Goal: Task Accomplishment & Management: Manage account settings

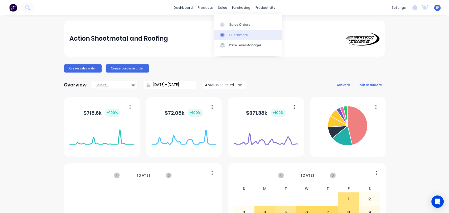
click at [232, 34] on div "Customers" at bounding box center [238, 35] width 19 height 5
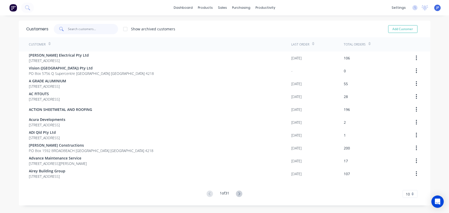
click at [89, 30] on input "text" at bounding box center [93, 29] width 50 height 10
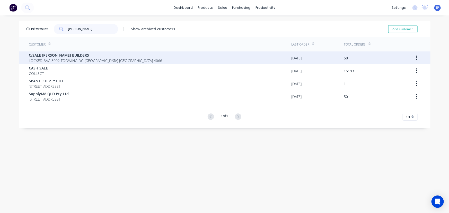
type input "[PERSON_NAME]"
click at [95, 59] on span "LOCKED BAG 3002 TOOWING DC [GEOGRAPHIC_DATA] [GEOGRAPHIC_DATA] 4066" at bounding box center [95, 60] width 133 height 5
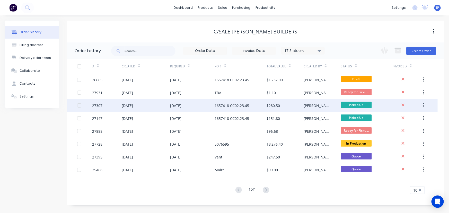
click at [131, 104] on div "[DATE]" at bounding box center [127, 105] width 11 height 5
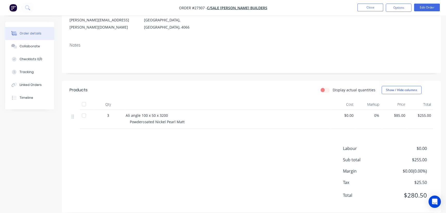
scroll to position [70, 0]
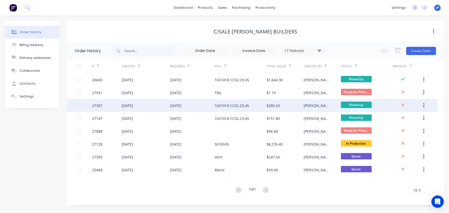
click at [425, 105] on icon "button" at bounding box center [423, 106] width 1 height 6
click at [402, 118] on div "Archive" at bounding box center [406, 118] width 40 height 7
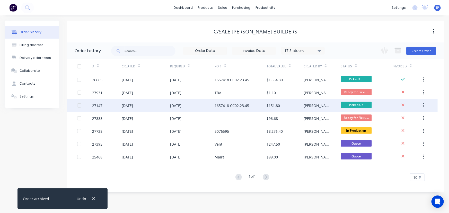
click at [424, 106] on icon "button" at bounding box center [423, 105] width 1 height 5
click at [393, 120] on div "Archive" at bounding box center [406, 118] width 40 height 7
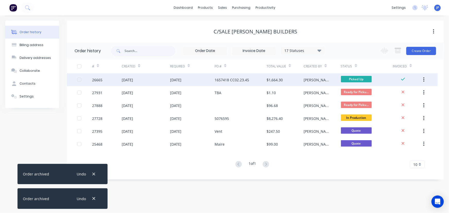
click at [181, 79] on div "[DATE]" at bounding box center [175, 79] width 11 height 5
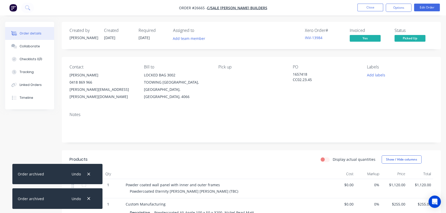
drag, startPoint x: 88, startPoint y: 174, endPoint x: 88, endPoint y: 186, distance: 11.6
click at [88, 176] on icon "button" at bounding box center [88, 174] width 3 height 5
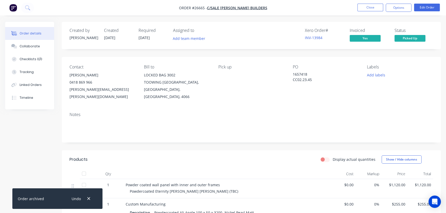
drag, startPoint x: 88, startPoint y: 197, endPoint x: 67, endPoint y: 152, distance: 49.4
click at [88, 197] on icon "button" at bounding box center [88, 198] width 3 height 5
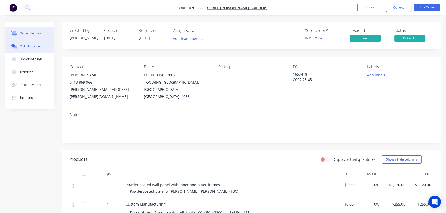
click at [34, 45] on div "Collaborate" at bounding box center [30, 46] width 20 height 5
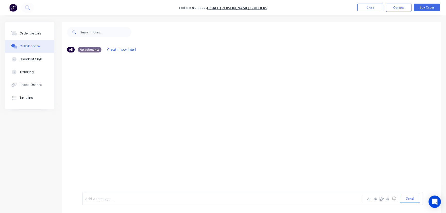
click at [100, 198] on div at bounding box center [210, 198] width 251 height 5
click at [106, 200] on span "Collected byu Luke" at bounding box center [111, 198] width 53 height 5
click at [115, 198] on span "Collected by Luke" at bounding box center [110, 198] width 51 height 5
click at [406, 199] on button "Send" at bounding box center [410, 199] width 20 height 8
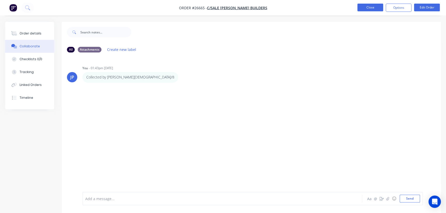
click at [368, 8] on button "Close" at bounding box center [370, 8] width 26 height 8
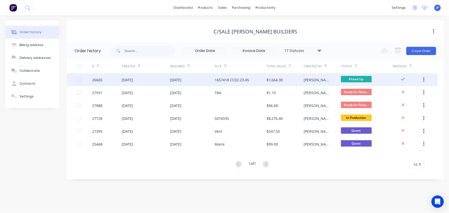
click at [426, 79] on button "button" at bounding box center [424, 79] width 12 height 9
click at [401, 93] on div "Archive" at bounding box center [406, 93] width 40 height 7
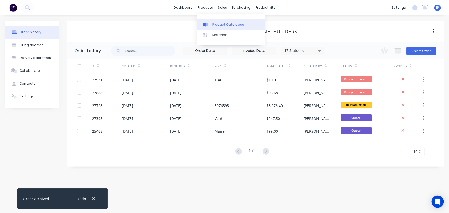
click at [214, 23] on div "Product Catalogue" at bounding box center [228, 24] width 32 height 5
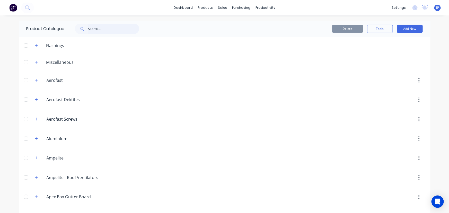
click at [108, 29] on input "text" at bounding box center [113, 29] width 51 height 10
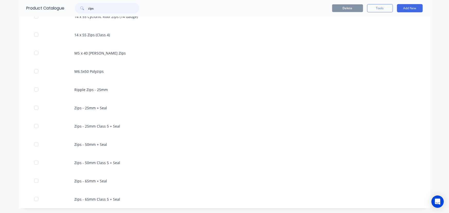
scroll to position [143, 0]
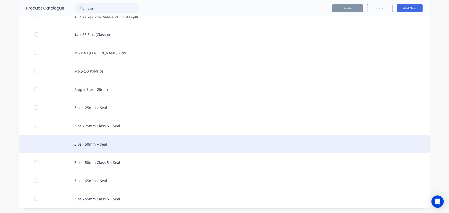
type input "zips"
click at [88, 144] on div "Zips - 50mm + Seal" at bounding box center [225, 144] width 412 height 18
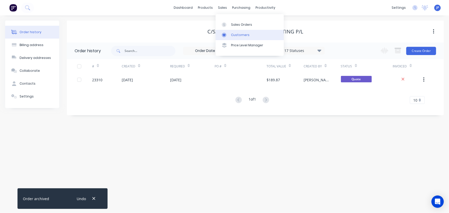
click at [232, 33] on div "Customers" at bounding box center [240, 35] width 19 height 5
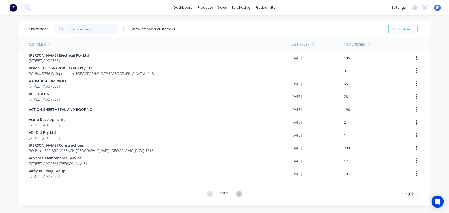
click at [102, 29] on input "text" at bounding box center [93, 29] width 50 height 10
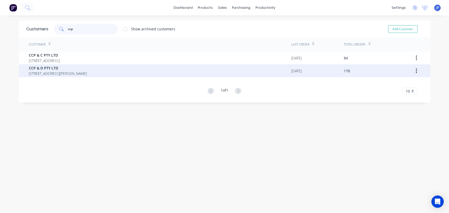
type input "ccp"
click at [39, 73] on span "[STREET_ADDRESS][PERSON_NAME]" at bounding box center [58, 73] width 58 height 5
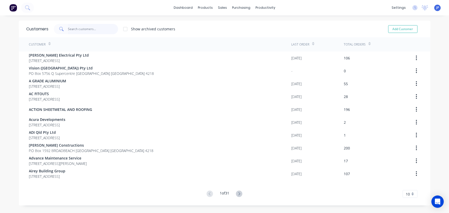
click at [97, 26] on input "text" at bounding box center [93, 29] width 50 height 10
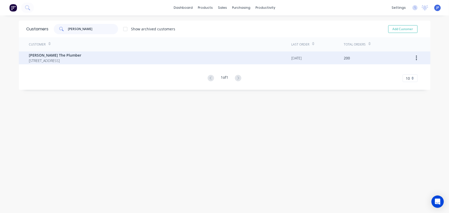
type input "[PERSON_NAME]"
click at [61, 51] on div "[PERSON_NAME] The Plumber [STREET_ADDRESS]" at bounding box center [160, 57] width 263 height 13
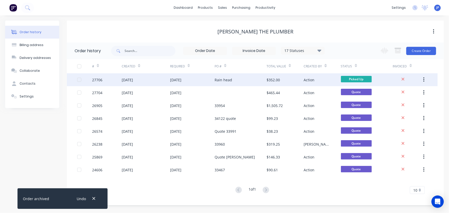
click at [102, 80] on div "27706" at bounding box center [97, 79] width 10 height 5
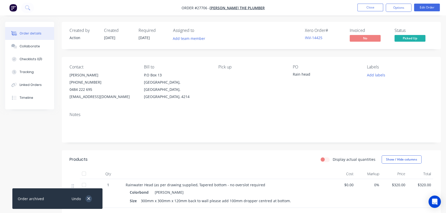
click at [89, 197] on icon "button" at bounding box center [88, 198] width 3 height 5
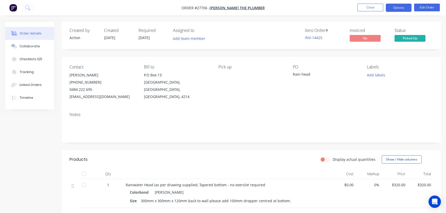
click at [391, 8] on button "Options" at bounding box center [399, 8] width 26 height 8
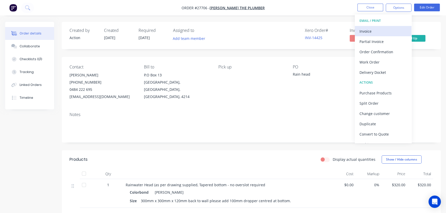
click at [368, 29] on div "Invoice" at bounding box center [382, 31] width 47 height 7
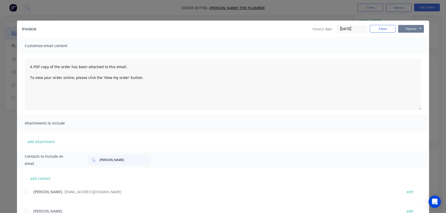
click at [411, 28] on button "Options" at bounding box center [411, 29] width 26 height 8
click at [407, 46] on button "Print" at bounding box center [414, 46] width 33 height 8
click at [379, 30] on button "Close" at bounding box center [383, 29] width 26 height 8
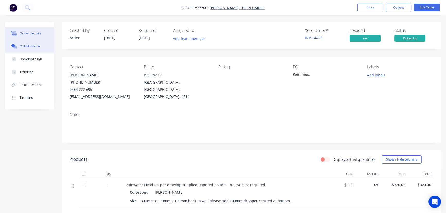
click at [38, 46] on button "Collaborate" at bounding box center [29, 46] width 49 height 13
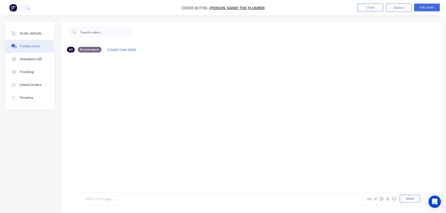
click at [90, 200] on div at bounding box center [210, 198] width 251 height 5
click at [404, 198] on button "Send" at bounding box center [410, 199] width 20 height 8
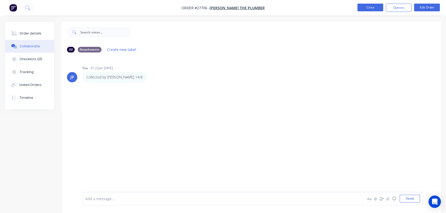
click at [366, 9] on button "Close" at bounding box center [370, 8] width 26 height 8
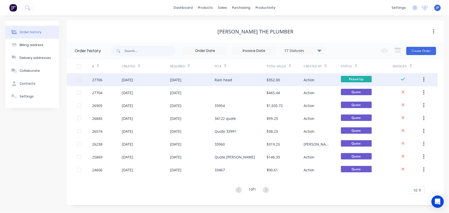
click at [424, 80] on icon "button" at bounding box center [423, 79] width 1 height 5
click at [400, 93] on div "Archive" at bounding box center [406, 93] width 40 height 7
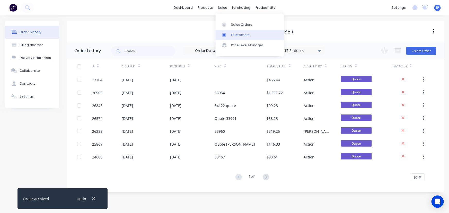
click at [236, 32] on link "Customers" at bounding box center [250, 35] width 68 height 10
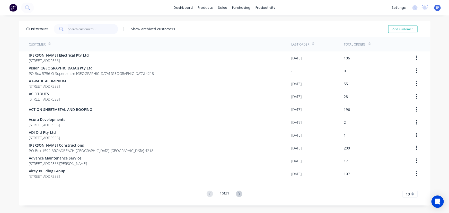
click at [85, 27] on input "text" at bounding box center [93, 29] width 50 height 10
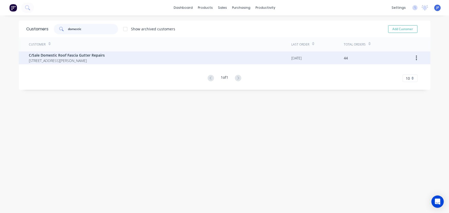
type input "domestic"
click at [78, 52] on div "C/Sale Domestic Roof Fascia Gutter Repairs [STREET_ADDRESS][PERSON_NAME]" at bounding box center [160, 57] width 263 height 13
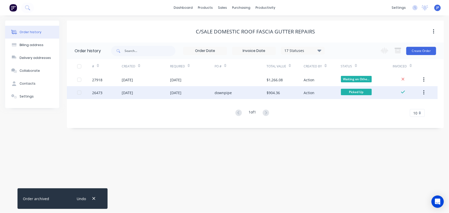
click at [133, 93] on div "[DATE]" at bounding box center [127, 92] width 11 height 5
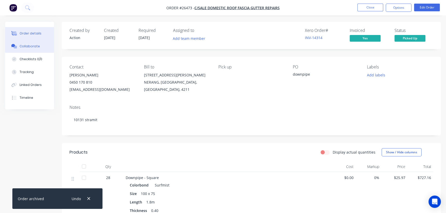
click at [35, 47] on div "Collaborate" at bounding box center [30, 46] width 20 height 5
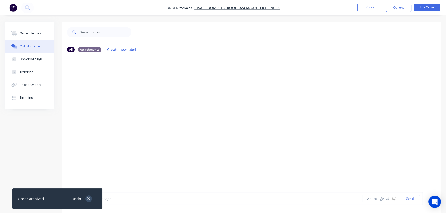
click at [90, 200] on icon "button" at bounding box center [88, 198] width 3 height 5
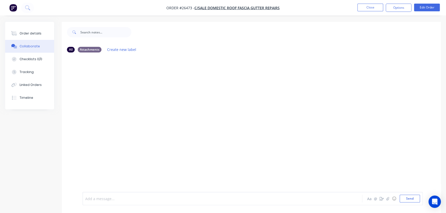
click at [99, 198] on div at bounding box center [210, 198] width 251 height 5
click at [405, 200] on button "Send" at bounding box center [410, 199] width 20 height 8
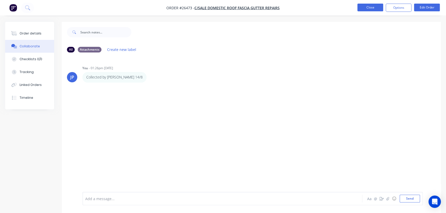
click at [371, 5] on button "Close" at bounding box center [370, 8] width 26 height 8
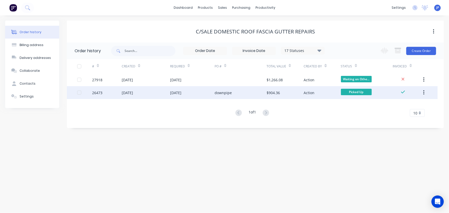
click at [428, 92] on button "button" at bounding box center [424, 92] width 12 height 9
click at [409, 106] on div "Archive" at bounding box center [406, 105] width 40 height 7
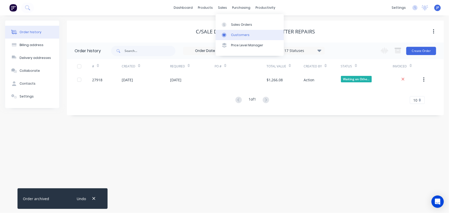
click at [235, 36] on div "Customers" at bounding box center [240, 35] width 19 height 5
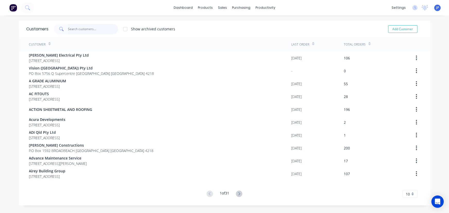
click at [77, 31] on input "text" at bounding box center [93, 29] width 50 height 10
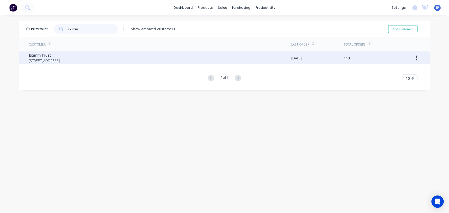
type input "eximm"
click at [60, 62] on span "[STREET_ADDRESS]" at bounding box center [44, 60] width 31 height 5
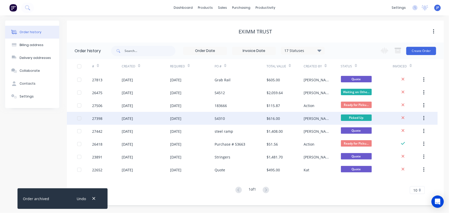
click at [229, 119] on div "54310" at bounding box center [241, 118] width 52 height 13
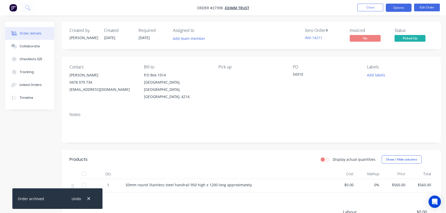
click at [393, 9] on button "Options" at bounding box center [399, 8] width 26 height 8
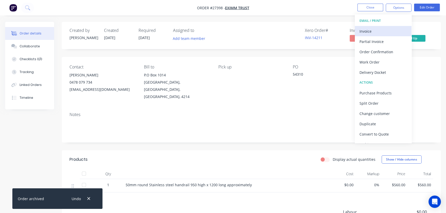
click at [381, 34] on div "Invoice" at bounding box center [382, 31] width 47 height 7
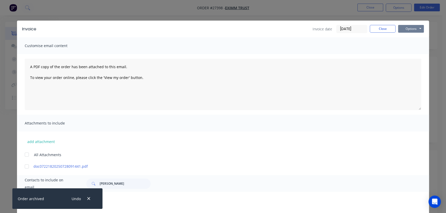
click at [402, 31] on button "Options" at bounding box center [411, 29] width 26 height 8
click at [400, 46] on button "Print" at bounding box center [414, 46] width 33 height 8
click at [370, 31] on button "Close" at bounding box center [383, 29] width 26 height 8
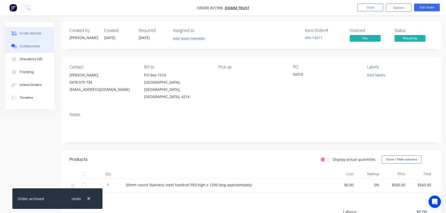
click at [32, 46] on div "Collaborate" at bounding box center [30, 46] width 20 height 5
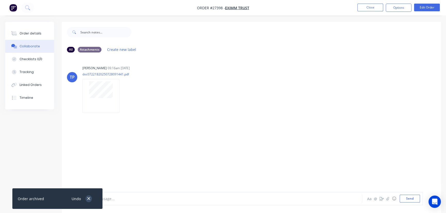
click at [89, 197] on icon "button" at bounding box center [88, 198] width 3 height 5
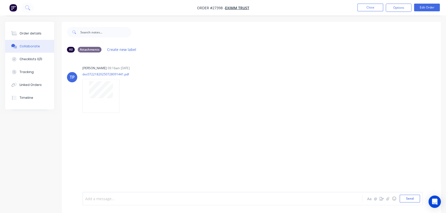
click at [101, 197] on div at bounding box center [210, 198] width 251 height 5
click at [406, 199] on button "Send" at bounding box center [410, 199] width 20 height 8
click at [369, 6] on button "Close" at bounding box center [370, 8] width 26 height 8
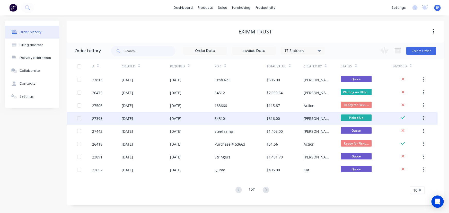
click at [424, 118] on icon "button" at bounding box center [423, 118] width 1 height 5
click at [400, 131] on div "Archive" at bounding box center [406, 131] width 40 height 7
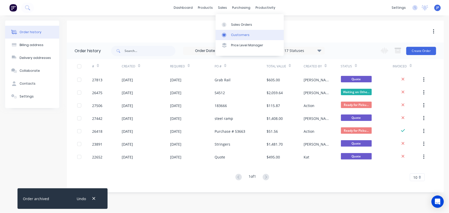
click at [231, 31] on link "Customers" at bounding box center [250, 35] width 68 height 10
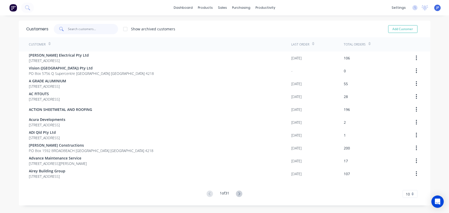
click at [80, 28] on input "text" at bounding box center [93, 29] width 50 height 10
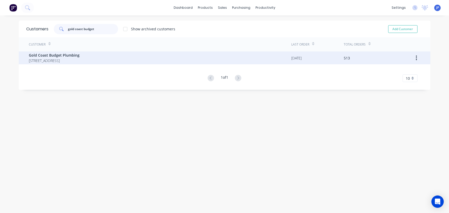
type input "gold coast budget"
click at [70, 58] on span "[STREET_ADDRESS]" at bounding box center [54, 60] width 51 height 5
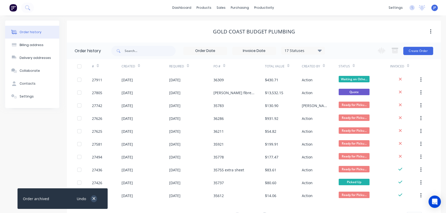
click at [93, 198] on icon "button" at bounding box center [93, 198] width 3 height 3
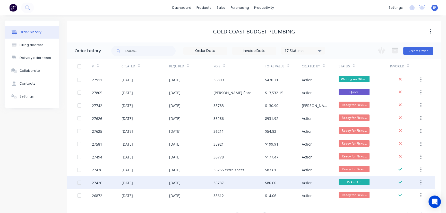
click at [125, 179] on div "[DATE]" at bounding box center [146, 182] width 48 height 13
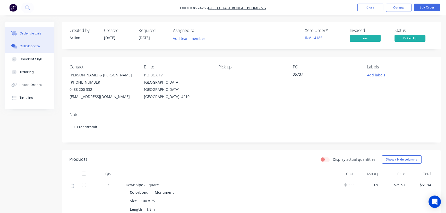
click at [32, 46] on div "Collaborate" at bounding box center [30, 46] width 20 height 5
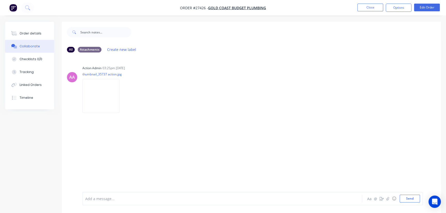
click at [106, 200] on div at bounding box center [210, 198] width 251 height 5
click at [404, 199] on button "Send" at bounding box center [410, 199] width 20 height 8
click at [371, 8] on button "Close" at bounding box center [370, 8] width 26 height 8
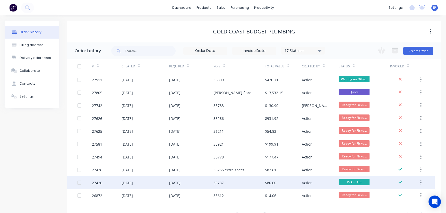
click at [422, 182] on button "button" at bounding box center [421, 182] width 12 height 9
click at [408, 196] on div "Archive" at bounding box center [403, 196] width 40 height 7
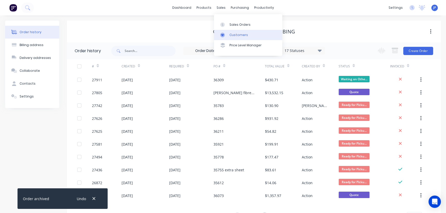
click at [230, 33] on div "Customers" at bounding box center [238, 35] width 19 height 5
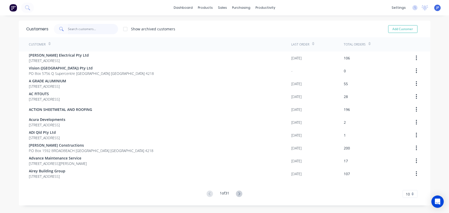
click at [80, 30] on input "text" at bounding box center [93, 29] width 50 height 10
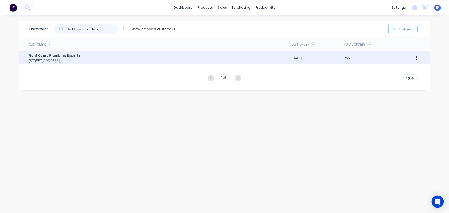
type input "Gold Coast plumbing"
click at [65, 56] on span "Gold Coast Plumbing Experts" at bounding box center [54, 55] width 51 height 5
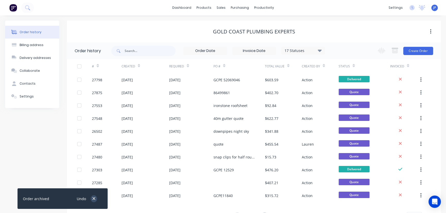
click at [92, 199] on icon "button" at bounding box center [93, 198] width 3 height 5
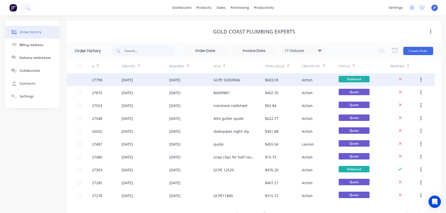
click at [131, 82] on div "[DATE]" at bounding box center [127, 79] width 11 height 5
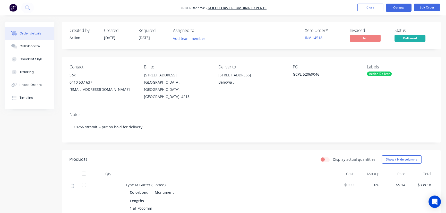
click at [394, 7] on button "Options" at bounding box center [399, 8] width 26 height 8
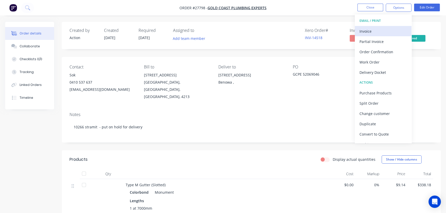
click at [370, 31] on div "Invoice" at bounding box center [382, 31] width 47 height 7
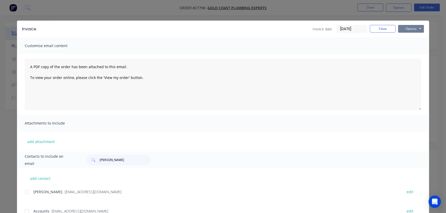
drag, startPoint x: 409, startPoint y: 31, endPoint x: 409, endPoint y: 33, distance: 2.8
click at [409, 31] on button "Options" at bounding box center [411, 29] width 26 height 8
click at [405, 49] on button "Print" at bounding box center [414, 46] width 33 height 8
click at [371, 31] on button "Close" at bounding box center [383, 29] width 26 height 8
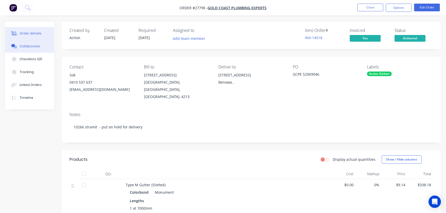
click at [38, 47] on button "Collaborate" at bounding box center [29, 46] width 49 height 13
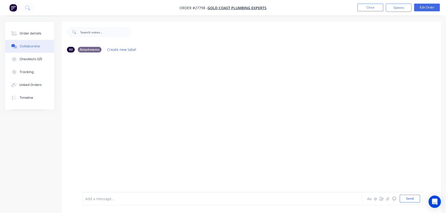
click at [106, 202] on div "Add a message..." at bounding box center [210, 199] width 251 height 8
click at [403, 201] on button "Send" at bounding box center [410, 199] width 20 height 8
click at [371, 8] on button "Close" at bounding box center [370, 8] width 26 height 8
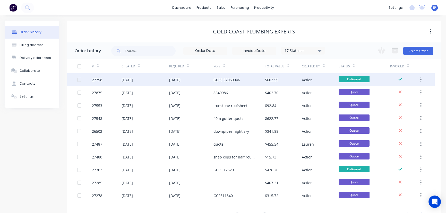
click at [419, 76] on button "button" at bounding box center [421, 79] width 12 height 9
click at [403, 93] on div "Archive" at bounding box center [403, 93] width 40 height 7
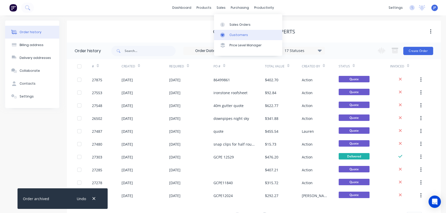
click at [230, 33] on div "Customers" at bounding box center [238, 35] width 19 height 5
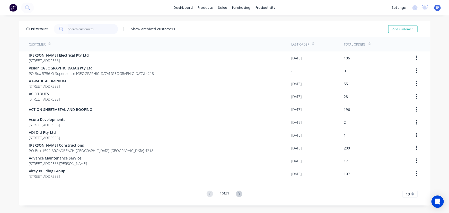
click at [71, 30] on input "text" at bounding box center [93, 29] width 50 height 10
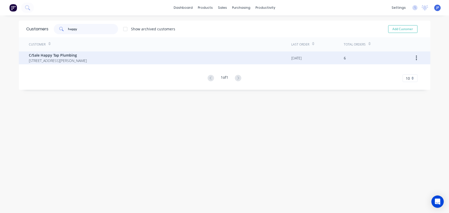
type input "happy"
click at [42, 55] on span "C/Sale Happy Tap Plumbing" at bounding box center [58, 55] width 58 height 5
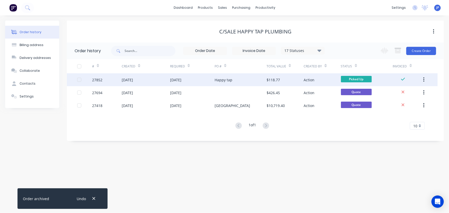
click at [105, 80] on div "27852" at bounding box center [107, 79] width 30 height 13
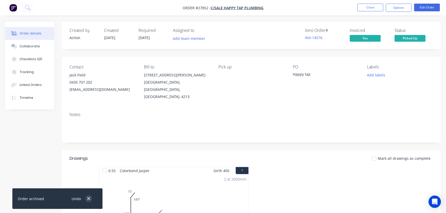
click at [88, 198] on icon "button" at bounding box center [88, 198] width 3 height 5
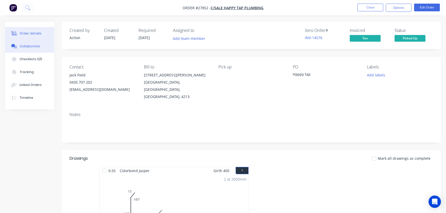
click at [37, 45] on div "Collaborate" at bounding box center [30, 46] width 20 height 5
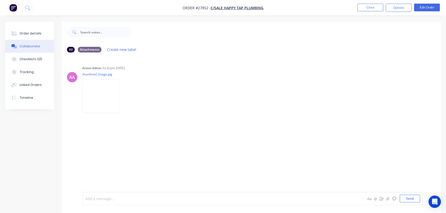
click at [103, 200] on div at bounding box center [210, 198] width 251 height 5
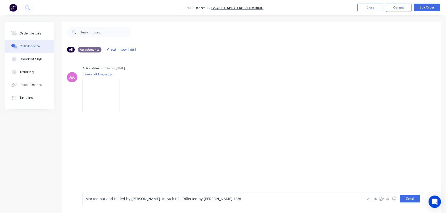
click at [404, 200] on button "Send" at bounding box center [410, 199] width 20 height 8
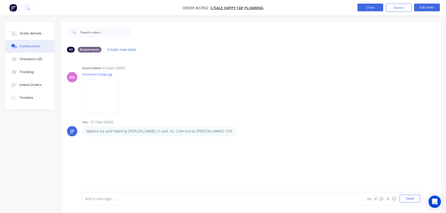
click at [363, 7] on button "Close" at bounding box center [370, 8] width 26 height 8
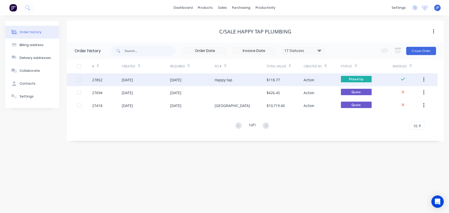
click at [424, 80] on icon "button" at bounding box center [423, 79] width 1 height 5
click at [396, 93] on div "Archive" at bounding box center [406, 93] width 40 height 7
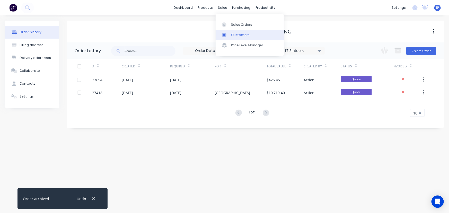
click at [230, 35] on link "Customers" at bounding box center [250, 35] width 68 height 10
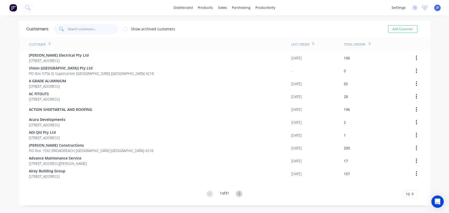
click at [97, 30] on input "text" at bounding box center [93, 29] width 50 height 10
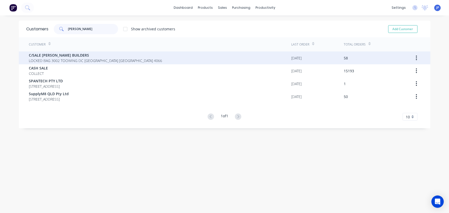
type input "[PERSON_NAME]"
click at [76, 61] on span "LOCKED BAG 3002 TOOWING DC [GEOGRAPHIC_DATA] [GEOGRAPHIC_DATA] 4066" at bounding box center [95, 60] width 133 height 5
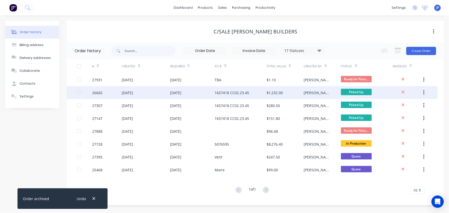
click at [143, 91] on div "[DATE]" at bounding box center [146, 92] width 48 height 13
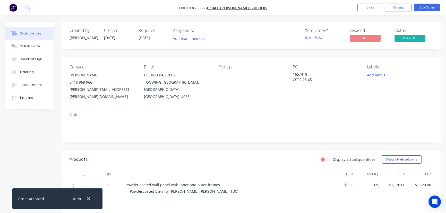
click at [421, 11] on li "Edit Order" at bounding box center [427, 8] width 26 height 8
click at [422, 8] on button "Edit Order" at bounding box center [427, 8] width 26 height 8
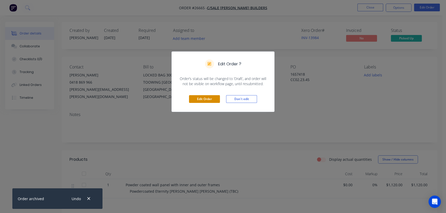
click at [213, 100] on button "Edit Order" at bounding box center [204, 99] width 31 height 8
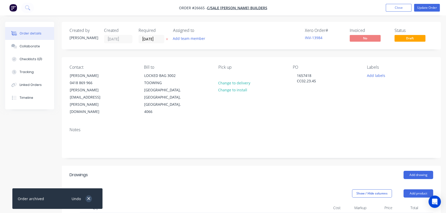
click at [88, 197] on icon "button" at bounding box center [88, 198] width 3 height 5
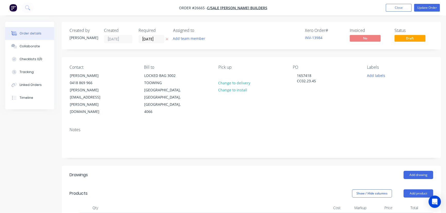
scroll to position [70, 0]
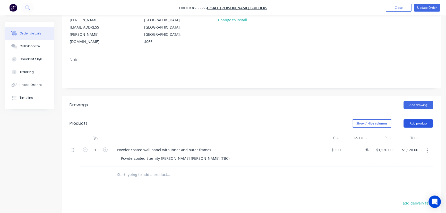
click at [412, 119] on button "Add product" at bounding box center [418, 123] width 30 height 8
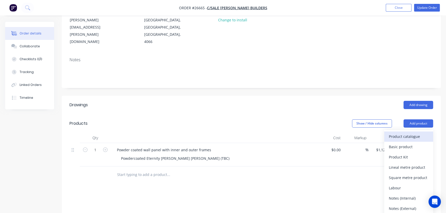
click at [405, 133] on div "Product catalogue" at bounding box center [409, 136] width 40 height 7
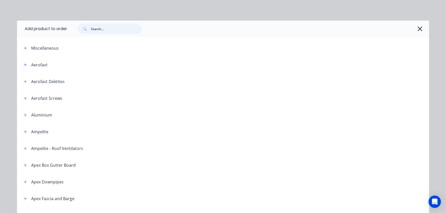
click at [101, 31] on input "text" at bounding box center [116, 29] width 51 height 10
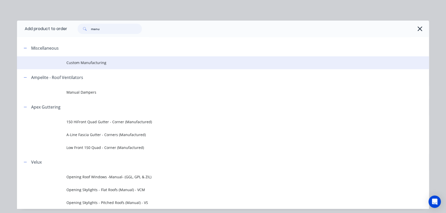
type input "manu"
click at [97, 65] on td "Custom Manufacturing" at bounding box center [247, 62] width 362 height 13
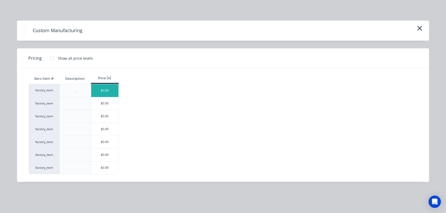
click at [107, 86] on div "$0.00" at bounding box center [105, 90] width 28 height 13
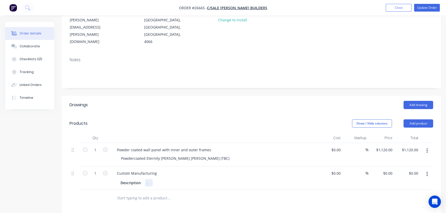
click at [149, 179] on div "." at bounding box center [149, 182] width 8 height 7
click at [204, 179] on div "Powdercoated Ali Angle 100 x 50 xc 3200" at bounding box center [182, 182] width 74 height 7
click at [224, 178] on div "Description Powdercoated Ali Angle 100 x 50 x 3200" at bounding box center [214, 182] width 202 height 8
type input "$0.00"
type input "$255.00"
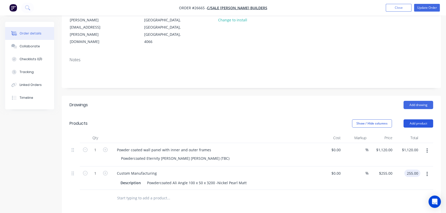
type input "$255.00"
click at [416, 119] on button "Add product" at bounding box center [418, 123] width 30 height 8
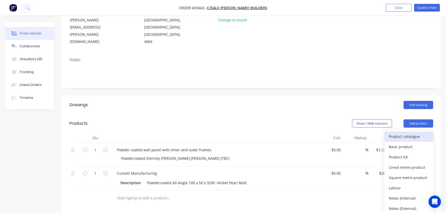
click at [407, 133] on div "Product catalogue" at bounding box center [409, 136] width 40 height 7
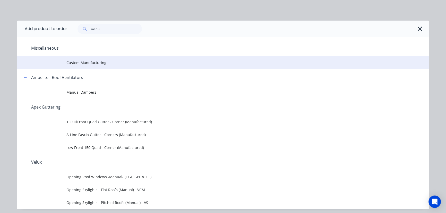
click at [97, 65] on span "Custom Manufacturing" at bounding box center [211, 62] width 290 height 5
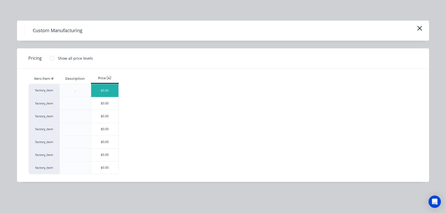
click at [101, 91] on div "$0.00" at bounding box center [105, 90] width 28 height 13
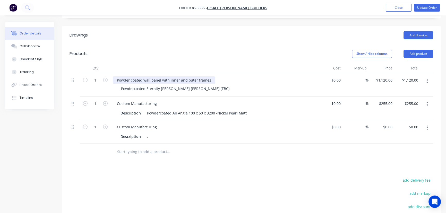
scroll to position [187, 0]
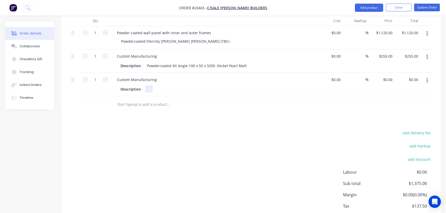
click at [154, 85] on div "Description ." at bounding box center [212, 88] width 188 height 7
type input "$0.00"
type input "$138.00"
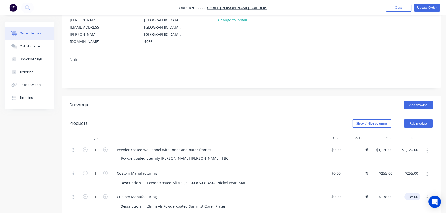
scroll to position [0, 0]
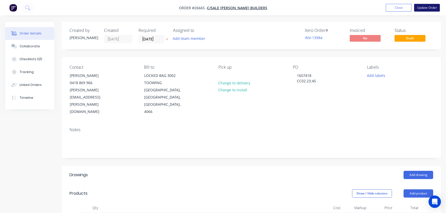
type input "$138.00"
click at [423, 6] on button "Update Order" at bounding box center [427, 8] width 26 height 8
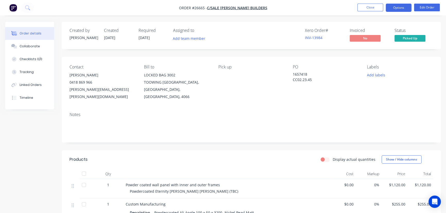
click at [398, 11] on button "Options" at bounding box center [399, 8] width 26 height 8
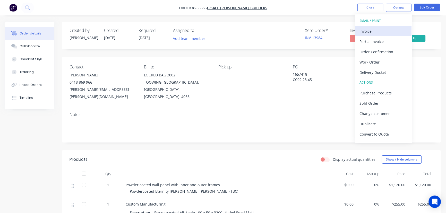
click at [376, 30] on div "Invoice" at bounding box center [382, 31] width 47 height 7
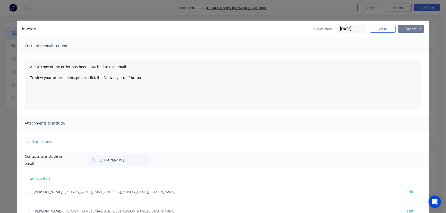
drag, startPoint x: 413, startPoint y: 27, endPoint x: 411, endPoint y: 33, distance: 6.1
click at [413, 28] on button "Options" at bounding box center [411, 29] width 26 height 8
click at [407, 48] on button "Print" at bounding box center [414, 46] width 33 height 8
click at [374, 27] on button "Close" at bounding box center [383, 29] width 26 height 8
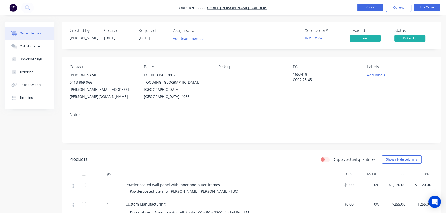
click at [364, 5] on button "Close" at bounding box center [370, 8] width 26 height 8
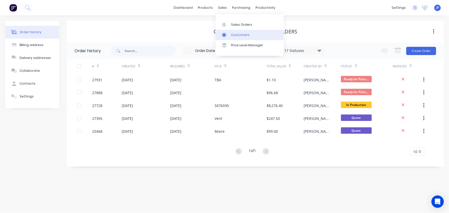
click at [232, 34] on div "Customers" at bounding box center [240, 35] width 19 height 5
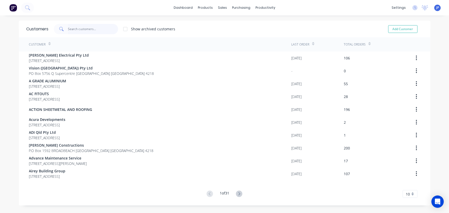
click at [91, 31] on input "text" at bounding box center [93, 29] width 50 height 10
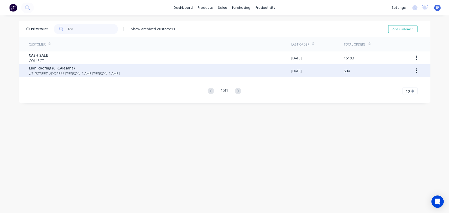
type input "lion"
click at [73, 70] on span "Lion Roofing (C.K.Alesana)" at bounding box center [74, 67] width 91 height 5
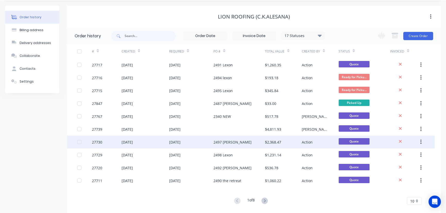
scroll to position [23, 0]
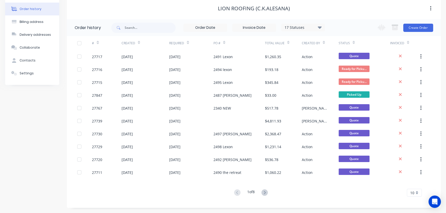
click at [144, 33] on div "17 Statuses Invoice Status Invoiced Not Invoiced Partial Order Status All Archi…" at bounding box center [218, 27] width 214 height 17
click at [144, 29] on input "text" at bounding box center [150, 28] width 51 height 10
type input "269"
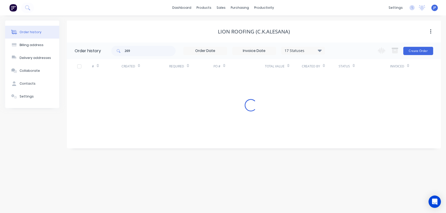
scroll to position [0, 0]
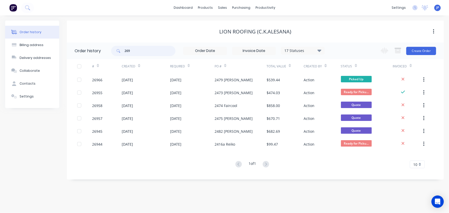
click at [136, 50] on input "269" at bounding box center [150, 51] width 51 height 10
type input "26966"
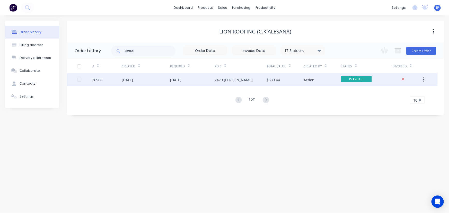
click at [151, 76] on div "[DATE]" at bounding box center [146, 79] width 48 height 13
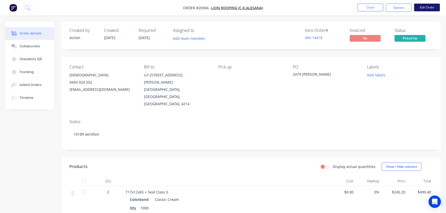
click at [435, 7] on button "Edit Order" at bounding box center [427, 8] width 26 height 8
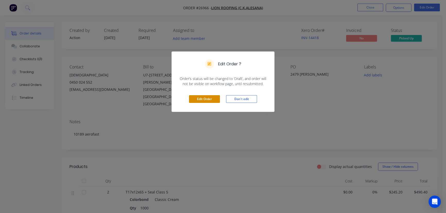
click at [196, 98] on button "Edit Order" at bounding box center [204, 99] width 31 height 8
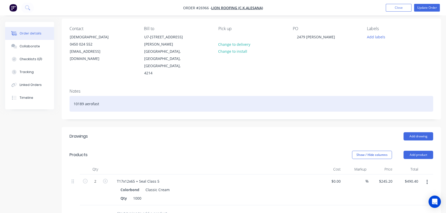
scroll to position [70, 0]
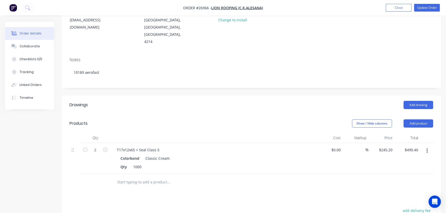
click at [174, 155] on div "Colorbond Classic Cream" at bounding box center [213, 158] width 186 height 7
click at [170, 155] on div "Colorbond Classic Cream" at bounding box center [213, 158] width 186 height 7
click at [426, 146] on button "button" at bounding box center [427, 150] width 12 height 9
click at [406, 161] on div "Edit" at bounding box center [409, 164] width 40 height 7
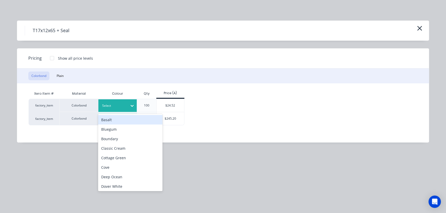
click at [132, 106] on icon at bounding box center [132, 106] width 3 height 2
click at [246, 109] on div "factory_item Colorbond 32 results available. Use Up and Down to choose options,…" at bounding box center [219, 112] width 381 height 27
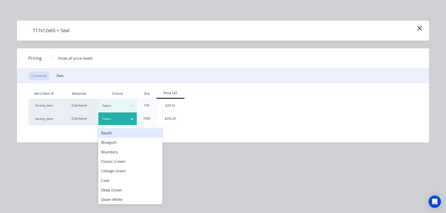
click at [133, 118] on icon at bounding box center [132, 119] width 3 height 2
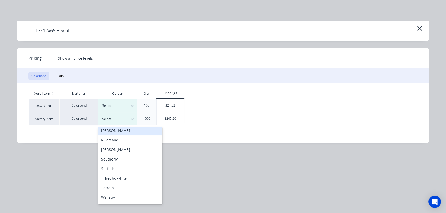
scroll to position [211, 0]
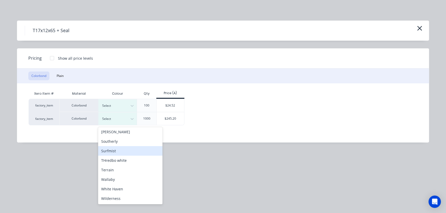
click at [116, 152] on div "Surfmist" at bounding box center [130, 151] width 64 height 10
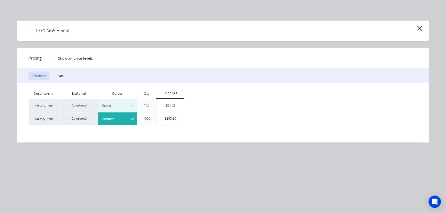
click at [42, 75] on button "Colorbond" at bounding box center [38, 76] width 21 height 9
click at [166, 120] on div "$245.20" at bounding box center [171, 118] width 28 height 13
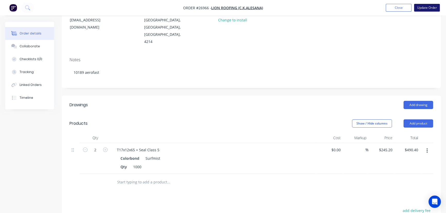
click at [420, 5] on button "Update Order" at bounding box center [427, 8] width 26 height 8
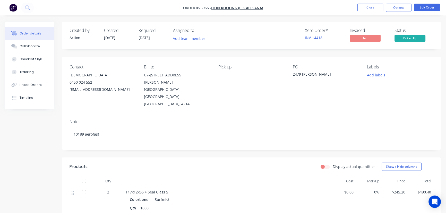
drag, startPoint x: 394, startPoint y: 7, endPoint x: 393, endPoint y: 13, distance: 5.7
click at [394, 7] on button "Options" at bounding box center [399, 8] width 26 height 8
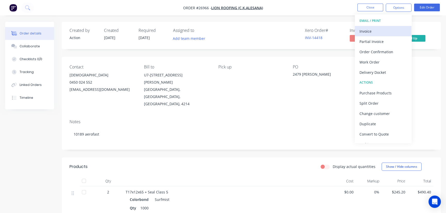
click at [370, 31] on div "Invoice" at bounding box center [382, 31] width 47 height 7
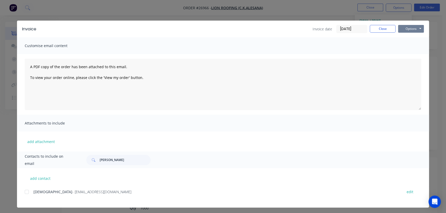
click at [409, 28] on button "Options" at bounding box center [411, 29] width 26 height 8
click at [405, 46] on button "Print" at bounding box center [414, 46] width 33 height 8
click at [378, 30] on button "Close" at bounding box center [383, 29] width 26 height 8
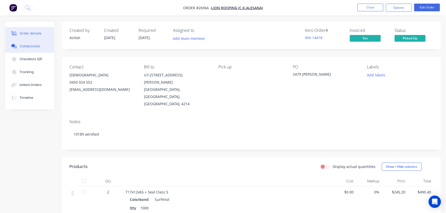
click at [37, 47] on div "Collaborate" at bounding box center [30, 46] width 20 height 5
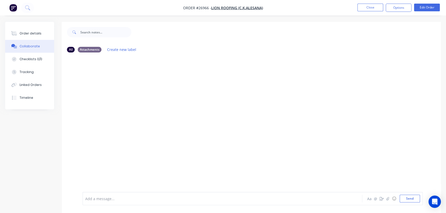
click at [97, 201] on div at bounding box center [210, 198] width 251 height 5
click at [407, 199] on button "Send" at bounding box center [410, 199] width 20 height 8
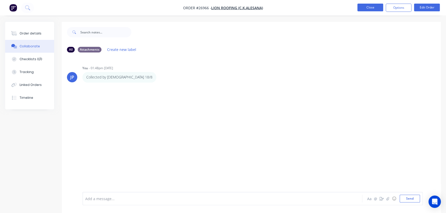
click at [368, 9] on button "Close" at bounding box center [370, 8] width 26 height 8
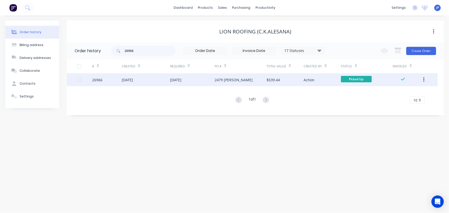
click at [423, 81] on button "button" at bounding box center [424, 79] width 12 height 9
click at [409, 93] on div "Archive" at bounding box center [406, 93] width 40 height 7
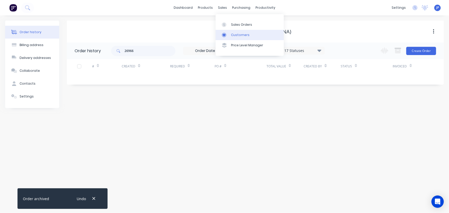
click at [230, 33] on link "Customers" at bounding box center [250, 35] width 68 height 10
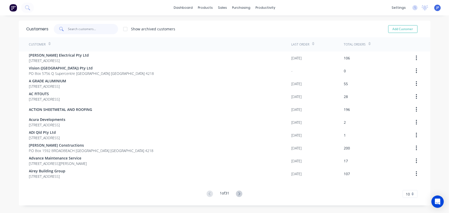
click at [97, 31] on input "text" at bounding box center [93, 29] width 50 height 10
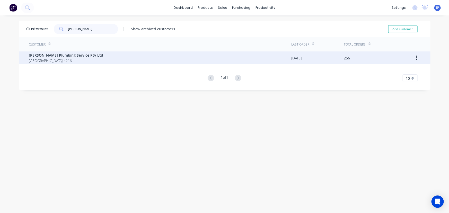
type input "[PERSON_NAME]"
click at [50, 61] on span "[GEOGRAPHIC_DATA] 4216" at bounding box center [66, 60] width 74 height 5
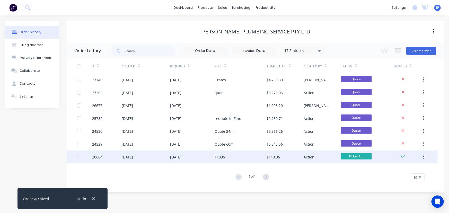
click at [426, 158] on button "button" at bounding box center [424, 156] width 12 height 9
click at [412, 170] on div "Archive" at bounding box center [406, 170] width 40 height 7
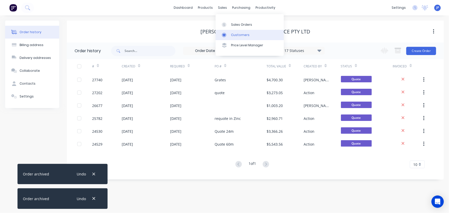
click at [234, 35] on div "Customers" at bounding box center [240, 35] width 19 height 5
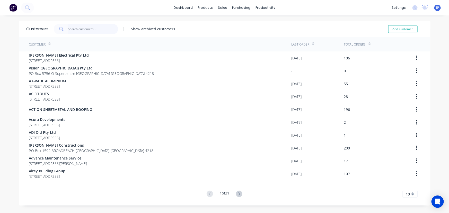
click at [82, 30] on input "text" at bounding box center [93, 29] width 50 height 10
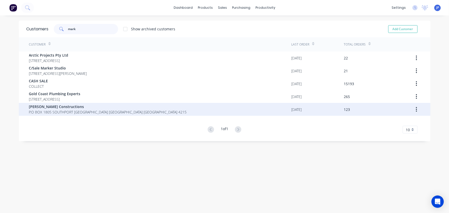
type input "mark"
click at [71, 106] on span "[PERSON_NAME] Constructions" at bounding box center [108, 106] width 158 height 5
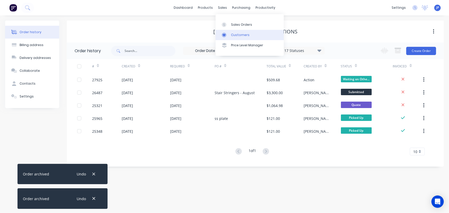
click at [234, 35] on div "Customers" at bounding box center [240, 35] width 19 height 5
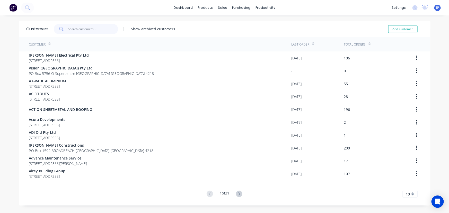
click at [86, 25] on input "text" at bounding box center [93, 29] width 50 height 10
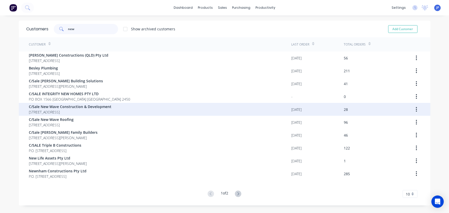
type input "new"
click at [62, 112] on span "[STREET_ADDRESS]" at bounding box center [70, 111] width 83 height 5
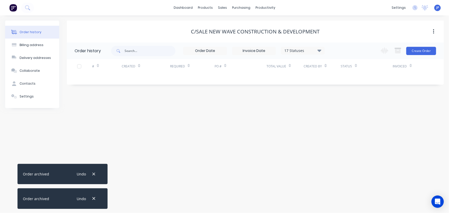
click at [321, 50] on icon at bounding box center [320, 50] width 4 height 2
click at [345, 110] on label at bounding box center [345, 110] width 0 height 0
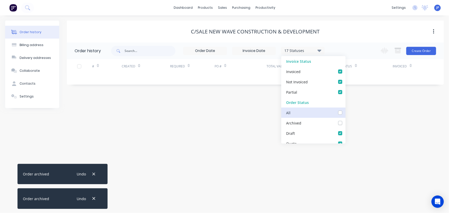
click at [345, 111] on input "checkbox" at bounding box center [347, 112] width 4 height 5
checkbox input "true"
click at [133, 52] on input "text" at bounding box center [150, 51] width 51 height 10
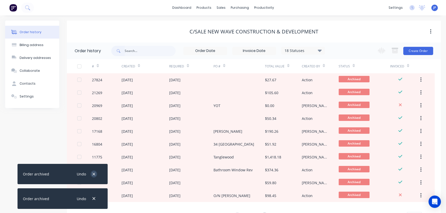
click at [93, 174] on icon "button" at bounding box center [93, 174] width 3 height 3
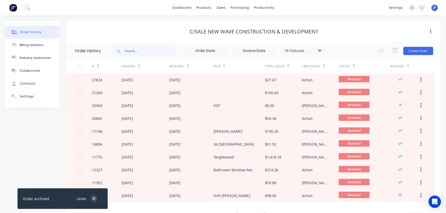
click at [94, 198] on icon "button" at bounding box center [93, 198] width 3 height 5
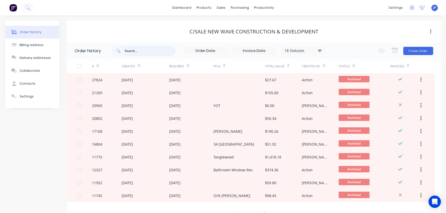
click at [149, 51] on input "text" at bounding box center [150, 51] width 51 height 10
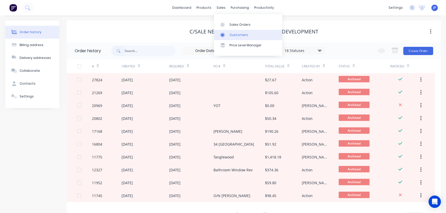
click at [234, 36] on div "Customers" at bounding box center [238, 35] width 19 height 5
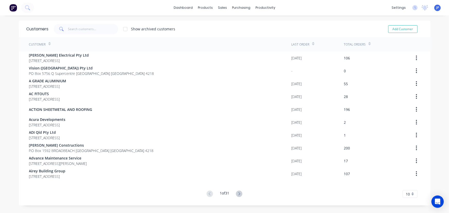
click at [93, 36] on div "Customers Show archived customers Add Customer" at bounding box center [225, 29] width 412 height 17
drag, startPoint x: 83, startPoint y: 36, endPoint x: 83, endPoint y: 32, distance: 3.1
click at [83, 34] on div "Customers Show archived customers Add Customer" at bounding box center [225, 29] width 412 height 17
click at [83, 32] on input "text" at bounding box center [93, 29] width 50 height 10
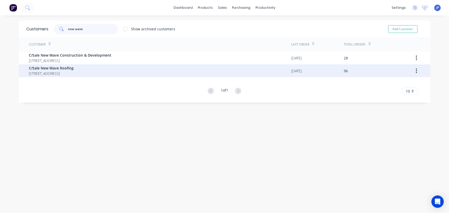
type input "new wave"
click at [62, 72] on span "[STREET_ADDRESS]" at bounding box center [51, 73] width 45 height 5
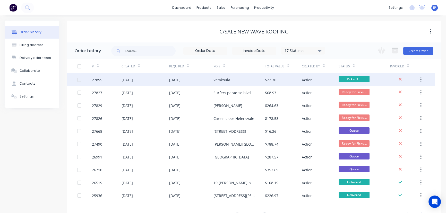
click at [127, 80] on div "[DATE]" at bounding box center [127, 79] width 11 height 5
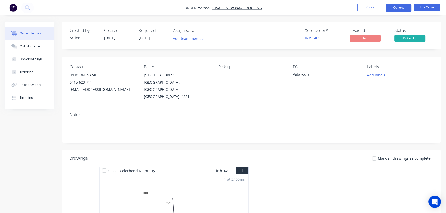
click at [393, 6] on button "Options" at bounding box center [399, 8] width 26 height 8
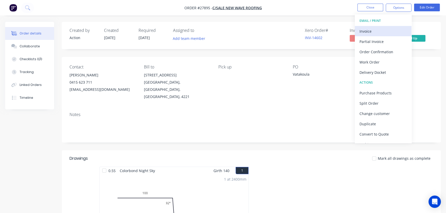
click at [378, 32] on div "Invoice" at bounding box center [382, 31] width 47 height 7
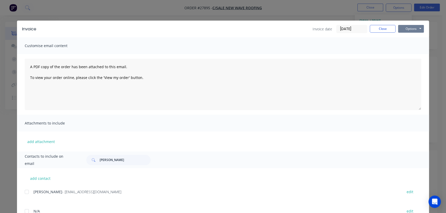
click at [401, 31] on button "Options" at bounding box center [411, 29] width 26 height 8
click at [400, 48] on button "Print" at bounding box center [414, 46] width 33 height 8
click at [376, 31] on button "Close" at bounding box center [383, 29] width 26 height 8
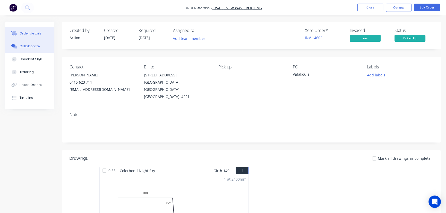
click at [28, 47] on div "Collaborate" at bounding box center [30, 46] width 20 height 5
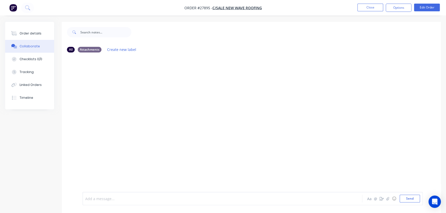
click at [91, 200] on div at bounding box center [210, 198] width 251 height 5
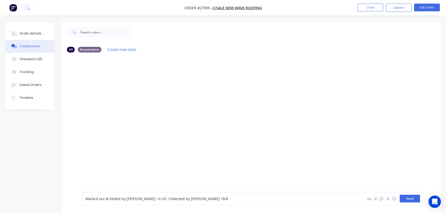
click at [404, 200] on button "Send" at bounding box center [410, 199] width 20 height 8
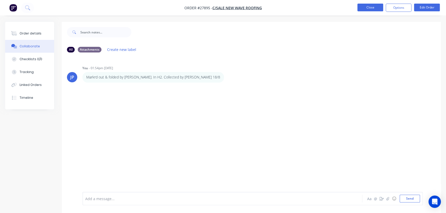
click at [375, 9] on button "Close" at bounding box center [370, 8] width 26 height 8
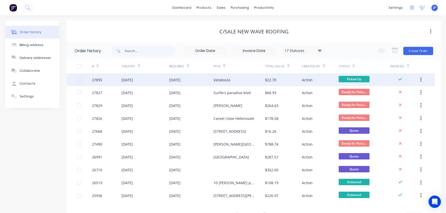
click at [422, 79] on button "button" at bounding box center [421, 79] width 12 height 9
click at [399, 93] on div "Archive" at bounding box center [403, 93] width 40 height 7
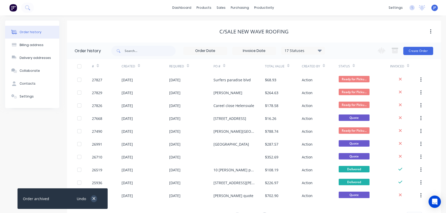
click at [94, 200] on icon "button" at bounding box center [93, 198] width 3 height 5
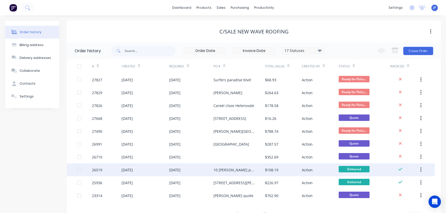
click at [421, 170] on icon "button" at bounding box center [420, 170] width 1 height 6
click at [388, 182] on div "Archive" at bounding box center [403, 183] width 40 height 7
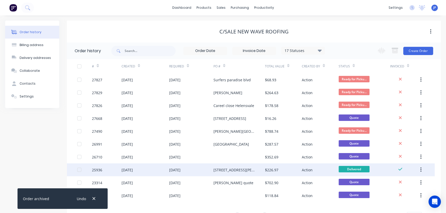
click at [419, 170] on button "button" at bounding box center [421, 169] width 12 height 9
click at [385, 184] on div "Archive" at bounding box center [403, 183] width 40 height 7
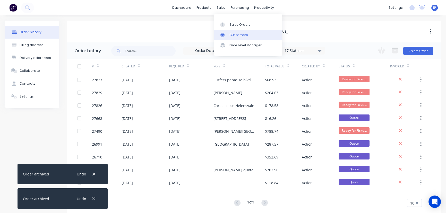
click at [233, 31] on link "Customers" at bounding box center [248, 35] width 68 height 10
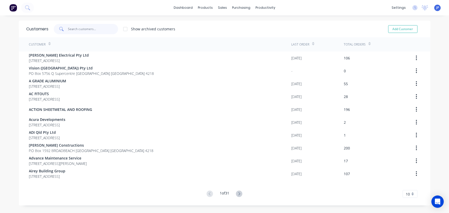
click at [85, 30] on input "text" at bounding box center [93, 29] width 50 height 10
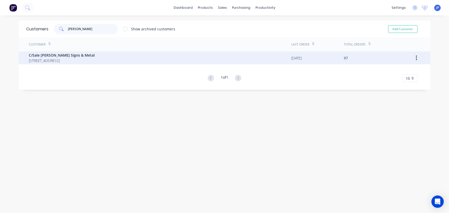
type input "[PERSON_NAME]"
click at [77, 55] on span "C/Sale [PERSON_NAME] Signs & Metal" at bounding box center [62, 55] width 66 height 5
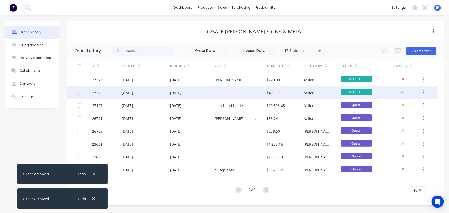
click at [425, 94] on button "button" at bounding box center [424, 92] width 12 height 9
click at [399, 105] on div "Archive" at bounding box center [406, 105] width 40 height 7
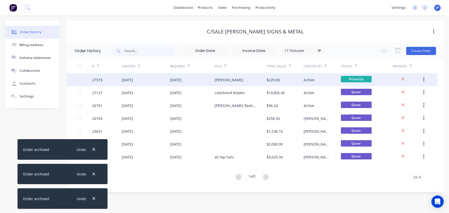
click at [197, 80] on div "[DATE]" at bounding box center [192, 79] width 45 height 13
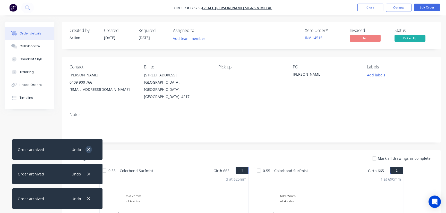
click at [87, 149] on button "button" at bounding box center [88, 149] width 6 height 7
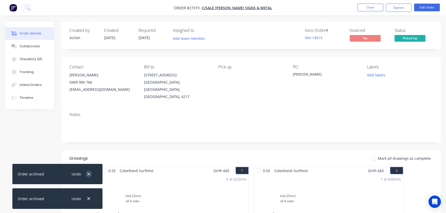
click at [91, 173] on button "button" at bounding box center [88, 174] width 6 height 7
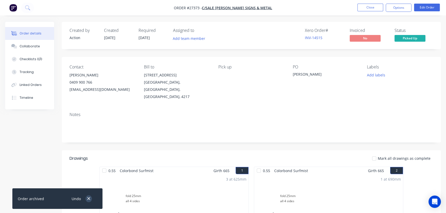
click at [88, 200] on icon "button" at bounding box center [88, 198] width 3 height 3
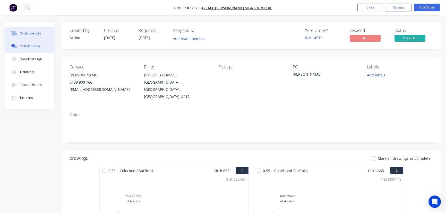
click at [20, 45] on div "Collaborate" at bounding box center [30, 46] width 20 height 5
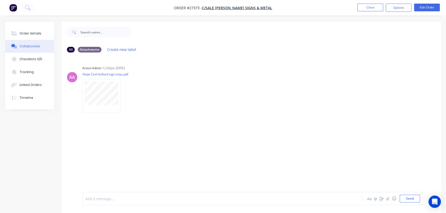
click at [94, 198] on div at bounding box center [210, 198] width 251 height 5
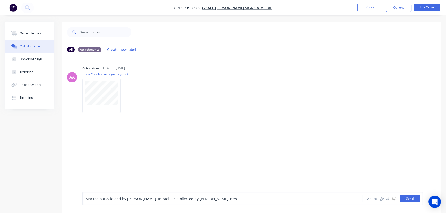
click at [402, 198] on button "Send" at bounding box center [410, 199] width 20 height 8
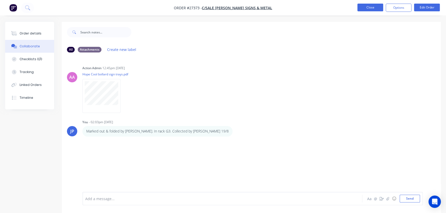
click at [368, 9] on button "Close" at bounding box center [370, 8] width 26 height 8
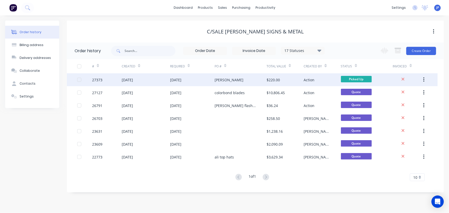
click at [243, 82] on div "[PERSON_NAME]" at bounding box center [241, 79] width 52 height 13
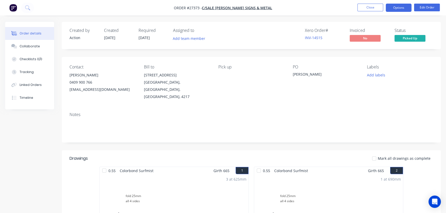
click at [398, 10] on button "Options" at bounding box center [399, 8] width 26 height 8
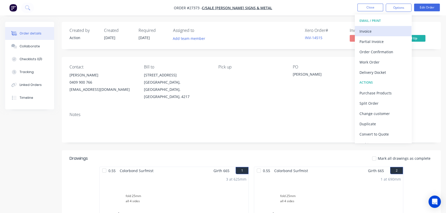
click at [380, 31] on div "Invoice" at bounding box center [382, 31] width 47 height 7
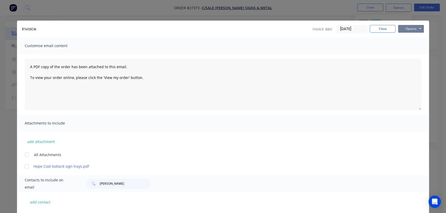
click at [402, 28] on button "Options" at bounding box center [411, 29] width 26 height 8
click at [403, 46] on button "Print" at bounding box center [414, 46] width 33 height 8
click at [373, 31] on button "Close" at bounding box center [383, 29] width 26 height 8
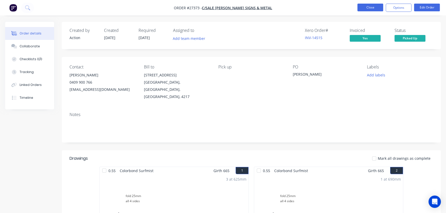
click at [370, 6] on button "Close" at bounding box center [370, 8] width 26 height 8
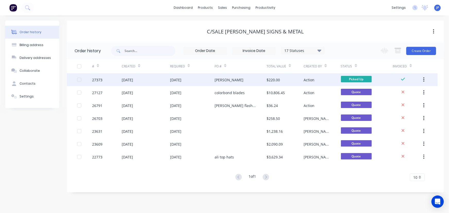
click at [424, 80] on icon "button" at bounding box center [423, 79] width 1 height 5
click at [404, 92] on div "Archive" at bounding box center [406, 93] width 40 height 7
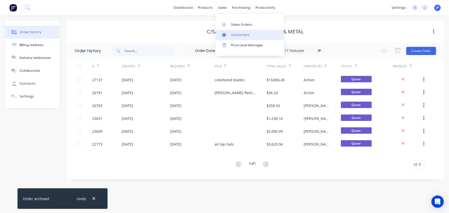
click at [234, 33] on div "Customers" at bounding box center [240, 35] width 19 height 5
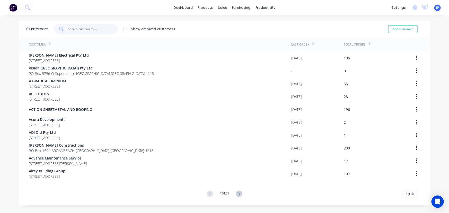
click at [93, 28] on input "text" at bounding box center [93, 29] width 50 height 10
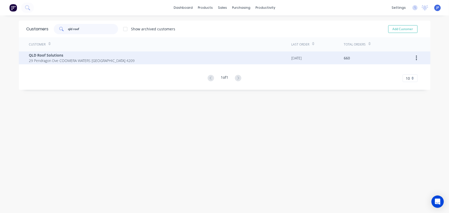
type input "qld roof"
click at [54, 54] on span "QLD Roof Solutions" at bounding box center [82, 55] width 106 height 5
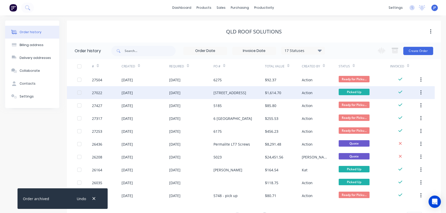
click at [142, 92] on div "[DATE]" at bounding box center [146, 92] width 48 height 13
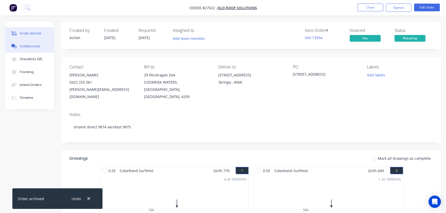
click at [33, 48] on div "Collaborate" at bounding box center [30, 46] width 20 height 5
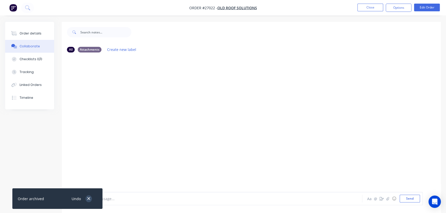
click at [88, 201] on icon "button" at bounding box center [88, 198] width 3 height 5
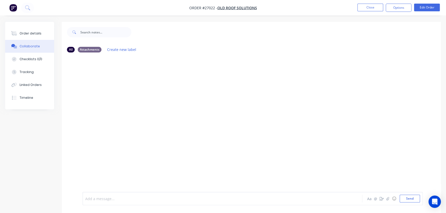
click at [100, 199] on div at bounding box center [210, 198] width 251 height 5
click at [409, 197] on button "Send" at bounding box center [410, 199] width 20 height 8
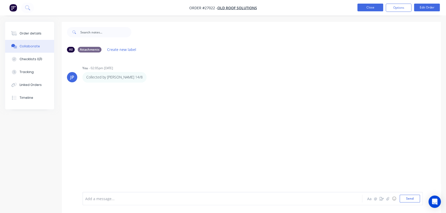
click at [368, 8] on button "Close" at bounding box center [370, 8] width 26 height 8
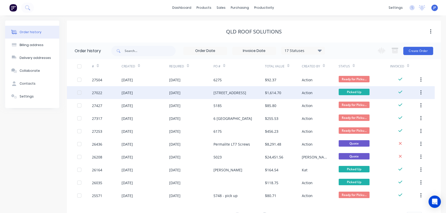
click at [421, 94] on button "button" at bounding box center [421, 92] width 12 height 9
click at [400, 105] on div "Archive" at bounding box center [403, 105] width 40 height 7
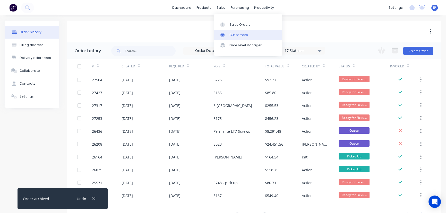
click at [230, 33] on div "Customers" at bounding box center [238, 35] width 19 height 5
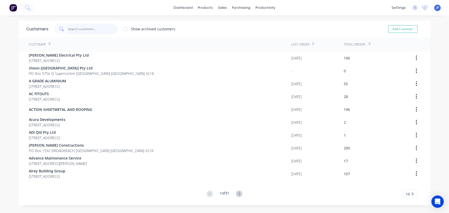
click at [94, 27] on input "text" at bounding box center [93, 29] width 50 height 10
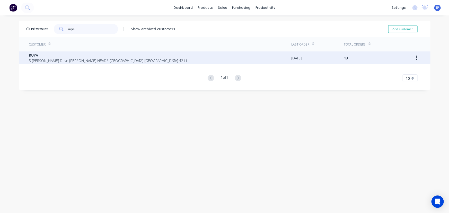
type input "ruya"
click at [31, 55] on span "RUYA" at bounding box center [108, 55] width 159 height 5
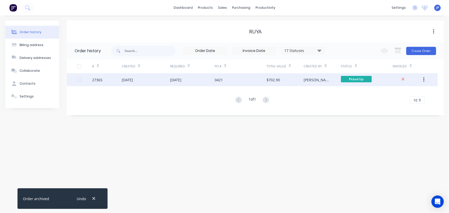
click at [180, 82] on div "[DATE]" at bounding box center [175, 79] width 11 height 5
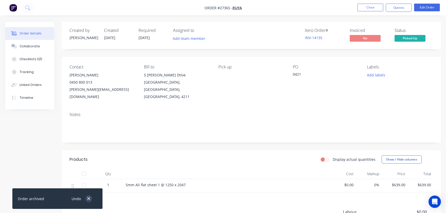
click at [90, 199] on icon "button" at bounding box center [88, 198] width 3 height 5
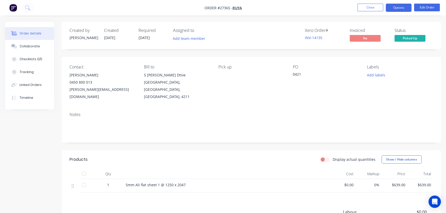
click at [395, 5] on button "Options" at bounding box center [399, 8] width 26 height 8
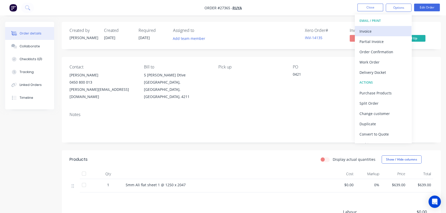
click at [388, 29] on div "Invoice" at bounding box center [382, 31] width 47 height 7
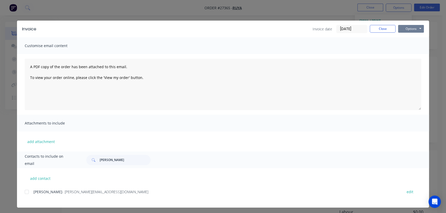
click at [411, 28] on button "Options" at bounding box center [411, 29] width 26 height 8
click at [407, 47] on button "Print" at bounding box center [414, 46] width 33 height 8
click at [376, 28] on button "Close" at bounding box center [383, 29] width 26 height 8
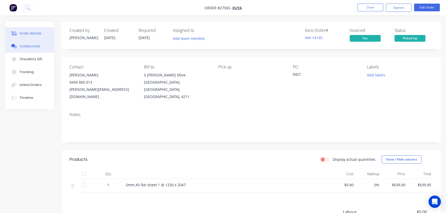
click at [31, 45] on div "Collaborate" at bounding box center [30, 46] width 20 height 5
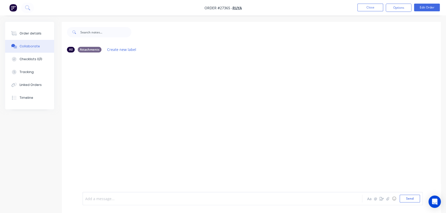
click at [103, 201] on div at bounding box center [210, 198] width 251 height 5
click at [407, 201] on button "Send" at bounding box center [410, 199] width 20 height 8
click at [368, 9] on button "Close" at bounding box center [370, 8] width 26 height 8
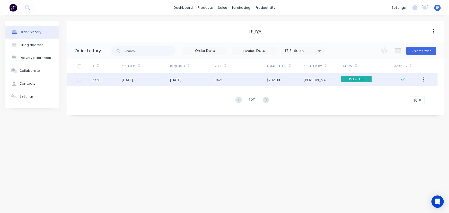
click at [423, 81] on icon "button" at bounding box center [423, 80] width 1 height 6
click at [407, 91] on div "Archive" at bounding box center [406, 93] width 40 height 7
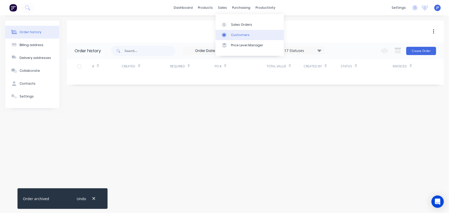
click at [234, 33] on div "Customers" at bounding box center [240, 35] width 19 height 5
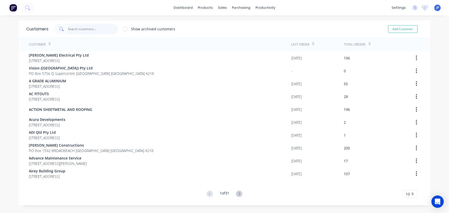
click at [97, 32] on input "text" at bounding box center [93, 29] width 50 height 10
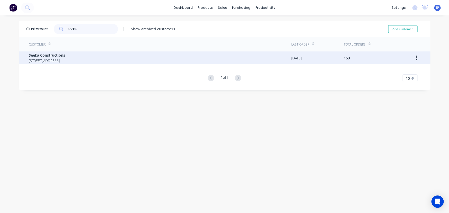
type input "seeka"
click at [65, 56] on span "Seeka Constructions" at bounding box center [47, 55] width 36 height 5
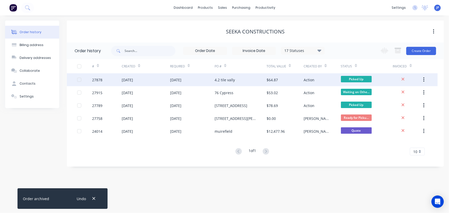
click at [181, 79] on div "[DATE]" at bounding box center [175, 79] width 11 height 5
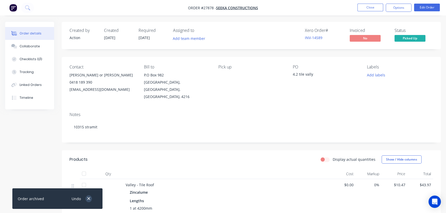
click at [88, 199] on icon "button" at bounding box center [88, 198] width 3 height 5
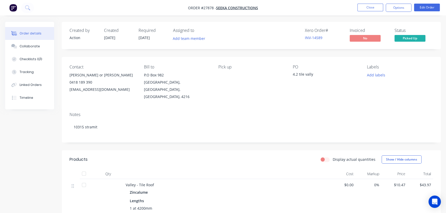
drag, startPoint x: 396, startPoint y: 7, endPoint x: 394, endPoint y: 13, distance: 6.4
click at [396, 8] on button "Options" at bounding box center [399, 8] width 26 height 8
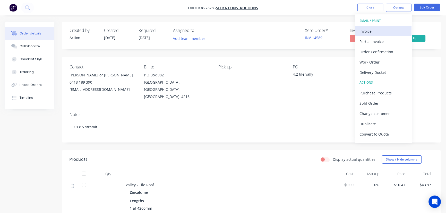
click at [377, 30] on div "Invoice" at bounding box center [382, 31] width 47 height 7
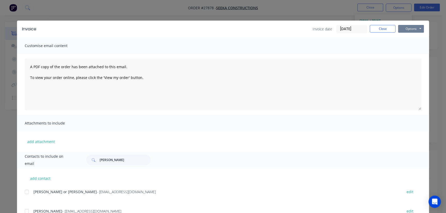
drag, startPoint x: 403, startPoint y: 27, endPoint x: 403, endPoint y: 33, distance: 6.2
click at [403, 27] on button "Options" at bounding box center [411, 29] width 26 height 8
click at [403, 47] on button "Print" at bounding box center [414, 46] width 33 height 8
click at [376, 28] on button "Close" at bounding box center [383, 29] width 26 height 8
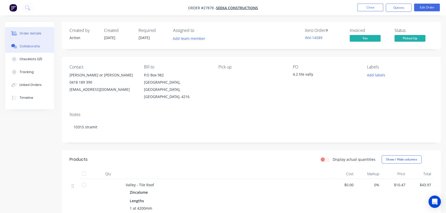
click at [35, 47] on div "Collaborate" at bounding box center [30, 46] width 20 height 5
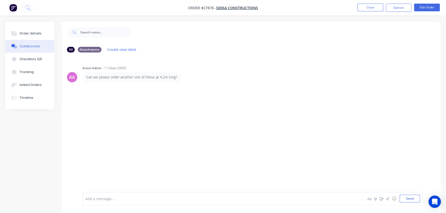
click at [95, 196] on div at bounding box center [210, 198] width 251 height 5
click at [404, 201] on button "Send" at bounding box center [410, 199] width 20 height 8
click at [371, 9] on button "Close" at bounding box center [370, 8] width 26 height 8
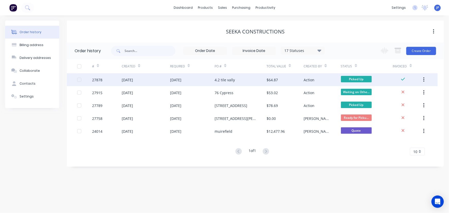
click at [425, 81] on button "button" at bounding box center [424, 79] width 12 height 9
click at [420, 95] on div "Archive" at bounding box center [406, 93] width 40 height 7
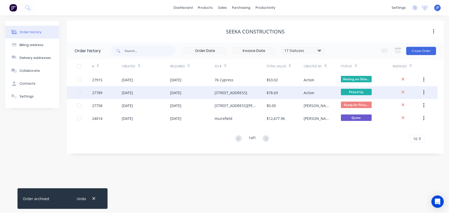
click at [218, 90] on div "[STREET_ADDRESS]" at bounding box center [231, 92] width 33 height 5
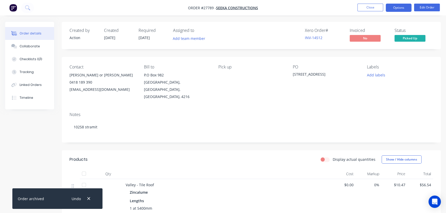
click at [390, 10] on button "Options" at bounding box center [399, 8] width 26 height 8
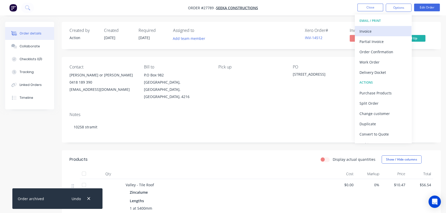
click at [382, 32] on div "Invoice" at bounding box center [382, 31] width 47 height 7
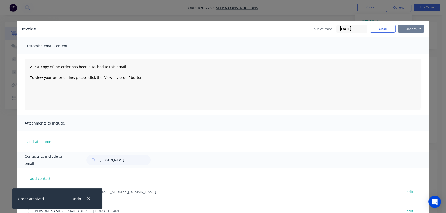
click at [401, 28] on button "Options" at bounding box center [411, 29] width 26 height 8
click at [401, 46] on button "Print" at bounding box center [414, 46] width 33 height 8
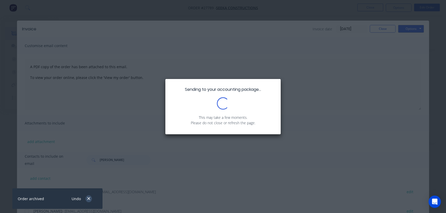
click at [89, 199] on icon "button" at bounding box center [88, 198] width 3 height 3
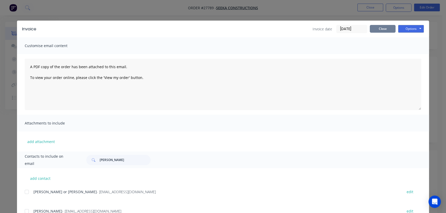
click at [373, 30] on button "Close" at bounding box center [383, 29] width 26 height 8
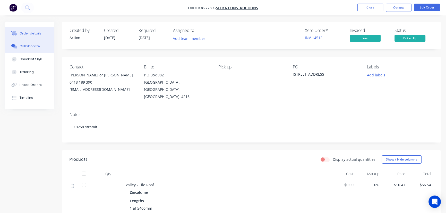
click at [23, 42] on button "Collaborate" at bounding box center [29, 46] width 49 height 13
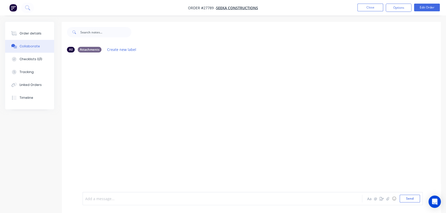
click at [100, 200] on div at bounding box center [210, 198] width 251 height 5
click at [405, 199] on button "Send" at bounding box center [410, 199] width 20 height 8
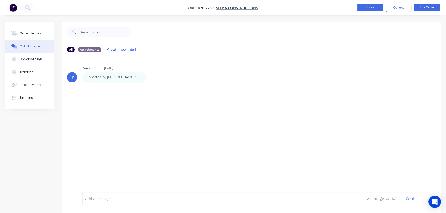
click at [369, 8] on button "Close" at bounding box center [370, 8] width 26 height 8
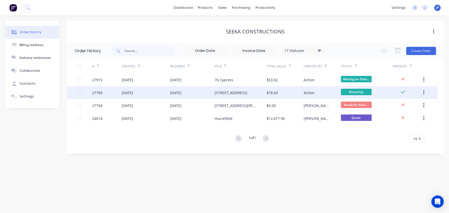
click at [424, 91] on icon "button" at bounding box center [423, 93] width 1 height 6
click at [401, 105] on div "Archive" at bounding box center [406, 105] width 40 height 7
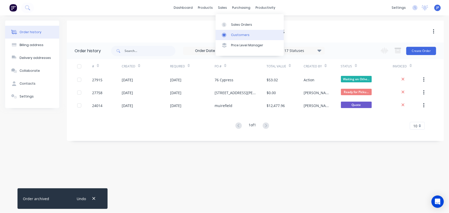
click at [233, 34] on div "Customers" at bounding box center [240, 35] width 19 height 5
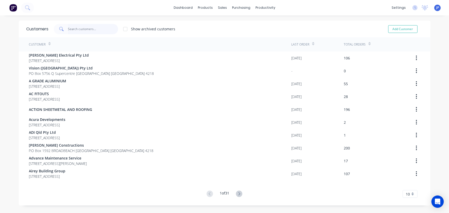
click at [96, 29] on input "text" at bounding box center [93, 29] width 50 height 10
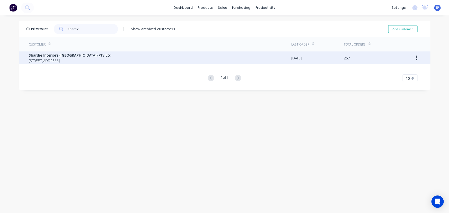
type input "shardie"
click at [45, 59] on span "[STREET_ADDRESS]" at bounding box center [70, 60] width 83 height 5
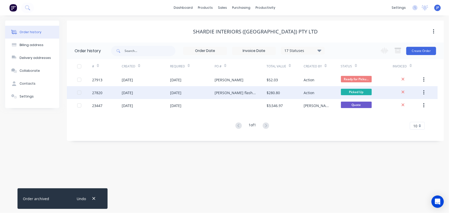
click at [265, 93] on div "[PERSON_NAME] flashing" at bounding box center [241, 92] width 52 height 13
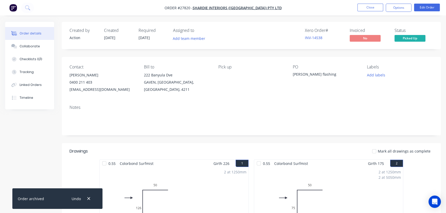
drag, startPoint x: 392, startPoint y: 8, endPoint x: 394, endPoint y: 14, distance: 6.2
click at [392, 8] on button "Options" at bounding box center [399, 8] width 26 height 8
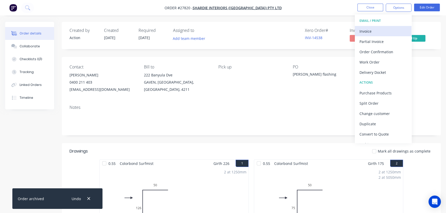
click at [383, 33] on div "Invoice" at bounding box center [382, 31] width 47 height 7
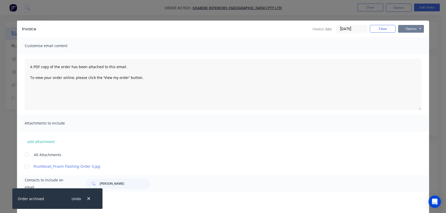
click at [407, 30] on button "Options" at bounding box center [411, 29] width 26 height 8
click at [405, 49] on button "Print" at bounding box center [414, 46] width 33 height 8
click at [375, 31] on button "Close" at bounding box center [383, 29] width 26 height 8
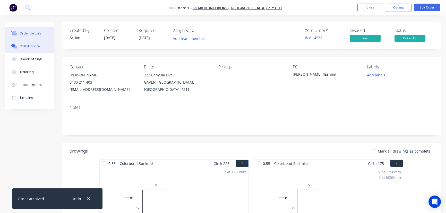
click at [42, 46] on button "Collaborate" at bounding box center [29, 46] width 49 height 13
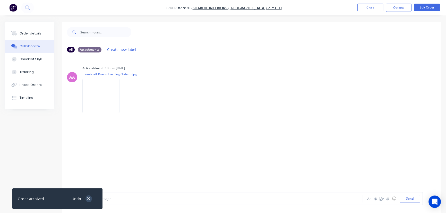
click at [88, 201] on icon "button" at bounding box center [88, 198] width 3 height 5
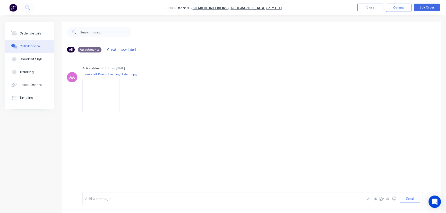
click at [104, 202] on div "Add a message..." at bounding box center [210, 199] width 251 height 8
click at [105, 201] on div at bounding box center [210, 198] width 251 height 5
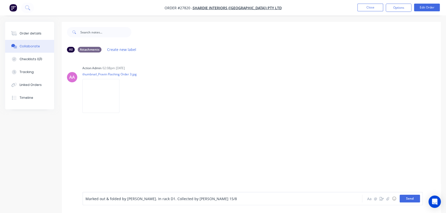
click at [409, 198] on button "Send" at bounding box center [410, 199] width 20 height 8
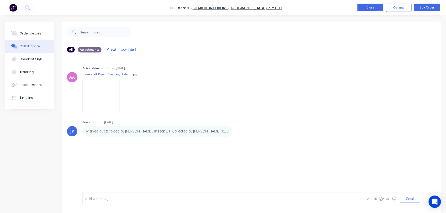
click at [370, 9] on button "Close" at bounding box center [370, 8] width 26 height 8
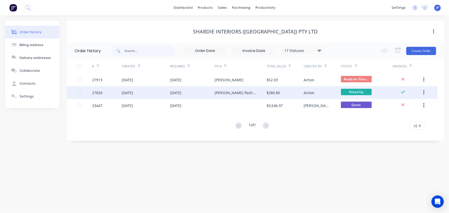
click at [424, 92] on icon "button" at bounding box center [423, 92] width 1 height 5
click at [406, 103] on div "Archive" at bounding box center [406, 105] width 40 height 7
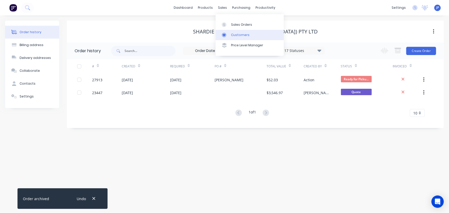
click at [233, 34] on div "Customers" at bounding box center [240, 35] width 19 height 5
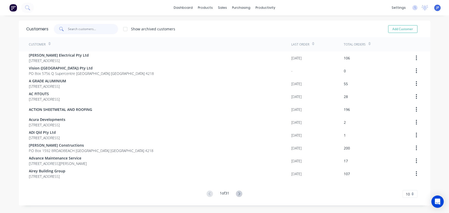
click at [94, 28] on input "text" at bounding box center [93, 29] width 50 height 10
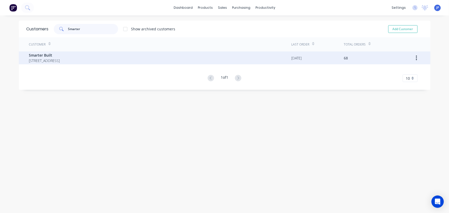
type input "Smarter"
click at [41, 60] on span "[STREET_ADDRESS]" at bounding box center [44, 60] width 31 height 5
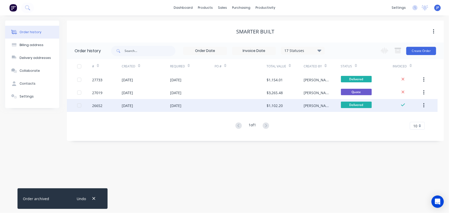
click at [425, 107] on button "button" at bounding box center [424, 105] width 12 height 9
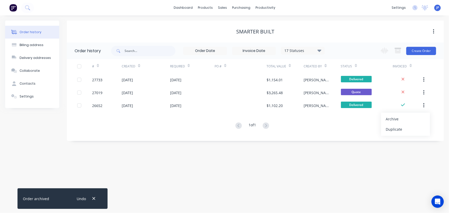
drag, startPoint x: 404, startPoint y: 118, endPoint x: 358, endPoint y: 114, distance: 46.5
click at [403, 118] on div "Archive" at bounding box center [406, 118] width 40 height 7
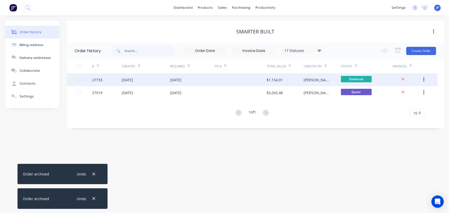
click at [204, 83] on div "[DATE]" at bounding box center [192, 79] width 45 height 13
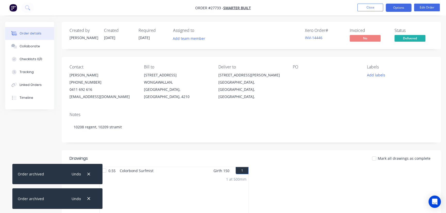
click at [394, 7] on button "Options" at bounding box center [399, 8] width 26 height 8
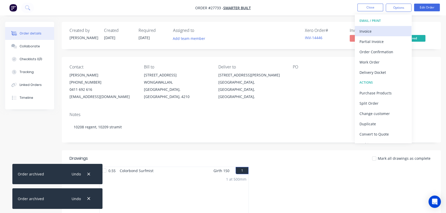
click at [376, 33] on div "Invoice" at bounding box center [382, 31] width 47 height 7
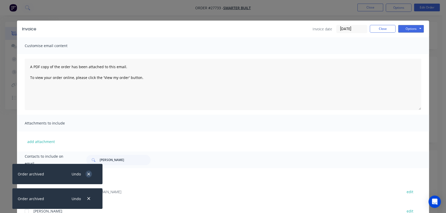
click at [90, 172] on icon "button" at bounding box center [88, 174] width 3 height 5
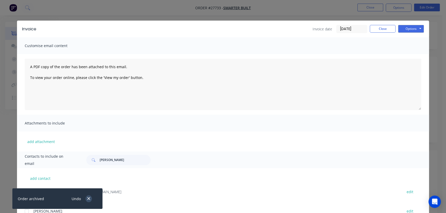
click at [88, 199] on icon "button" at bounding box center [88, 198] width 3 height 3
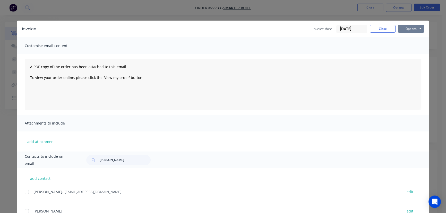
click at [411, 28] on button "Options" at bounding box center [411, 29] width 26 height 8
click at [403, 45] on button "Print" at bounding box center [414, 46] width 33 height 8
click at [374, 30] on button "Close" at bounding box center [383, 29] width 26 height 8
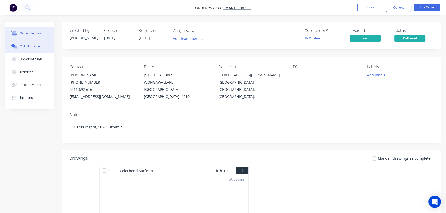
click at [26, 47] on div "Collaborate" at bounding box center [30, 46] width 20 height 5
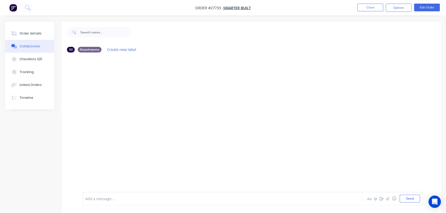
click at [92, 202] on div "Add a message..." at bounding box center [210, 199] width 251 height 8
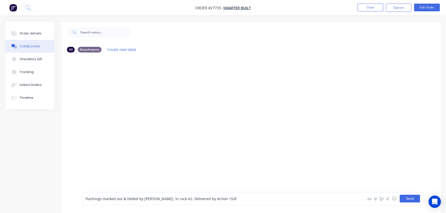
click at [404, 197] on button "Send" at bounding box center [410, 199] width 20 height 8
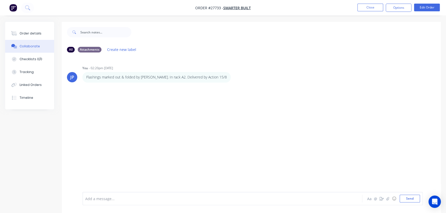
click at [356, 5] on ul "Close Options Edit Order" at bounding box center [398, 8] width 95 height 8
click at [366, 6] on button "Close" at bounding box center [370, 8] width 26 height 8
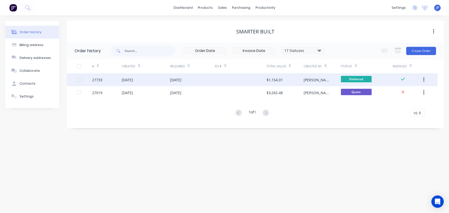
click at [423, 79] on button "button" at bounding box center [424, 79] width 12 height 9
click at [397, 94] on div "Archive" at bounding box center [406, 93] width 40 height 7
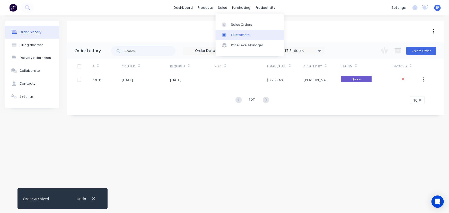
click at [235, 36] on div "Customers" at bounding box center [240, 35] width 19 height 5
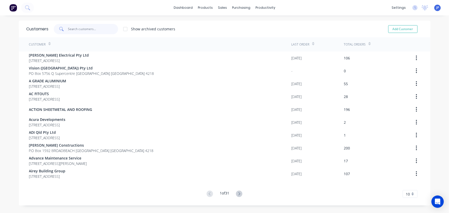
click at [94, 31] on input "text" at bounding box center [93, 29] width 50 height 10
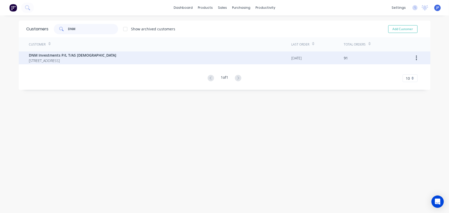
type input "DNM"
click at [70, 59] on span "[STREET_ADDRESS]" at bounding box center [73, 60] width 88 height 5
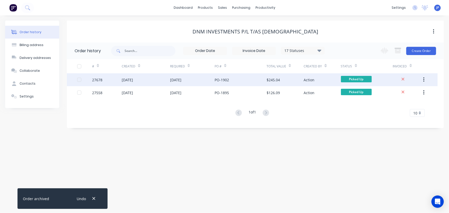
click at [193, 80] on div "[DATE]" at bounding box center [192, 79] width 45 height 13
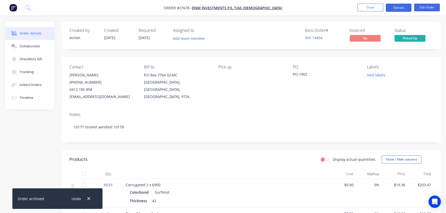
click at [397, 9] on button "Options" at bounding box center [399, 8] width 26 height 8
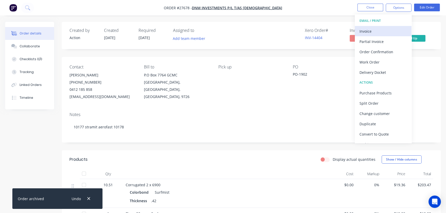
click at [378, 32] on div "Invoice" at bounding box center [382, 31] width 47 height 7
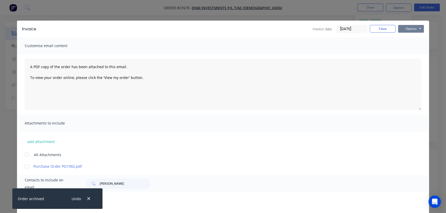
click at [408, 30] on button "Options" at bounding box center [411, 29] width 26 height 8
click at [408, 48] on button "Print" at bounding box center [414, 46] width 33 height 8
click at [382, 29] on button "Close" at bounding box center [383, 29] width 26 height 8
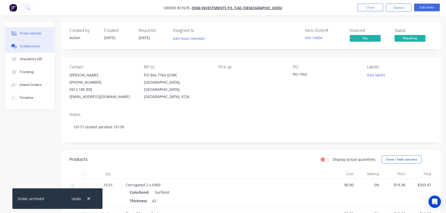
click at [39, 45] on button "Collaborate" at bounding box center [29, 46] width 49 height 13
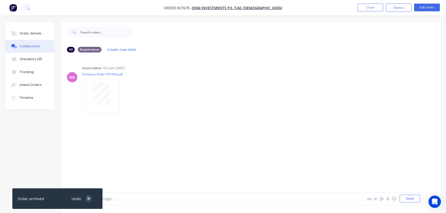
click at [88, 197] on icon "button" at bounding box center [88, 198] width 3 height 5
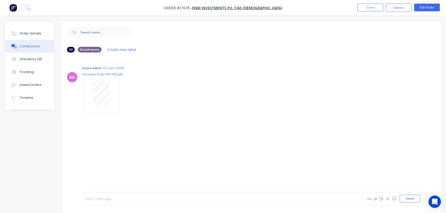
click at [100, 197] on div at bounding box center [210, 198] width 251 height 5
click at [409, 200] on button "Send" at bounding box center [410, 199] width 20 height 8
click at [367, 10] on button "Close" at bounding box center [370, 8] width 26 height 8
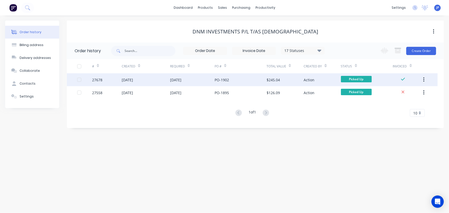
click at [424, 80] on icon "button" at bounding box center [423, 80] width 1 height 6
click at [387, 93] on div "Archive" at bounding box center [406, 93] width 40 height 7
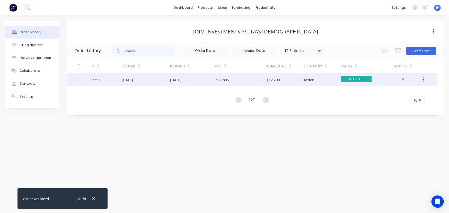
click at [258, 81] on div "PO-1895" at bounding box center [241, 79] width 52 height 13
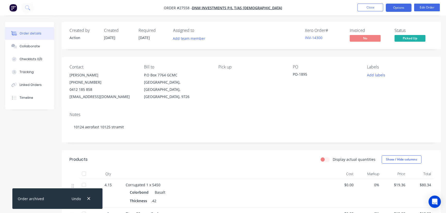
click at [396, 6] on button "Options" at bounding box center [399, 8] width 26 height 8
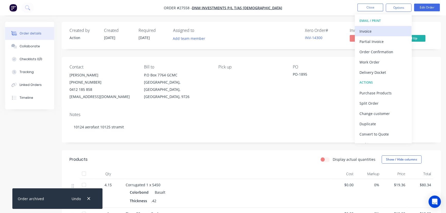
click at [376, 32] on div "Invoice" at bounding box center [382, 31] width 47 height 7
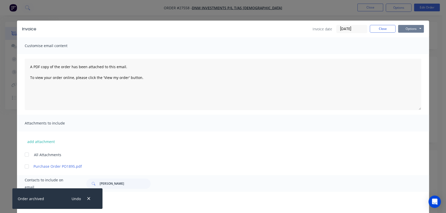
click at [407, 30] on button "Options" at bounding box center [411, 29] width 26 height 8
click at [408, 45] on button "Print" at bounding box center [414, 46] width 33 height 8
click at [378, 26] on button "Close" at bounding box center [383, 29] width 26 height 8
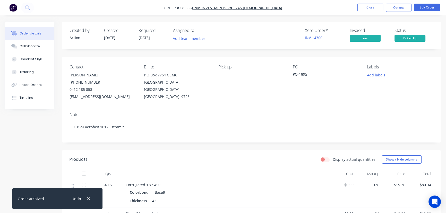
click at [93, 200] on div "Undo" at bounding box center [80, 198] width 33 height 13
click at [91, 199] on button "button" at bounding box center [88, 198] width 6 height 7
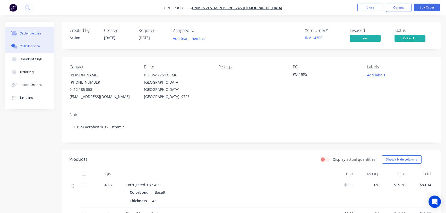
click at [34, 47] on div "Collaborate" at bounding box center [30, 46] width 20 height 5
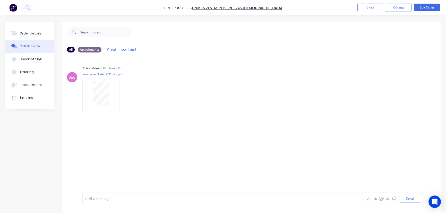
click at [96, 201] on div at bounding box center [210, 198] width 251 height 5
click at [410, 201] on button "Send" at bounding box center [410, 199] width 20 height 8
click at [360, 5] on button "Close" at bounding box center [370, 8] width 26 height 8
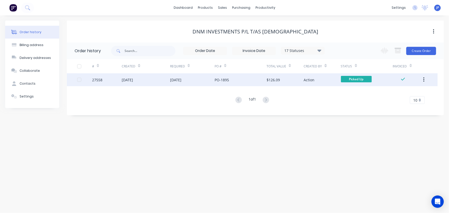
click at [425, 80] on button "button" at bounding box center [424, 79] width 12 height 9
click at [411, 94] on div "Archive" at bounding box center [406, 93] width 40 height 7
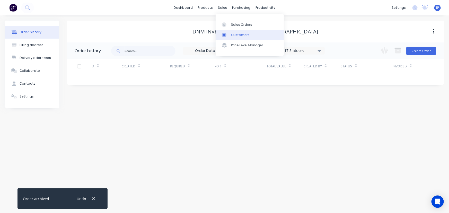
click at [234, 32] on link "Customers" at bounding box center [250, 35] width 68 height 10
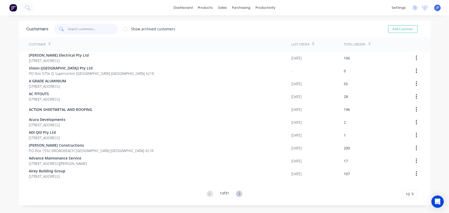
click at [89, 30] on input "text" at bounding box center [93, 29] width 50 height 10
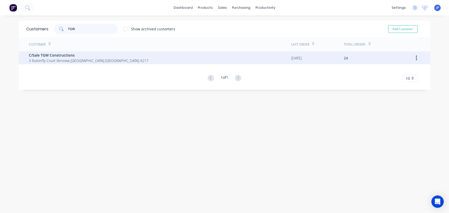
type input "TGW"
click at [57, 56] on span "C/Sale TGW Constructions" at bounding box center [88, 55] width 119 height 5
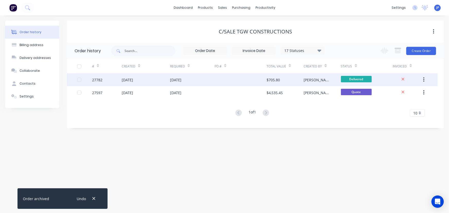
click at [125, 82] on div "[DATE]" at bounding box center [127, 79] width 11 height 5
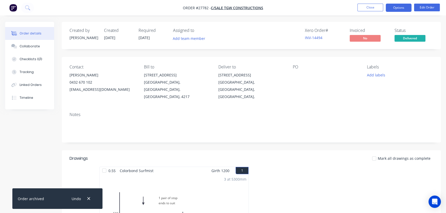
click at [401, 8] on button "Options" at bounding box center [399, 8] width 26 height 8
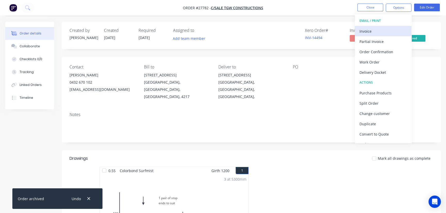
click at [386, 31] on div "Invoice" at bounding box center [382, 31] width 47 height 7
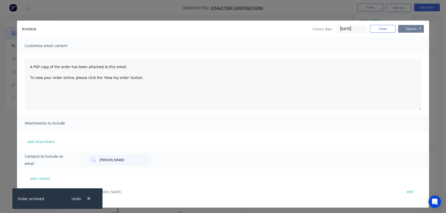
click at [405, 31] on button "Options" at bounding box center [411, 29] width 26 height 8
click at [405, 45] on button "Print" at bounding box center [414, 46] width 33 height 8
click at [376, 28] on button "Close" at bounding box center [383, 29] width 26 height 8
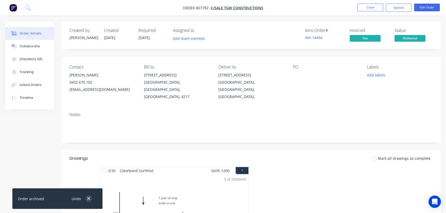
click at [90, 199] on icon "button" at bounding box center [88, 198] width 3 height 5
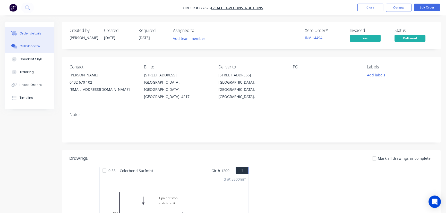
click at [28, 44] on button "Collaborate" at bounding box center [29, 46] width 49 height 13
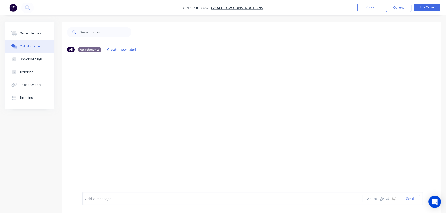
click at [106, 199] on div at bounding box center [210, 198] width 251 height 5
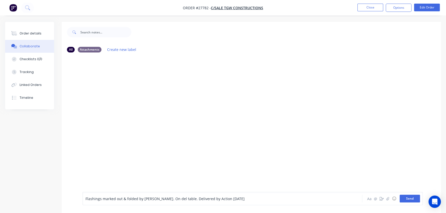
click at [405, 198] on button "Send" at bounding box center [410, 199] width 20 height 8
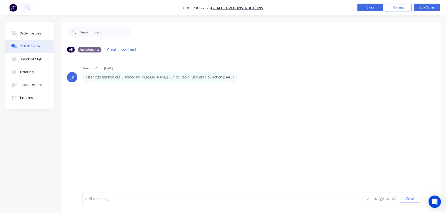
click at [369, 8] on button "Close" at bounding box center [370, 8] width 26 height 8
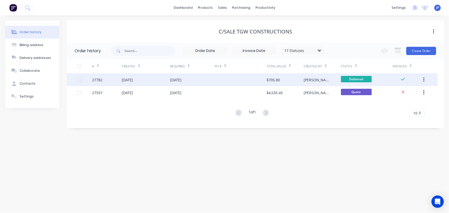
click at [423, 80] on icon "button" at bounding box center [423, 80] width 1 height 6
click at [405, 94] on div "Archive" at bounding box center [406, 93] width 40 height 7
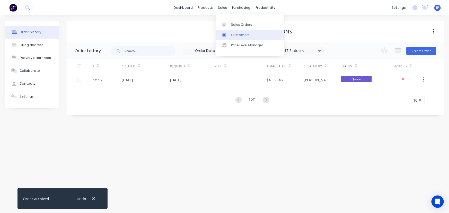
click at [234, 36] on div "Customers" at bounding box center [240, 35] width 19 height 5
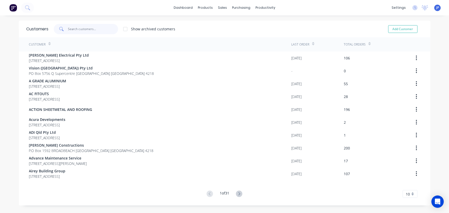
click at [98, 32] on input "text" at bounding box center [93, 29] width 50 height 10
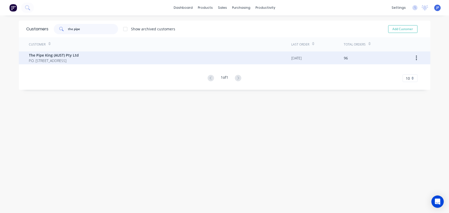
type input "the pipe"
click at [57, 53] on span "The Pipe King (AUST) Pty Ltd" at bounding box center [54, 55] width 50 height 5
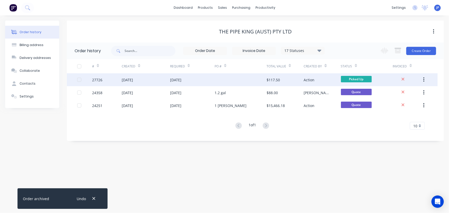
click at [125, 79] on div "[DATE]" at bounding box center [127, 79] width 11 height 5
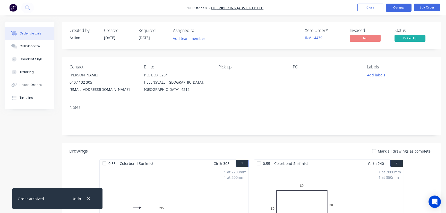
click at [402, 6] on button "Options" at bounding box center [399, 8] width 26 height 8
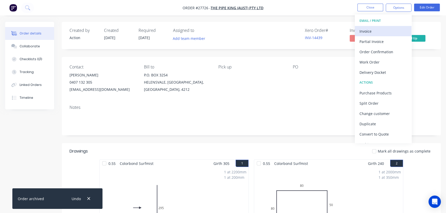
click at [378, 28] on div "Invoice" at bounding box center [382, 31] width 47 height 7
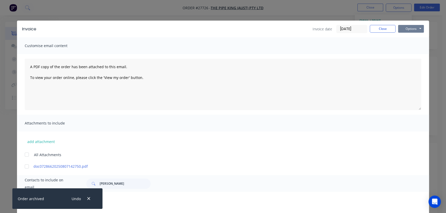
click at [404, 25] on button "Options" at bounding box center [411, 29] width 26 height 8
click at [403, 48] on button "Print" at bounding box center [414, 46] width 33 height 8
click at [385, 29] on button "Close" at bounding box center [383, 29] width 26 height 8
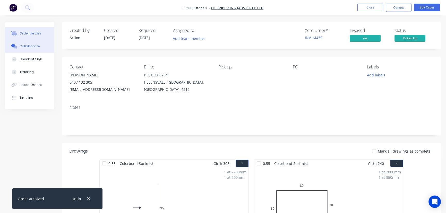
click at [34, 43] on button "Collaborate" at bounding box center [29, 46] width 49 height 13
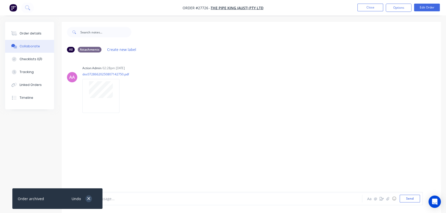
click at [87, 196] on button "button" at bounding box center [88, 198] width 6 height 7
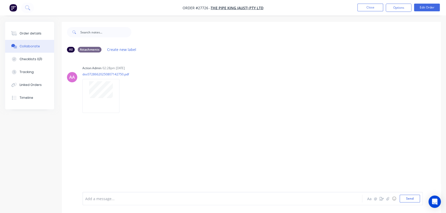
click at [103, 195] on div "Add a message..." at bounding box center [210, 199] width 251 height 8
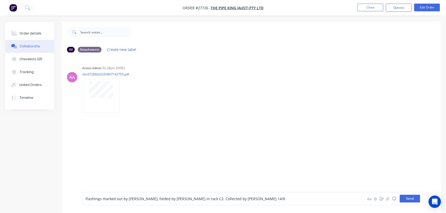
click at [414, 197] on button "Send" at bounding box center [410, 199] width 20 height 8
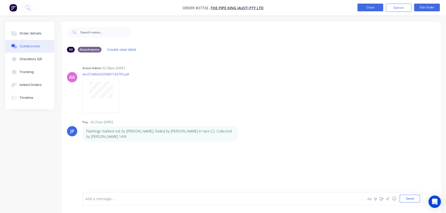
click at [363, 9] on button "Close" at bounding box center [370, 8] width 26 height 8
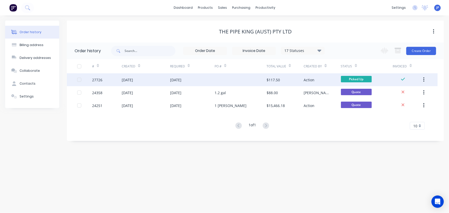
click at [422, 80] on button "button" at bounding box center [424, 79] width 12 height 9
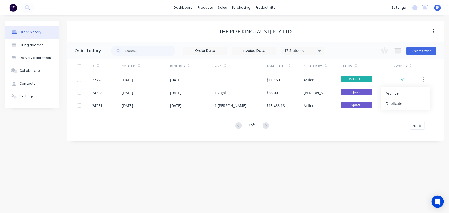
drag, startPoint x: 401, startPoint y: 91, endPoint x: 395, endPoint y: 91, distance: 5.9
click at [400, 91] on div "Archive" at bounding box center [406, 93] width 40 height 7
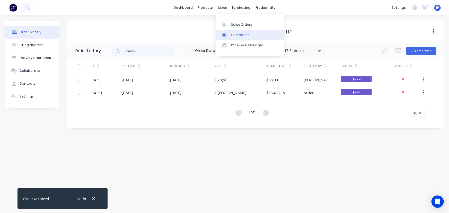
click at [235, 33] on div "Customers" at bounding box center [240, 35] width 19 height 5
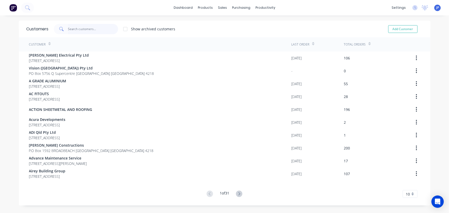
click at [90, 25] on input "text" at bounding box center [93, 29] width 50 height 10
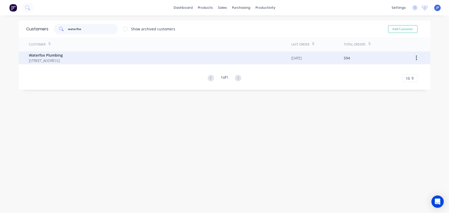
type input "waterfox"
click at [48, 58] on span "[STREET_ADDRESS]" at bounding box center [46, 60] width 34 height 5
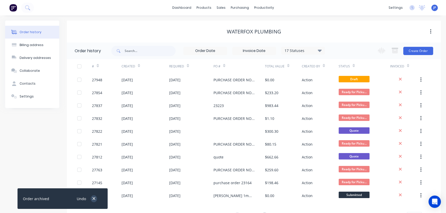
click at [93, 195] on button "button" at bounding box center [94, 198] width 6 height 7
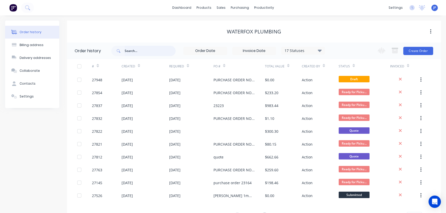
click at [128, 52] on input "text" at bounding box center [150, 51] width 51 height 10
type input "27763"
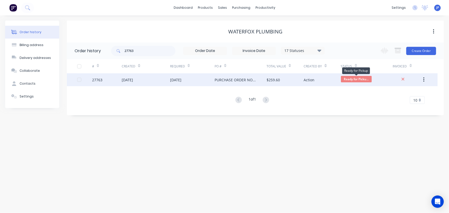
click at [349, 77] on span "Ready for Picku..." at bounding box center [356, 79] width 31 height 6
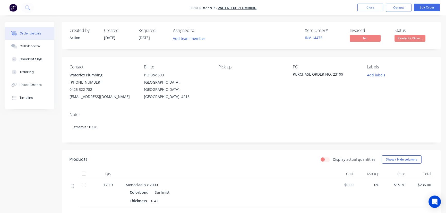
click at [407, 39] on span "Ready for Picku..." at bounding box center [409, 38] width 31 height 6
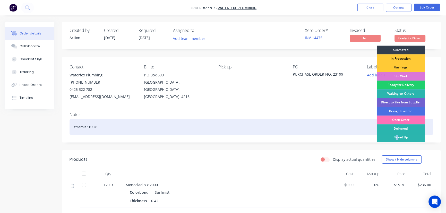
drag, startPoint x: 397, startPoint y: 139, endPoint x: 393, endPoint y: 134, distance: 6.6
click at [396, 138] on div "Picked Up" at bounding box center [401, 137] width 48 height 9
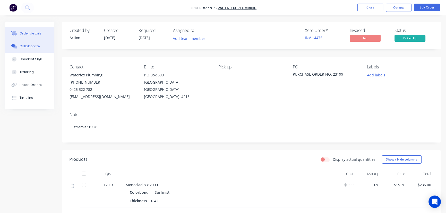
click at [35, 46] on div "Collaborate" at bounding box center [30, 46] width 20 height 5
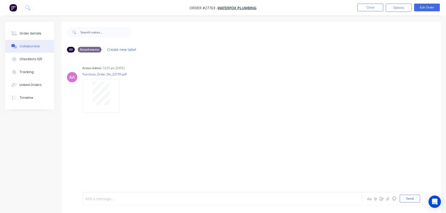
click at [93, 199] on div at bounding box center [210, 198] width 251 height 5
drag, startPoint x: 407, startPoint y: 201, endPoint x: 398, endPoint y: 193, distance: 11.9
click at [407, 200] on button "Send" at bounding box center [410, 199] width 20 height 8
click at [367, 8] on button "Close" at bounding box center [370, 8] width 26 height 8
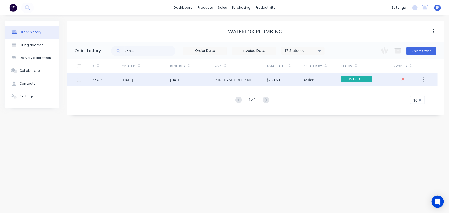
click at [315, 80] on div "Action" at bounding box center [322, 79] width 37 height 13
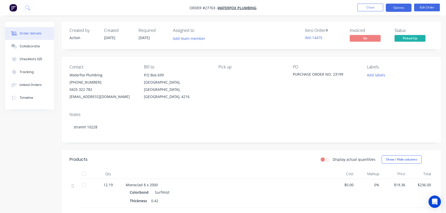
click at [396, 7] on button "Options" at bounding box center [399, 8] width 26 height 8
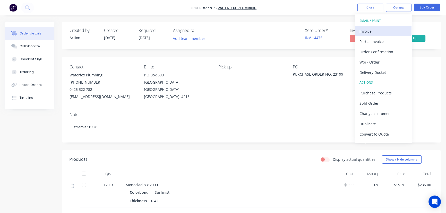
click at [377, 30] on div "Invoice" at bounding box center [382, 31] width 47 height 7
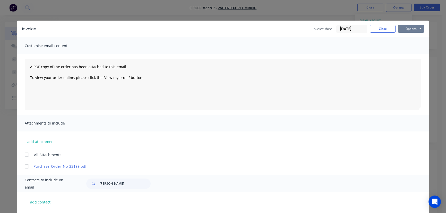
click at [415, 29] on button "Options" at bounding box center [411, 29] width 26 height 8
click at [406, 48] on button "Print" at bounding box center [414, 46] width 33 height 8
click at [380, 29] on button "Close" at bounding box center [383, 29] width 26 height 8
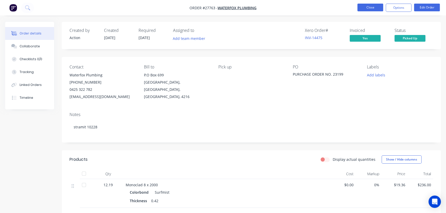
click at [371, 6] on button "Close" at bounding box center [370, 8] width 26 height 8
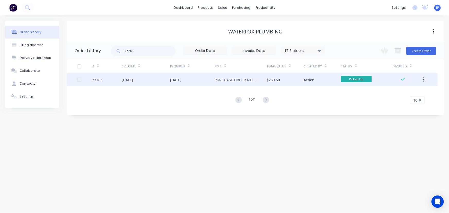
click at [426, 81] on button "button" at bounding box center [424, 79] width 12 height 9
click at [406, 95] on div "Archive" at bounding box center [406, 93] width 40 height 7
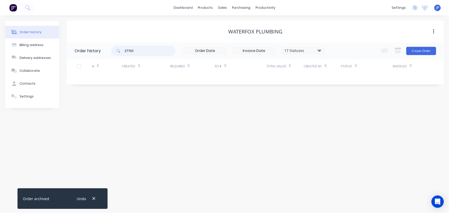
drag, startPoint x: 140, startPoint y: 55, endPoint x: 118, endPoint y: 51, distance: 23.1
click at [118, 52] on div "27763" at bounding box center [143, 51] width 64 height 10
type input "2"
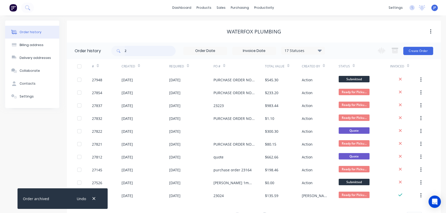
click at [129, 50] on input "2" at bounding box center [150, 51] width 51 height 10
type input "27348"
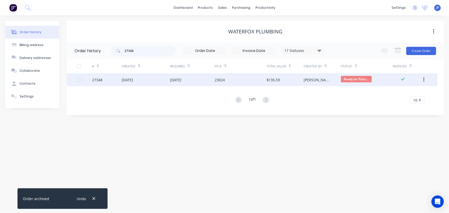
click at [146, 80] on div "[DATE]" at bounding box center [146, 79] width 48 height 13
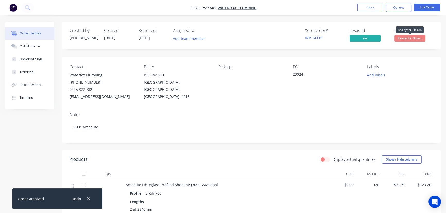
click at [413, 38] on span "Ready for Picku..." at bounding box center [409, 38] width 31 height 6
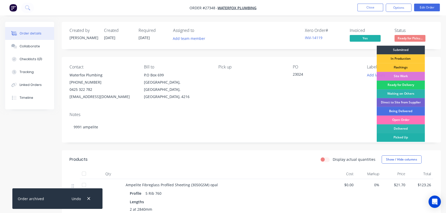
click at [389, 139] on div "Picked Up" at bounding box center [401, 137] width 48 height 9
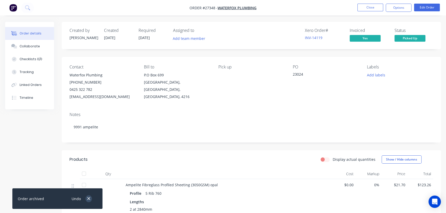
click at [90, 200] on icon "button" at bounding box center [88, 198] width 3 height 3
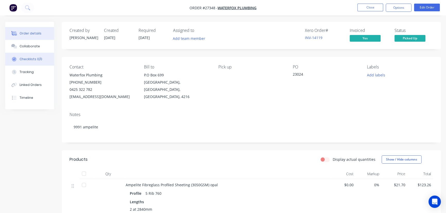
drag, startPoint x: 38, startPoint y: 44, endPoint x: 40, endPoint y: 58, distance: 14.8
click at [38, 45] on button "Collaborate" at bounding box center [29, 46] width 49 height 13
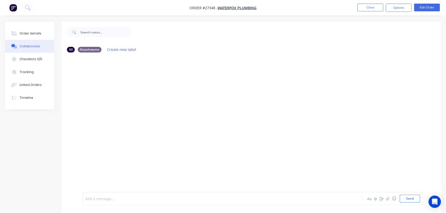
click at [112, 198] on div at bounding box center [210, 198] width 251 height 5
click at [410, 200] on button "Send" at bounding box center [410, 199] width 20 height 8
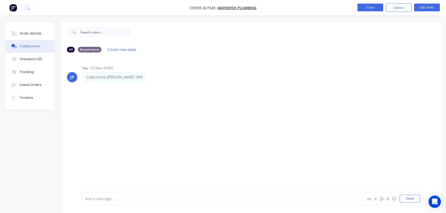
click at [364, 9] on button "Close" at bounding box center [370, 8] width 26 height 8
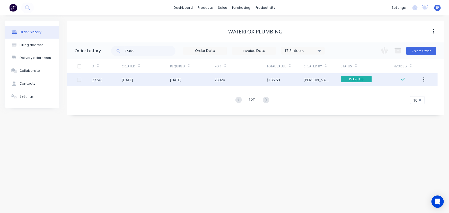
click at [425, 79] on button "button" at bounding box center [424, 79] width 12 height 9
click at [391, 96] on div "Archive" at bounding box center [406, 93] width 40 height 7
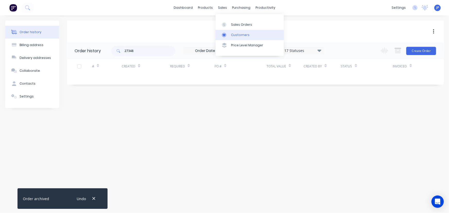
click at [235, 34] on div "Customers" at bounding box center [240, 35] width 19 height 5
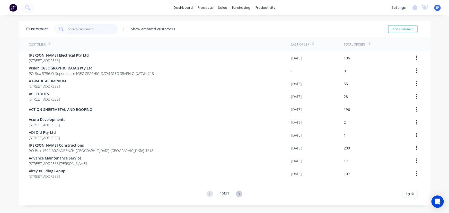
click at [85, 31] on input "text" at bounding box center [93, 29] width 50 height 10
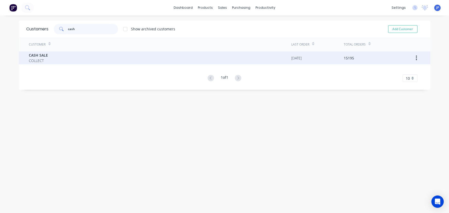
type input "cash"
click at [75, 59] on div "CASH SALE COLLECT" at bounding box center [160, 57] width 263 height 13
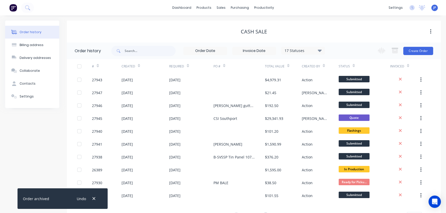
click at [319, 51] on icon at bounding box center [320, 50] width 4 height 6
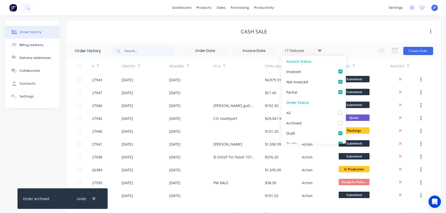
click at [345, 110] on label at bounding box center [345, 110] width 0 height 0
click at [345, 111] on input "checkbox" at bounding box center [347, 112] width 4 height 5
checkbox input "true"
click at [141, 49] on input "text" at bounding box center [150, 51] width 51 height 10
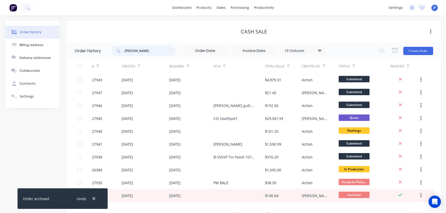
type input "[PERSON_NAME]"
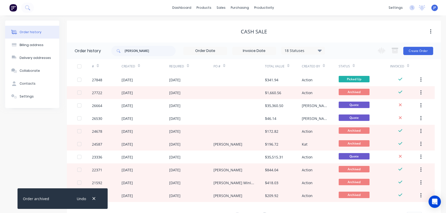
click at [147, 80] on div "[DATE]" at bounding box center [146, 79] width 48 height 13
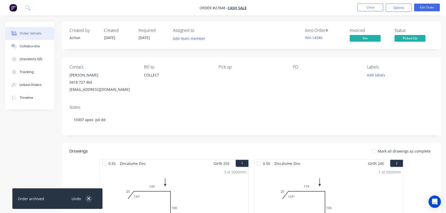
click at [88, 199] on icon "button" at bounding box center [88, 198] width 3 height 5
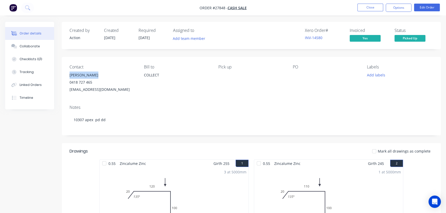
drag, startPoint x: 101, startPoint y: 77, endPoint x: 66, endPoint y: 74, distance: 35.6
click at [66, 74] on div "Contact [PERSON_NAME] [PHONE_NUMBER] [EMAIL_ADDRESS][DOMAIN_NAME] [PERSON_NAME]…" at bounding box center [251, 79] width 379 height 44
copy div "[PERSON_NAME]"
click at [395, 8] on button "Options" at bounding box center [399, 8] width 26 height 8
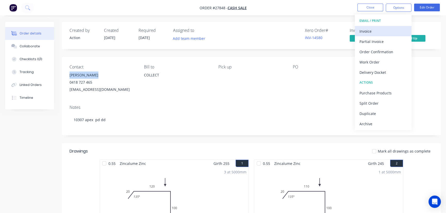
click at [365, 29] on div "Invoice" at bounding box center [382, 31] width 47 height 7
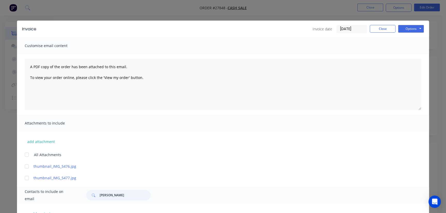
drag, startPoint x: 124, startPoint y: 198, endPoint x: 94, endPoint y: 193, distance: 30.9
click at [94, 193] on div "[PERSON_NAME]" at bounding box center [118, 195] width 64 height 10
paste input "[PERSON_NAME]"
type input "[PERSON_NAME]"
click at [416, 29] on button "Options" at bounding box center [411, 29] width 26 height 8
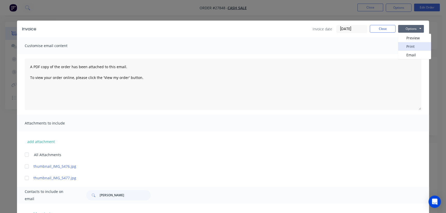
click at [414, 45] on button "Print" at bounding box center [414, 46] width 33 height 8
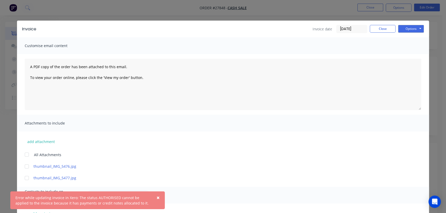
click at [153, 197] on button "×" at bounding box center [157, 198] width 13 height 12
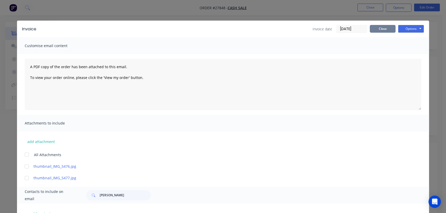
click at [381, 30] on button "Close" at bounding box center [383, 29] width 26 height 8
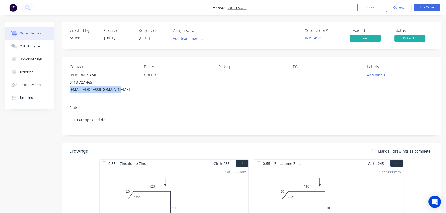
drag, startPoint x: 119, startPoint y: 93, endPoint x: 70, endPoint y: 97, distance: 49.3
click at [70, 97] on div "Contact [PERSON_NAME] [PHONE_NUMBER] [EMAIL_ADDRESS][DOMAIN_NAME] [PERSON_NAME]…" at bounding box center [251, 79] width 379 height 44
copy div "[EMAIL_ADDRESS][DOMAIN_NAME]"
click at [373, 7] on button "Close" at bounding box center [370, 8] width 26 height 8
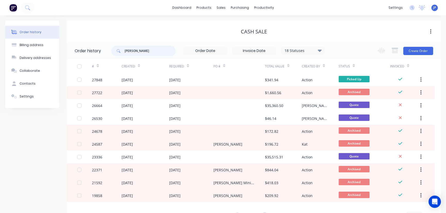
drag, startPoint x: 147, startPoint y: 52, endPoint x: 108, endPoint y: 51, distance: 39.7
click at [108, 51] on header "Order history [PERSON_NAME] mc 18 Statuses Invoice Status Invoiced Not Invoiced…" at bounding box center [254, 50] width 374 height 17
type input "27941"
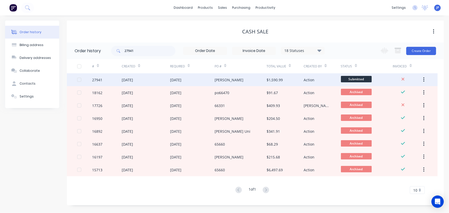
click at [133, 82] on div "[DATE]" at bounding box center [127, 79] width 11 height 5
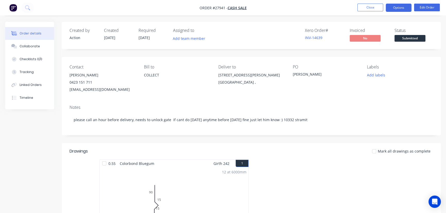
click at [393, 7] on button "Options" at bounding box center [399, 8] width 26 height 8
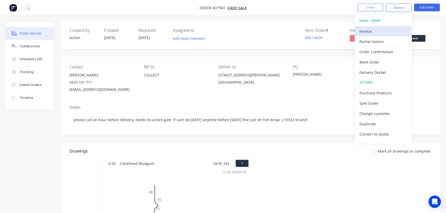
click at [381, 28] on div "Invoice" at bounding box center [382, 31] width 47 height 7
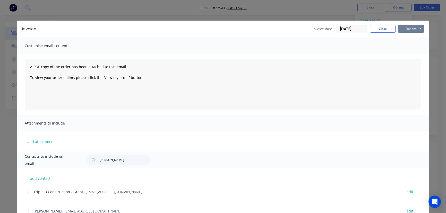
click at [402, 26] on button "Options" at bounding box center [411, 29] width 26 height 8
click at [404, 47] on button "Print" at bounding box center [414, 46] width 33 height 8
click at [376, 28] on button "Close" at bounding box center [383, 29] width 26 height 8
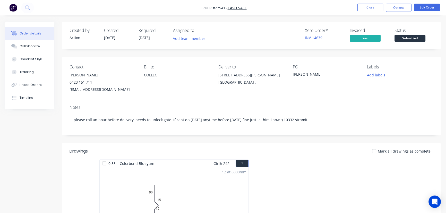
drag, startPoint x: 105, startPoint y: 74, endPoint x: 66, endPoint y: 77, distance: 39.5
click at [66, 77] on div "Contact [PERSON_NAME] 0423 151 711 [EMAIL_ADDRESS][DOMAIN_NAME] Bill to COLLECT…" at bounding box center [251, 79] width 379 height 44
copy div "[PERSON_NAME]"
click at [363, 10] on button "Close" at bounding box center [370, 8] width 26 height 8
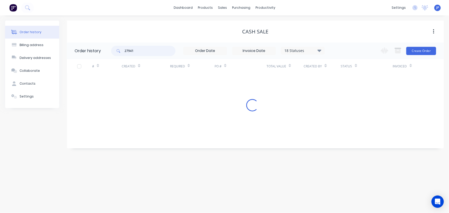
drag, startPoint x: 136, startPoint y: 51, endPoint x: 120, endPoint y: 54, distance: 16.4
click at [120, 54] on div "27941" at bounding box center [143, 51] width 64 height 10
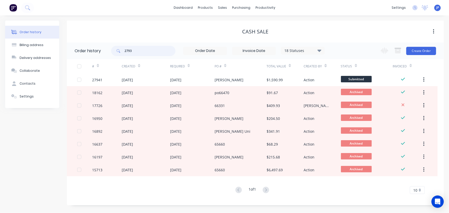
type input "27938"
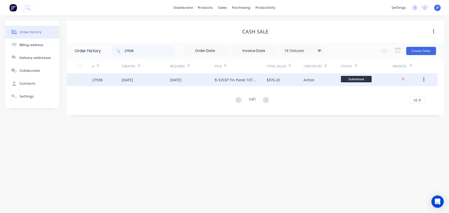
click at [133, 77] on div "[DATE]" at bounding box center [127, 79] width 11 height 5
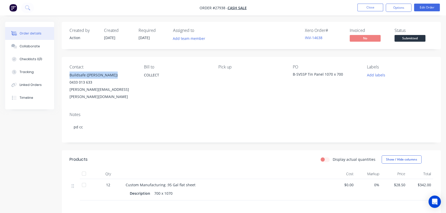
drag, startPoint x: 117, startPoint y: 73, endPoint x: 67, endPoint y: 76, distance: 50.1
click at [67, 76] on div "Contact Buildsafe ([PERSON_NAME]) 0433 013 633 [PERSON_NAME][EMAIL_ADDRESS][PER…" at bounding box center [251, 82] width 379 height 51
copy div "Buildsafe ([PERSON_NAME])"
click at [394, 9] on button "Options" at bounding box center [399, 8] width 26 height 8
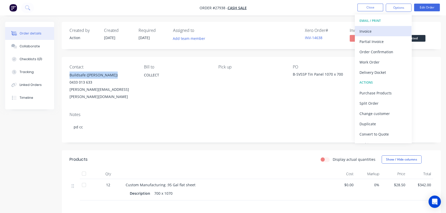
click at [376, 30] on div "Invoice" at bounding box center [382, 31] width 47 height 7
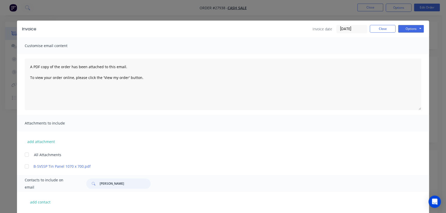
drag, startPoint x: 124, startPoint y: 183, endPoint x: 91, endPoint y: 185, distance: 33.1
click at [91, 185] on div "[PERSON_NAME]" at bounding box center [118, 184] width 64 height 10
paste input "Buildsafe ([PERSON_NAME])"
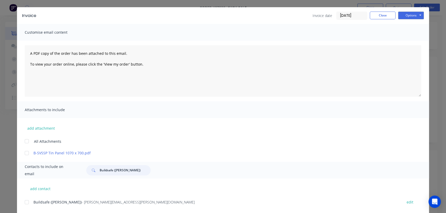
scroll to position [25, 0]
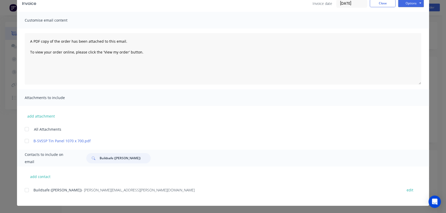
type input "Buildsafe ([PERSON_NAME])"
drag, startPoint x: 136, startPoint y: 192, endPoint x: 22, endPoint y: 199, distance: 113.5
click at [22, 199] on div "add contact Buildsafe ([PERSON_NAME]) - [PERSON_NAME][EMAIL_ADDRESS][PERSON_NAM…" at bounding box center [223, 186] width 412 height 39
copy div "Buildsafe ([PERSON_NAME]) - [PERSON_NAME][EMAIL_ADDRESS][PERSON_NAME][DOMAIN_NA…"
click at [409, 2] on button "Options" at bounding box center [411, 3] width 26 height 8
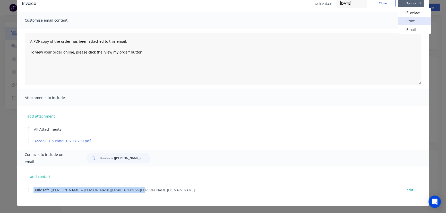
click at [408, 19] on button "Print" at bounding box center [414, 21] width 33 height 8
click at [382, 6] on button "Close" at bounding box center [383, 3] width 26 height 8
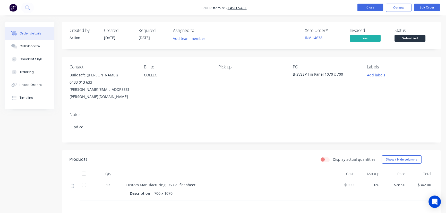
click at [359, 6] on button "Close" at bounding box center [370, 8] width 26 height 8
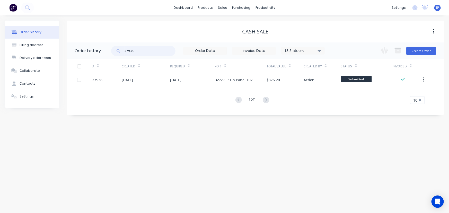
drag, startPoint x: 137, startPoint y: 49, endPoint x: 110, endPoint y: 51, distance: 27.3
click at [110, 51] on header "Order history 27938 18 Statuses Invoice Status Invoiced Not Invoiced Partial Or…" at bounding box center [255, 50] width 377 height 17
type input "27942"
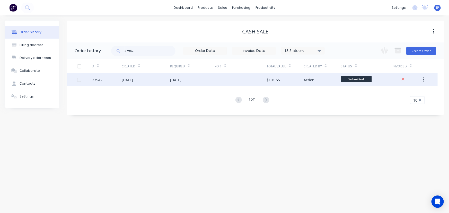
click at [133, 80] on div "[DATE]" at bounding box center [127, 79] width 11 height 5
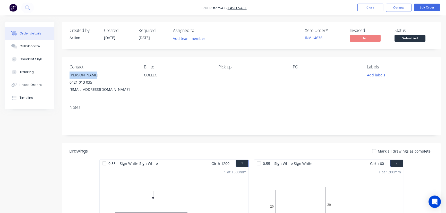
drag, startPoint x: 93, startPoint y: 75, endPoint x: 64, endPoint y: 76, distance: 29.1
click at [64, 76] on div "Contact [PERSON_NAME] [PHONE_NUMBER] [EMAIL_ADDRESS][DOMAIN_NAME] [PERSON_NAME]…" at bounding box center [251, 79] width 379 height 44
copy div "[PERSON_NAME]"
click at [406, 6] on button "Options" at bounding box center [399, 8] width 26 height 8
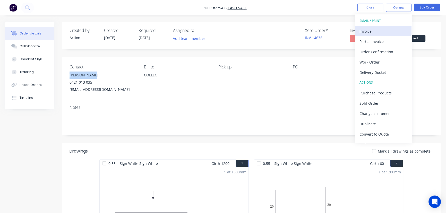
click at [383, 31] on div "Invoice" at bounding box center [382, 31] width 47 height 7
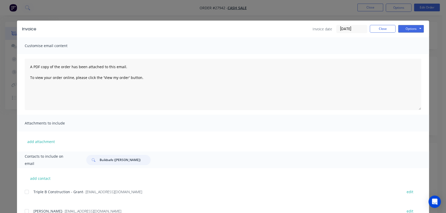
drag, startPoint x: 138, startPoint y: 162, endPoint x: 91, endPoint y: 161, distance: 47.4
click at [91, 161] on div "Buildsafe ([PERSON_NAME])" at bounding box center [118, 160] width 64 height 10
paste input "[PERSON_NAME]"
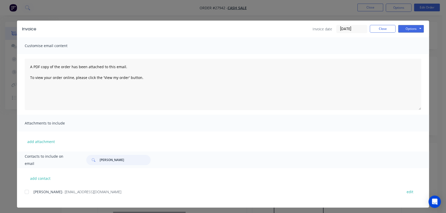
type input "[PERSON_NAME]"
drag, startPoint x: 108, startPoint y: 192, endPoint x: 30, endPoint y: 196, distance: 77.4
click at [30, 196] on div "[PERSON_NAME] - [EMAIL_ADDRESS][DOMAIN_NAME] edit" at bounding box center [227, 194] width 404 height 13
copy div "[PERSON_NAME] - [EMAIL_ADDRESS][DOMAIN_NAME]"
drag, startPoint x: 411, startPoint y: 23, endPoint x: 411, endPoint y: 26, distance: 2.8
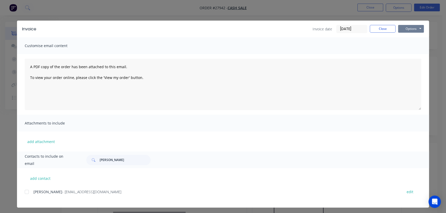
click at [411, 25] on div "Invoice Invoice date [DATE] Close Options Preview Print Email" at bounding box center [223, 29] width 412 height 17
click at [411, 27] on button "Options" at bounding box center [411, 29] width 26 height 8
click at [407, 47] on button "Print" at bounding box center [414, 46] width 33 height 8
click at [379, 28] on button "Close" at bounding box center [383, 29] width 26 height 8
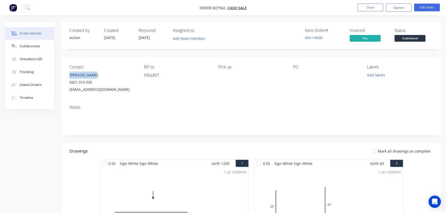
drag, startPoint x: 96, startPoint y: 73, endPoint x: 67, endPoint y: 74, distance: 28.3
click at [67, 74] on div "Contact [PERSON_NAME] [PHONE_NUMBER] [EMAIL_ADDRESS][DOMAIN_NAME] [PERSON_NAME]…" at bounding box center [251, 79] width 379 height 44
copy div "[PERSON_NAME]"
drag, startPoint x: 122, startPoint y: 90, endPoint x: 67, endPoint y: 92, distance: 54.9
click at [67, 92] on div "Contact [PERSON_NAME] [PHONE_NUMBER] [EMAIL_ADDRESS][DOMAIN_NAME] [PERSON_NAME]…" at bounding box center [251, 79] width 379 height 44
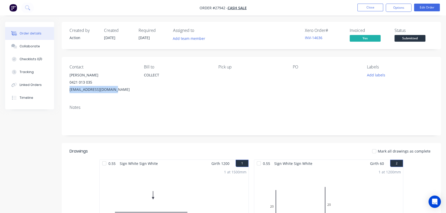
copy div "[EMAIL_ADDRESS][DOMAIN_NAME]"
click at [363, 11] on button "Close" at bounding box center [370, 8] width 26 height 8
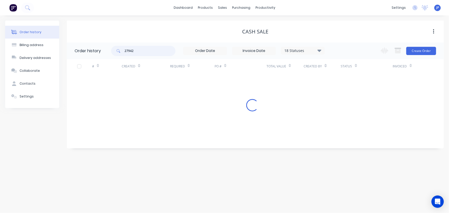
drag, startPoint x: 138, startPoint y: 52, endPoint x: 104, endPoint y: 51, distance: 33.7
click at [104, 51] on header "Order history 27942 18 Statuses Invoice Status Invoiced Not Invoiced Partial Or…" at bounding box center [255, 50] width 377 height 17
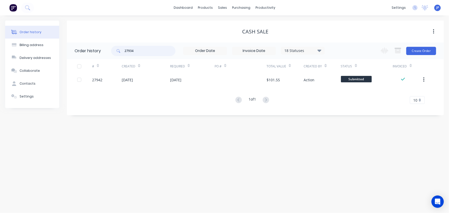
type input "27934"
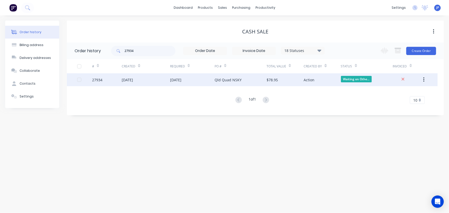
click at [131, 78] on div "[DATE]" at bounding box center [127, 79] width 11 height 5
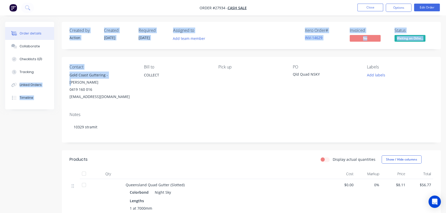
drag, startPoint x: 110, startPoint y: 76, endPoint x: 60, endPoint y: 75, distance: 49.2
click at [60, 75] on div "Order details Collaborate Checklists 0/0 Tracking Linked Orders Timeline Order …" at bounding box center [223, 178] width 446 height 313
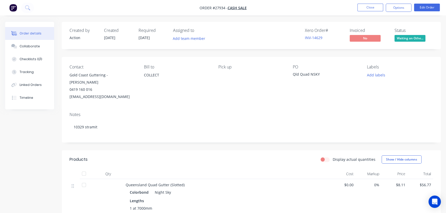
click at [123, 77] on div "Gold Coast Guttering - [PERSON_NAME]" at bounding box center [103, 79] width 66 height 14
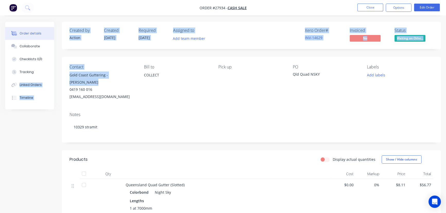
drag, startPoint x: 126, startPoint y: 74, endPoint x: 59, endPoint y: 77, distance: 67.3
click at [59, 77] on div "Order details Collaborate Checklists 0/0 Tracking Linked Orders Timeline Order …" at bounding box center [223, 178] width 446 height 313
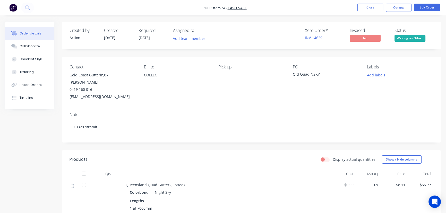
click at [112, 86] on div "0419 160 016" at bounding box center [103, 89] width 66 height 7
drag, startPoint x: 132, startPoint y: 75, endPoint x: 67, endPoint y: 78, distance: 64.4
click at [67, 78] on div "Contact Gold Coast Guttering - [PERSON_NAME] 0419 160 016 [EMAIL_ADDRESS][DOMAI…" at bounding box center [251, 82] width 379 height 51
copy div "Gold Coast Guttering - [PERSON_NAME]"
drag, startPoint x: 393, startPoint y: 6, endPoint x: 391, endPoint y: 8, distance: 2.9
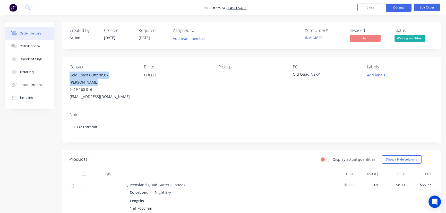
click at [392, 7] on button "Options" at bounding box center [399, 8] width 26 height 8
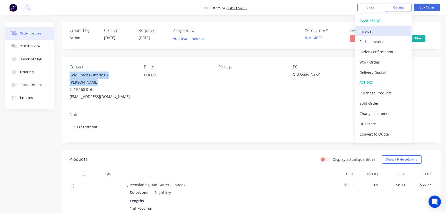
click at [371, 31] on div "Invoice" at bounding box center [382, 31] width 47 height 7
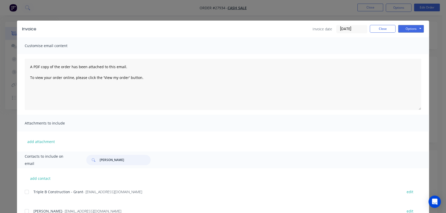
drag, startPoint x: 122, startPoint y: 160, endPoint x: 90, endPoint y: 160, distance: 31.9
click at [90, 160] on div "[PERSON_NAME]" at bounding box center [118, 160] width 64 height 10
paste input "Gold Coast Guttering - [PERSON_NAME]"
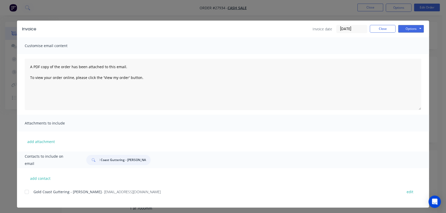
type input "Gold Coast Guttering - [PERSON_NAME]"
drag, startPoint x: 133, startPoint y: 194, endPoint x: 32, endPoint y: 194, distance: 100.7
click at [33, 194] on div "Gold Coast Guttering - [PERSON_NAME] - [EMAIL_ADDRESS][DOMAIN_NAME]" at bounding box center [215, 191] width 364 height 5
drag, startPoint x: 418, startPoint y: 24, endPoint x: 417, endPoint y: 26, distance: 2.8
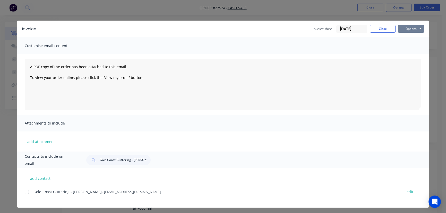
click at [418, 24] on div "Invoice Invoice date [DATE] Close Options Preview Print Email" at bounding box center [223, 29] width 412 height 17
click at [413, 29] on button "Options" at bounding box center [411, 29] width 26 height 8
click at [409, 49] on button "Print" at bounding box center [414, 46] width 33 height 8
click at [372, 27] on button "Close" at bounding box center [383, 29] width 26 height 8
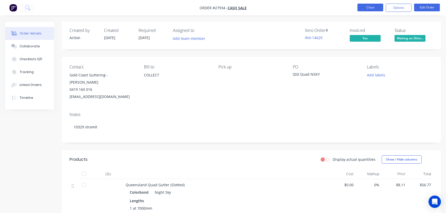
click at [368, 9] on button "Close" at bounding box center [370, 8] width 26 height 8
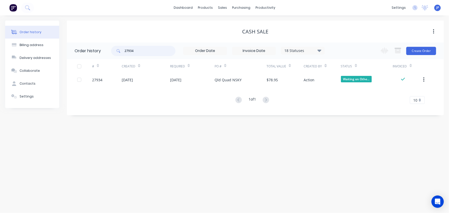
drag, startPoint x: 126, startPoint y: 51, endPoint x: 109, endPoint y: 52, distance: 17.3
click at [111, 52] on div "27934" at bounding box center [143, 51] width 64 height 10
type input "27432"
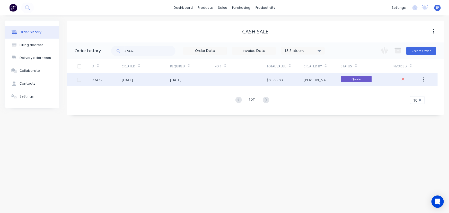
click at [133, 79] on div "[DATE]" at bounding box center [127, 79] width 11 height 5
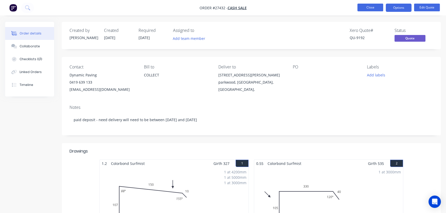
click at [367, 10] on button "Close" at bounding box center [370, 8] width 26 height 8
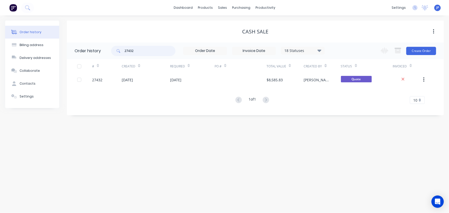
drag, startPoint x: 139, startPoint y: 53, endPoint x: 105, endPoint y: 56, distance: 33.5
click at [105, 56] on header "Order history 27432 18 Statuses Invoice Status Invoiced Not Invoiced Partial Or…" at bounding box center [255, 50] width 377 height 17
type input "27930"
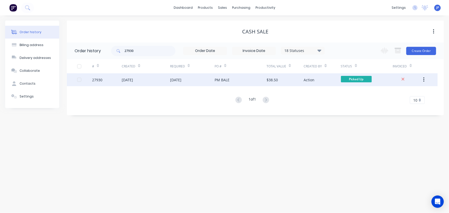
click at [133, 79] on div "[DATE]" at bounding box center [127, 79] width 11 height 5
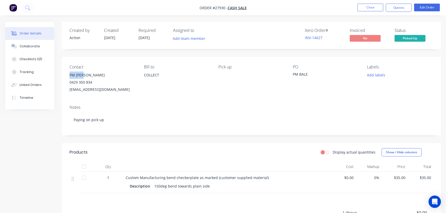
drag, startPoint x: 88, startPoint y: 73, endPoint x: 68, endPoint y: 75, distance: 20.5
click at [68, 75] on div "Contact PM Bale [PHONE_NUMBER] [EMAIL_ADDRESS][DOMAIN_NAME] Bill to COLLECT Pic…" at bounding box center [251, 79] width 379 height 44
click at [394, 10] on button "Options" at bounding box center [399, 8] width 26 height 8
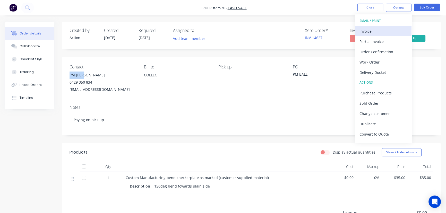
click at [373, 31] on div "Invoice" at bounding box center [382, 31] width 47 height 7
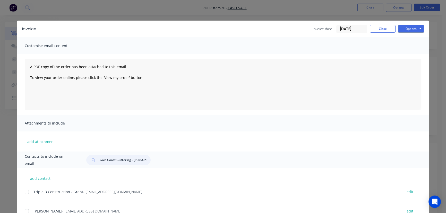
drag, startPoint x: 144, startPoint y: 160, endPoint x: 89, endPoint y: 160, distance: 55.9
click at [89, 160] on div "Gold Coast Guttering - [PERSON_NAME]" at bounding box center [118, 160] width 64 height 10
paste input "PM [PERSON_NAME]"
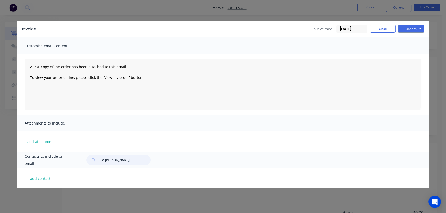
drag, startPoint x: 112, startPoint y: 161, endPoint x: 125, endPoint y: 161, distance: 12.4
click at [125, 161] on input "PM [PERSON_NAME]" at bounding box center [125, 160] width 51 height 10
type input "PM [PERSON_NAME]"
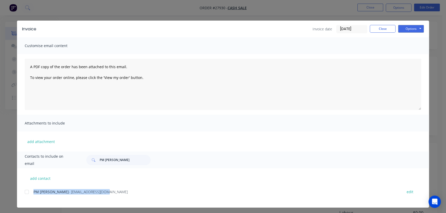
drag, startPoint x: 85, startPoint y: 196, endPoint x: 38, endPoint y: 204, distance: 47.8
click at [38, 204] on div "PM Bale - [EMAIL_ADDRESS][DOMAIN_NAME] edit" at bounding box center [227, 197] width 404 height 19
click at [407, 29] on button "Options" at bounding box center [411, 29] width 26 height 8
click at [404, 48] on button "Print" at bounding box center [414, 46] width 33 height 8
click at [376, 29] on button "Close" at bounding box center [383, 29] width 26 height 8
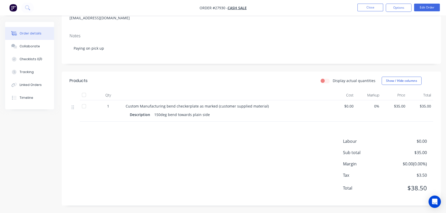
scroll to position [72, 0]
click at [373, 9] on button "Close" at bounding box center [370, 8] width 26 height 8
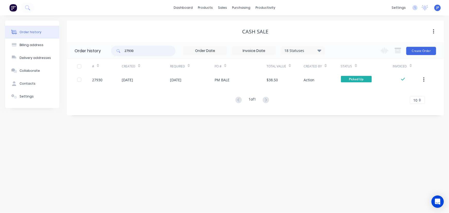
drag, startPoint x: 141, startPoint y: 52, endPoint x: 100, endPoint y: 50, distance: 41.0
click at [100, 50] on header "Order history 27930 18 Statuses Invoice Status Invoiced Not Invoiced Partial Or…" at bounding box center [255, 50] width 377 height 17
type input "27946"
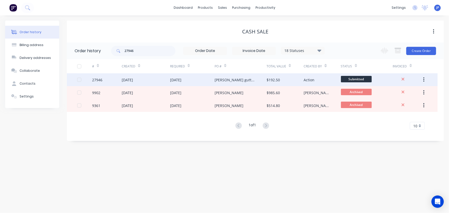
click at [149, 84] on div "[DATE]" at bounding box center [146, 79] width 48 height 13
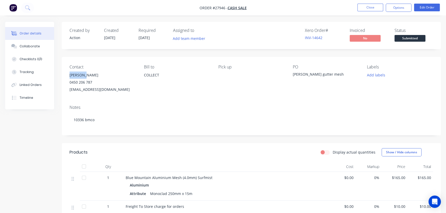
drag, startPoint x: 94, startPoint y: 76, endPoint x: 65, endPoint y: 78, distance: 28.7
click at [65, 78] on div "Contact [PERSON_NAME] [PHONE_NUMBER] [EMAIL_ADDRESS][DOMAIN_NAME] [PERSON_NAME]…" at bounding box center [251, 79] width 379 height 44
click at [84, 74] on div "[PERSON_NAME]" at bounding box center [103, 75] width 66 height 7
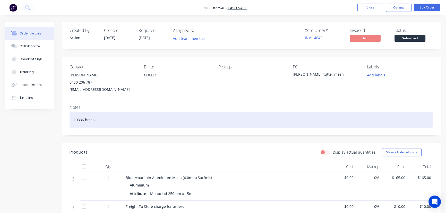
drag, startPoint x: 84, startPoint y: 74, endPoint x: 205, endPoint y: 125, distance: 131.5
click at [205, 125] on div "10336 bmco" at bounding box center [252, 120] width 364 height 16
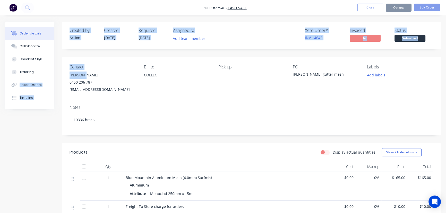
drag, startPoint x: 88, startPoint y: 75, endPoint x: 59, endPoint y: 76, distance: 29.1
click at [59, 76] on div "Order details Collaborate Checklists 0/0 Tracking Linked Orders Timeline Order …" at bounding box center [223, 168] width 446 height 292
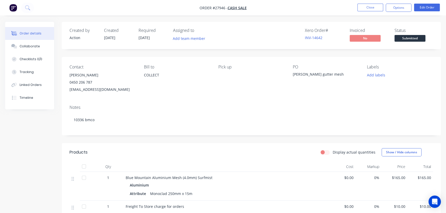
click at [121, 88] on div "[EMAIL_ADDRESS][DOMAIN_NAME]" at bounding box center [103, 89] width 66 height 7
drag, startPoint x: 86, startPoint y: 75, endPoint x: 66, endPoint y: 75, distance: 19.6
click at [66, 75] on div "Contact [PERSON_NAME] [PHONE_NUMBER] [EMAIL_ADDRESS][DOMAIN_NAME] [PERSON_NAME]…" at bounding box center [251, 79] width 379 height 44
drag, startPoint x: 398, startPoint y: 6, endPoint x: 395, endPoint y: 14, distance: 9.0
click at [398, 6] on button "Options" at bounding box center [399, 8] width 26 height 8
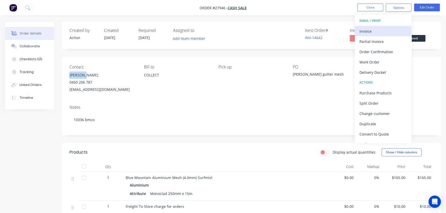
click at [378, 31] on div "Invoice" at bounding box center [382, 31] width 47 height 7
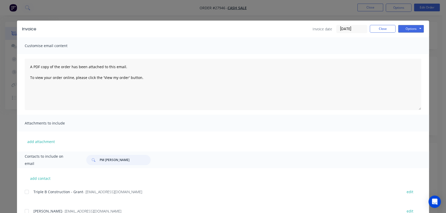
drag, startPoint x: 113, startPoint y: 162, endPoint x: 93, endPoint y: 163, distance: 19.4
click at [93, 163] on div "PM [PERSON_NAME]" at bounding box center [118, 160] width 64 height 10
paste input "[PERSON_NAME]"
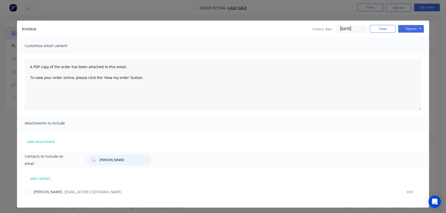
type input "[PERSON_NAME]"
drag, startPoint x: 75, startPoint y: 196, endPoint x: 22, endPoint y: 196, distance: 52.8
click at [22, 196] on div "add contact [PERSON_NAME] - [PERSON_NAME][EMAIL_ADDRESS][DOMAIN_NAME] edit" at bounding box center [223, 187] width 412 height 39
click at [408, 29] on button "Options" at bounding box center [411, 29] width 26 height 8
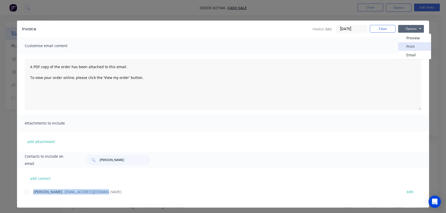
click at [407, 44] on button "Print" at bounding box center [414, 46] width 33 height 8
click at [386, 27] on button "Close" at bounding box center [383, 29] width 26 height 8
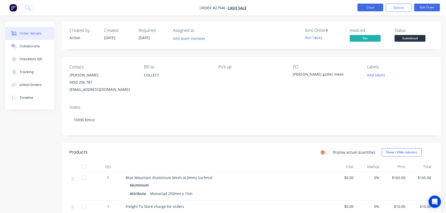
click at [369, 8] on button "Close" at bounding box center [370, 8] width 26 height 8
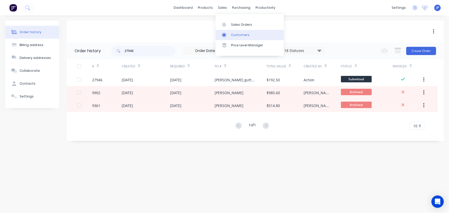
click at [234, 35] on div "Customers" at bounding box center [240, 35] width 19 height 5
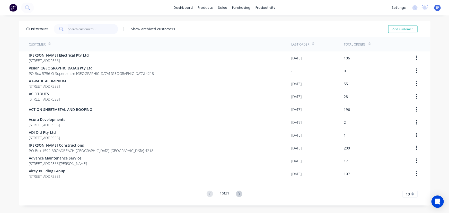
click at [92, 25] on input "text" at bounding box center [93, 29] width 50 height 10
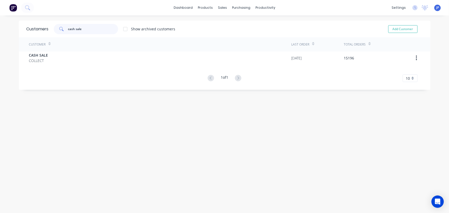
type input "cash sale"
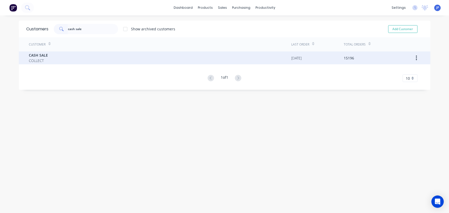
click at [50, 57] on div "CASH SALE COLLECT" at bounding box center [160, 57] width 263 height 13
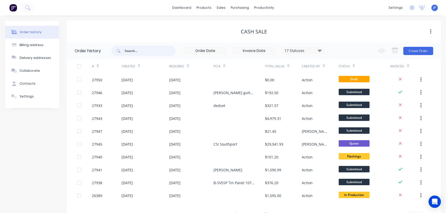
click at [131, 50] on input "text" at bounding box center [150, 51] width 51 height 10
type input "27778"
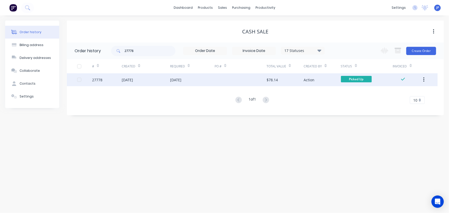
click at [133, 81] on div "[DATE]" at bounding box center [127, 79] width 11 height 5
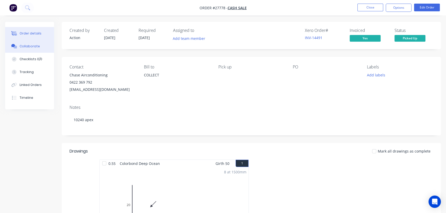
click at [34, 45] on div "Collaborate" at bounding box center [30, 46] width 20 height 5
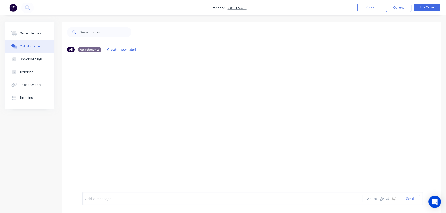
click at [91, 198] on div at bounding box center [210, 198] width 251 height 5
click at [402, 197] on button "Send" at bounding box center [410, 199] width 20 height 8
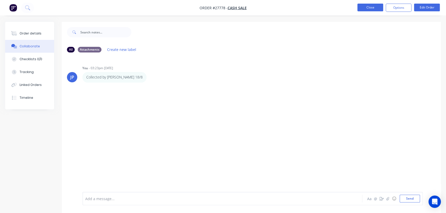
click at [367, 8] on button "Close" at bounding box center [370, 8] width 26 height 8
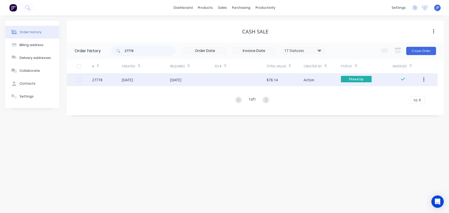
click at [423, 77] on button "button" at bounding box center [424, 79] width 12 height 9
click at [408, 92] on div "Archive" at bounding box center [406, 93] width 40 height 7
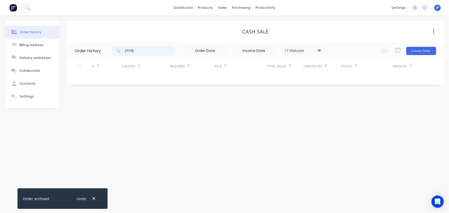
drag, startPoint x: 141, startPoint y: 53, endPoint x: 117, endPoint y: 54, distance: 24.2
click at [117, 54] on div "27778" at bounding box center [143, 51] width 64 height 10
type input "27804"
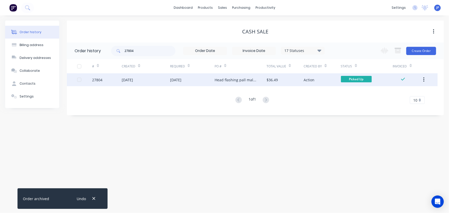
click at [129, 80] on div "[DATE]" at bounding box center [127, 79] width 11 height 5
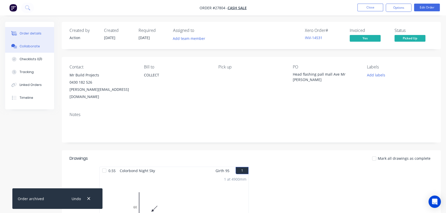
click at [31, 47] on div "Collaborate" at bounding box center [30, 46] width 20 height 5
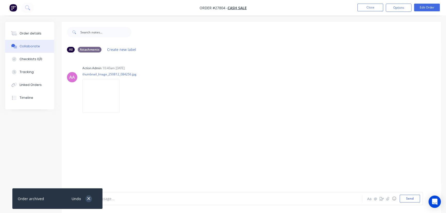
click at [88, 200] on icon "button" at bounding box center [88, 198] width 3 height 5
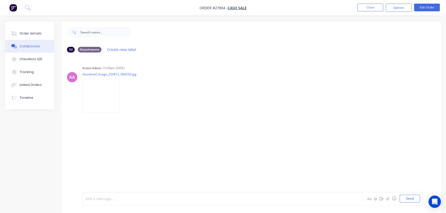
click at [91, 196] on div at bounding box center [210, 198] width 251 height 5
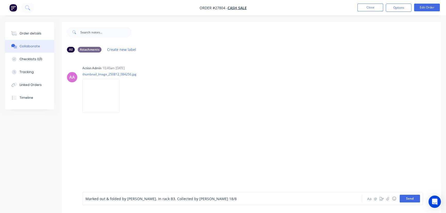
click at [404, 199] on button "Send" at bounding box center [410, 199] width 20 height 8
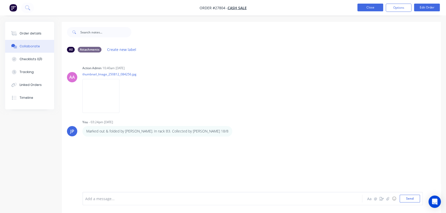
click at [367, 11] on button "Close" at bounding box center [370, 8] width 26 height 8
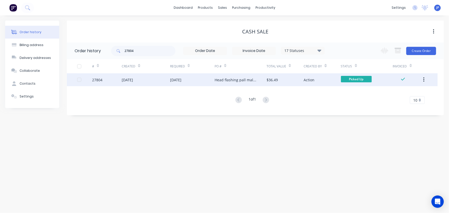
click at [425, 81] on button "button" at bounding box center [424, 79] width 12 height 9
click at [404, 93] on div "Archive" at bounding box center [406, 93] width 40 height 7
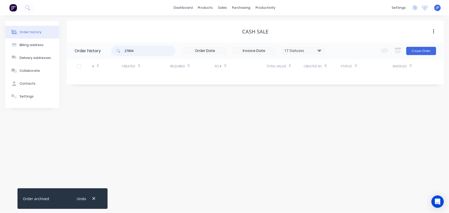
drag, startPoint x: 139, startPoint y: 53, endPoint x: 120, endPoint y: 55, distance: 18.6
click at [120, 55] on div "27804" at bounding box center [143, 51] width 64 height 10
type input "27775"
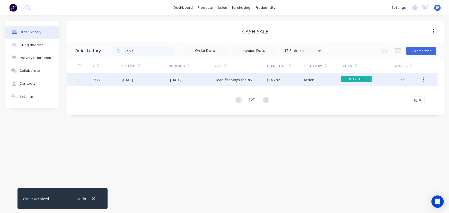
click at [133, 82] on div "[DATE]" at bounding box center [127, 79] width 11 height 5
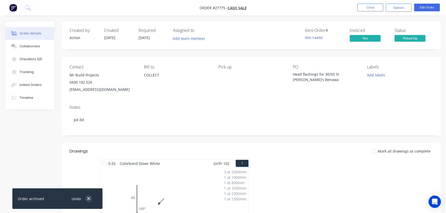
click at [87, 201] on button "button" at bounding box center [88, 198] width 6 height 7
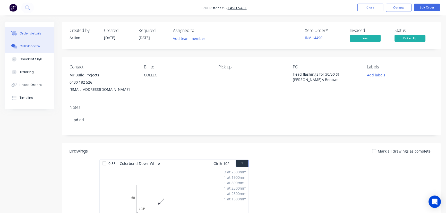
click at [40, 47] on button "Collaborate" at bounding box center [29, 46] width 49 height 13
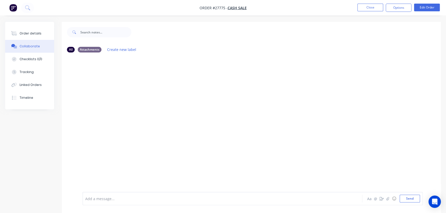
click at [95, 198] on div at bounding box center [210, 198] width 251 height 5
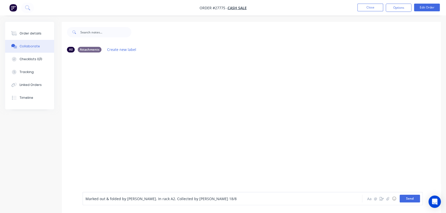
click at [405, 197] on button "Send" at bounding box center [410, 199] width 20 height 8
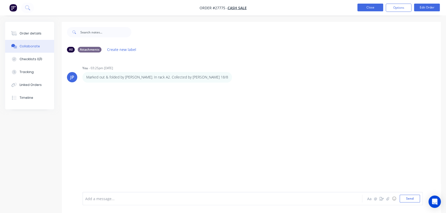
click at [366, 10] on button "Close" at bounding box center [370, 8] width 26 height 8
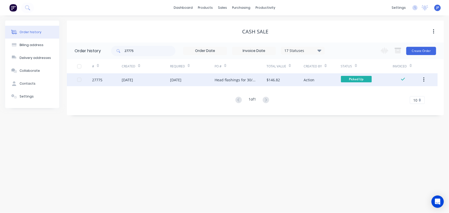
click at [423, 79] on icon "button" at bounding box center [423, 80] width 1 height 6
click at [401, 92] on div "Archive" at bounding box center [406, 93] width 40 height 7
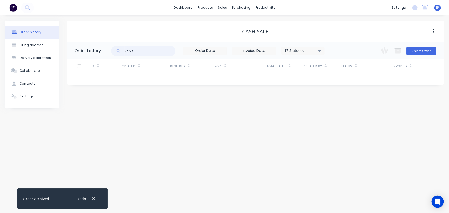
drag, startPoint x: 139, startPoint y: 51, endPoint x: 117, endPoint y: 52, distance: 21.7
click at [118, 53] on div "27775" at bounding box center [143, 51] width 64 height 10
type input "27757"
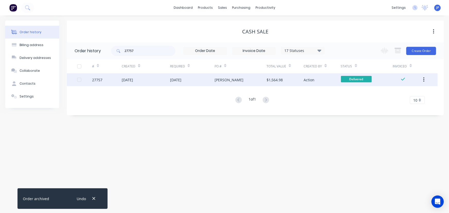
click at [121, 78] on div "27757" at bounding box center [107, 79] width 30 height 13
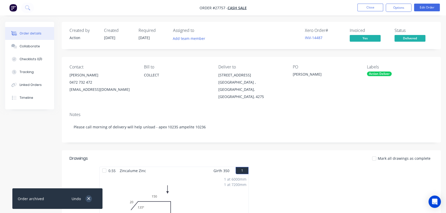
click at [88, 199] on icon "button" at bounding box center [88, 198] width 3 height 3
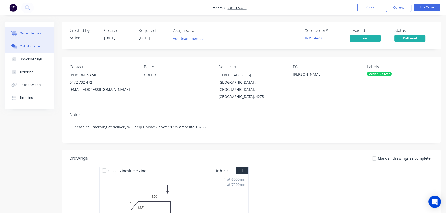
click at [24, 45] on div "Collaborate" at bounding box center [30, 46] width 20 height 5
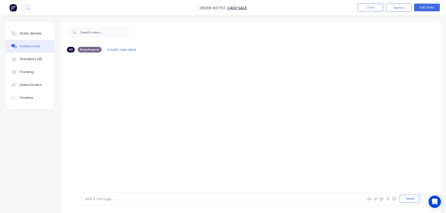
click at [90, 199] on div at bounding box center [210, 198] width 251 height 5
click at [408, 201] on button "Send" at bounding box center [410, 199] width 20 height 8
click at [367, 5] on button "Close" at bounding box center [370, 8] width 26 height 8
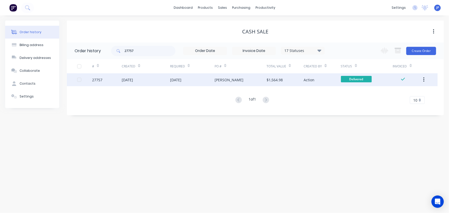
click at [424, 81] on icon "button" at bounding box center [423, 80] width 1 height 6
click at [418, 94] on div "Archive" at bounding box center [406, 93] width 40 height 7
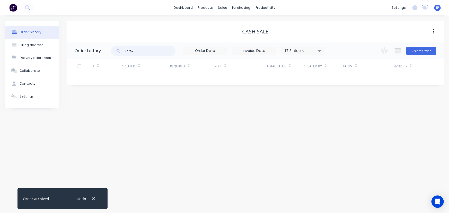
drag, startPoint x: 135, startPoint y: 54, endPoint x: 114, endPoint y: 52, distance: 20.6
click at [117, 54] on div "27757" at bounding box center [143, 51] width 64 height 10
type input "27848"
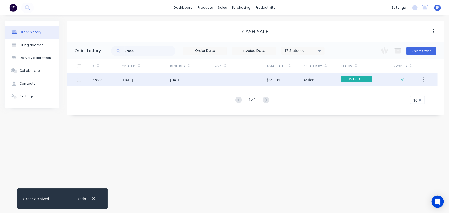
click at [131, 79] on div "[DATE]" at bounding box center [127, 79] width 11 height 5
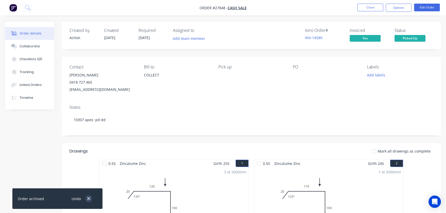
click at [90, 201] on button "button" at bounding box center [88, 198] width 6 height 7
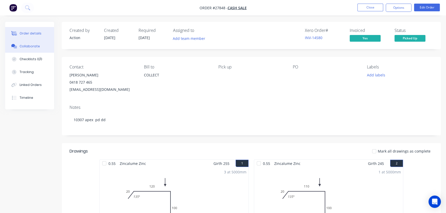
click at [34, 46] on div "Collaborate" at bounding box center [30, 46] width 20 height 5
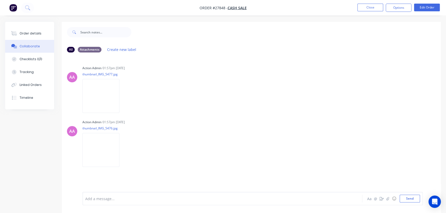
click at [89, 199] on div at bounding box center [210, 198] width 251 height 5
click at [403, 200] on button "Send" at bounding box center [410, 199] width 20 height 8
click at [366, 10] on button "Close" at bounding box center [370, 8] width 26 height 8
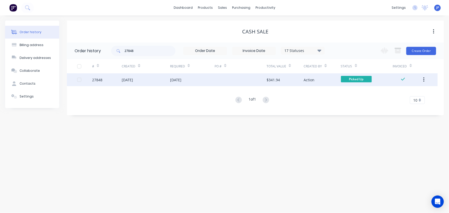
click at [423, 81] on icon "button" at bounding box center [423, 80] width 1 height 6
click at [395, 93] on div "Archive" at bounding box center [406, 93] width 40 height 7
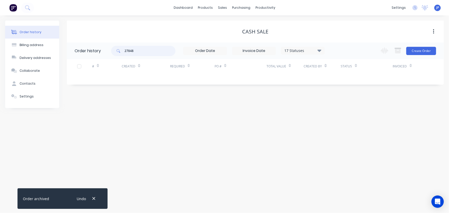
drag, startPoint x: 140, startPoint y: 49, endPoint x: 121, endPoint y: 54, distance: 20.1
click at [121, 54] on div "27848" at bounding box center [143, 51] width 64 height 10
type input "27800"
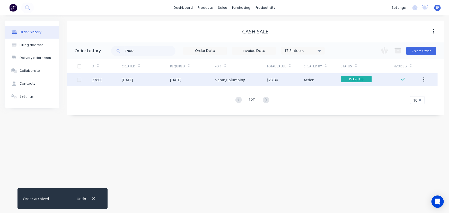
click at [124, 82] on div "[DATE]" at bounding box center [127, 79] width 11 height 5
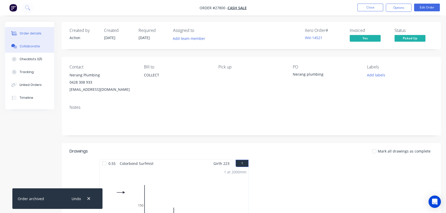
drag, startPoint x: 41, startPoint y: 43, endPoint x: 40, endPoint y: 46, distance: 2.7
click at [40, 44] on button "Collaborate" at bounding box center [29, 46] width 49 height 13
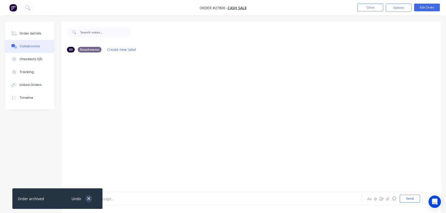
click at [88, 198] on icon "button" at bounding box center [88, 198] width 3 height 5
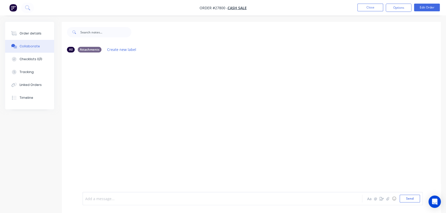
click at [98, 200] on div at bounding box center [210, 198] width 251 height 5
click at [406, 197] on button "Send" at bounding box center [410, 199] width 20 height 8
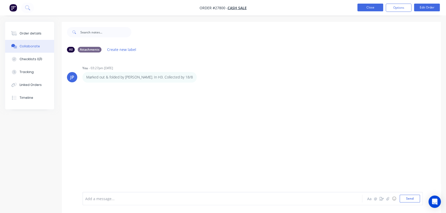
click at [370, 8] on button "Close" at bounding box center [370, 8] width 26 height 8
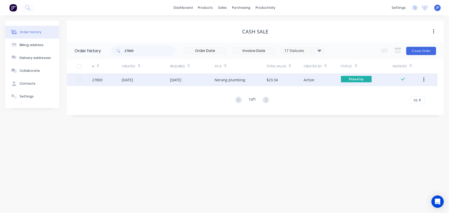
click at [422, 81] on button "button" at bounding box center [424, 79] width 12 height 9
click at [408, 93] on div "Archive" at bounding box center [406, 93] width 40 height 7
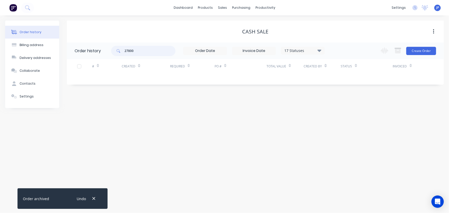
drag, startPoint x: 138, startPoint y: 51, endPoint x: 115, endPoint y: 55, distance: 23.4
click at [116, 55] on div "27800" at bounding box center [143, 51] width 64 height 10
type input "27838"
click at [94, 201] on icon "button" at bounding box center [93, 198] width 3 height 5
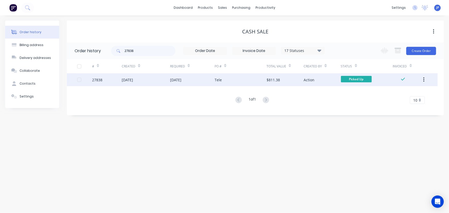
click at [124, 81] on div "[DATE]" at bounding box center [127, 79] width 11 height 5
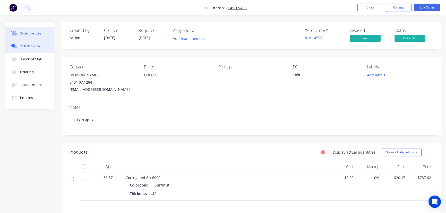
click at [26, 47] on div "Collaborate" at bounding box center [30, 46] width 20 height 5
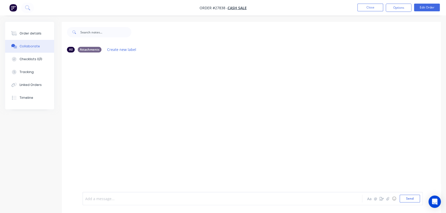
click at [90, 200] on div at bounding box center [210, 198] width 251 height 5
click at [402, 198] on button "Send" at bounding box center [410, 199] width 20 height 8
click at [367, 9] on button "Close" at bounding box center [370, 8] width 26 height 8
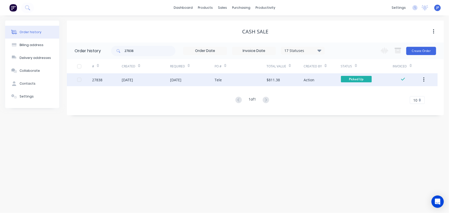
click at [425, 80] on button "button" at bounding box center [424, 79] width 12 height 9
click at [395, 96] on div "Archive" at bounding box center [406, 93] width 40 height 7
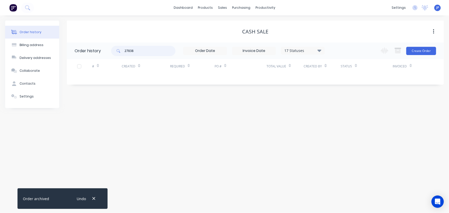
drag, startPoint x: 139, startPoint y: 53, endPoint x: 122, endPoint y: 53, distance: 17.0
click at [122, 53] on div "27838" at bounding box center [143, 51] width 64 height 10
type input "25935"
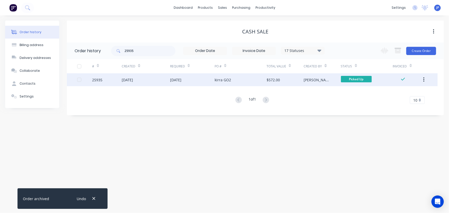
click at [133, 80] on div "[DATE]" at bounding box center [127, 79] width 11 height 5
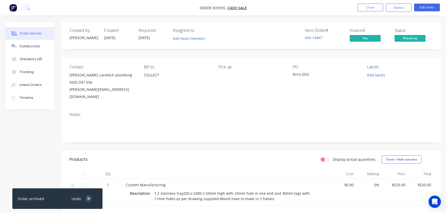
click at [90, 198] on button "button" at bounding box center [88, 198] width 6 height 7
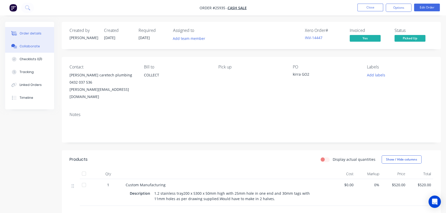
drag, startPoint x: 36, startPoint y: 46, endPoint x: 36, endPoint y: 85, distance: 38.6
click at [36, 51] on button "Collaborate" at bounding box center [29, 46] width 49 height 13
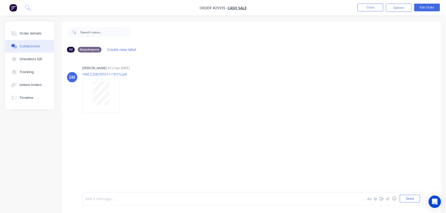
click at [91, 201] on div at bounding box center [210, 198] width 251 height 5
click at [407, 200] on button "Send" at bounding box center [410, 199] width 20 height 8
click at [365, 10] on button "Close" at bounding box center [370, 8] width 26 height 8
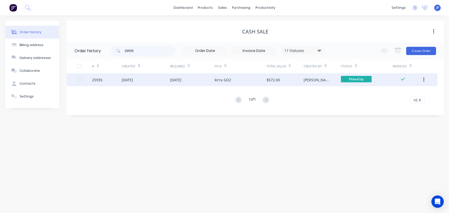
click at [425, 80] on icon "button" at bounding box center [423, 80] width 1 height 6
click at [395, 94] on div "Archive" at bounding box center [406, 93] width 40 height 7
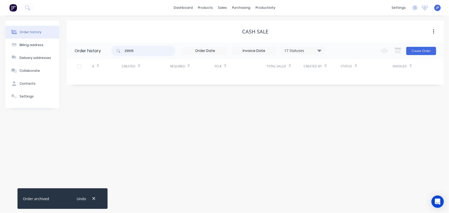
drag, startPoint x: 139, startPoint y: 49, endPoint x: 116, endPoint y: 51, distance: 23.1
click at [116, 51] on div "25935" at bounding box center [143, 51] width 64 height 10
type input "23"
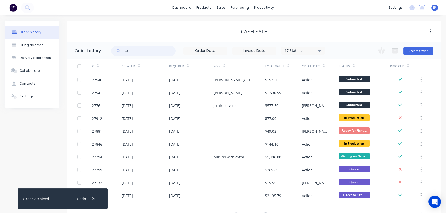
drag, startPoint x: 134, startPoint y: 49, endPoint x: 120, endPoint y: 50, distance: 14.5
click at [120, 50] on div "23" at bounding box center [143, 51] width 64 height 10
type input "25934"
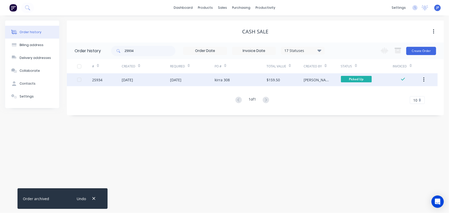
click at [129, 81] on div "[DATE]" at bounding box center [127, 79] width 11 height 5
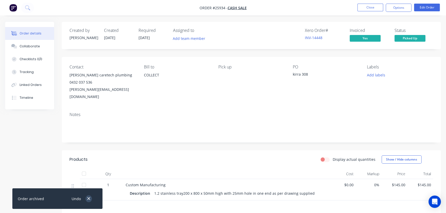
click at [89, 202] on button "button" at bounding box center [88, 198] width 6 height 7
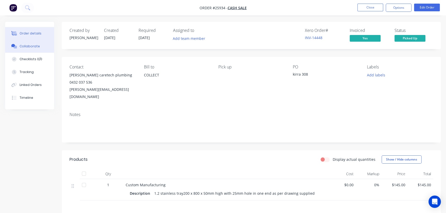
click at [43, 44] on button "Collaborate" at bounding box center [29, 46] width 49 height 13
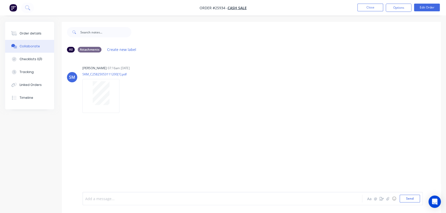
click at [94, 198] on div at bounding box center [210, 198] width 251 height 5
click at [411, 199] on button "Send" at bounding box center [410, 199] width 20 height 8
click at [367, 7] on button "Close" at bounding box center [370, 8] width 26 height 8
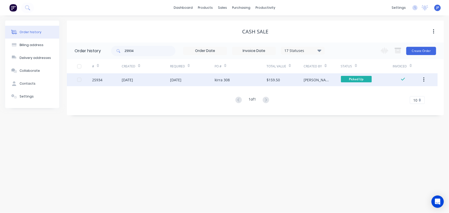
drag, startPoint x: 422, startPoint y: 76, endPoint x: 404, endPoint y: 85, distance: 19.6
click at [422, 76] on button "button" at bounding box center [424, 79] width 12 height 9
click at [399, 91] on div "Archive" at bounding box center [406, 93] width 40 height 7
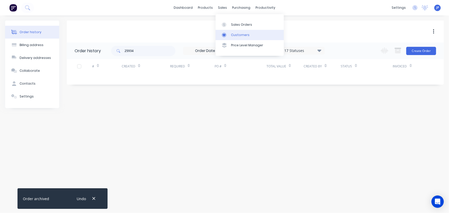
click at [232, 32] on link "Customers" at bounding box center [250, 35] width 68 height 10
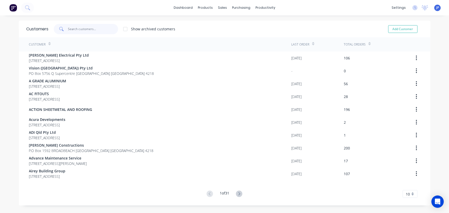
click at [88, 33] on input "text" at bounding box center [93, 29] width 50 height 10
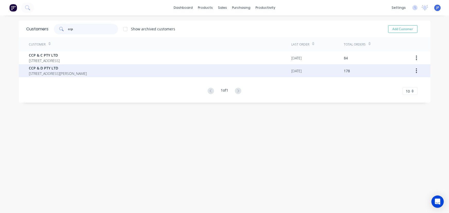
type input "ccp"
click at [59, 71] on span "[STREET_ADDRESS][PERSON_NAME]" at bounding box center [58, 73] width 58 height 5
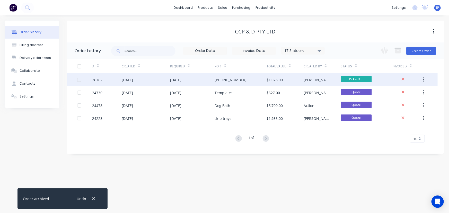
click at [209, 79] on div "[DATE]" at bounding box center [192, 79] width 45 height 13
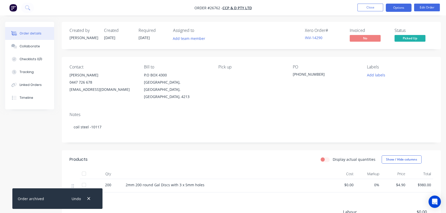
click at [389, 8] on button "Options" at bounding box center [399, 8] width 26 height 8
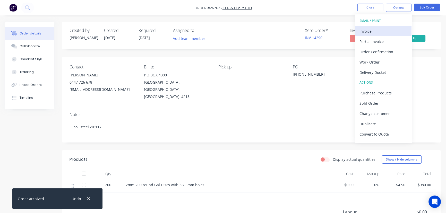
click at [379, 28] on div "Invoice" at bounding box center [382, 31] width 47 height 7
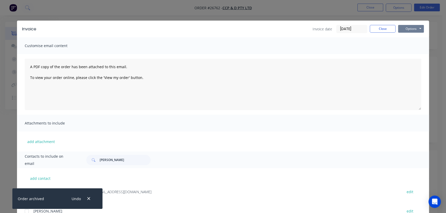
click at [404, 30] on button "Options" at bounding box center [411, 29] width 26 height 8
click at [402, 46] on button "Print" at bounding box center [414, 46] width 33 height 8
click at [375, 28] on button "Close" at bounding box center [383, 29] width 26 height 8
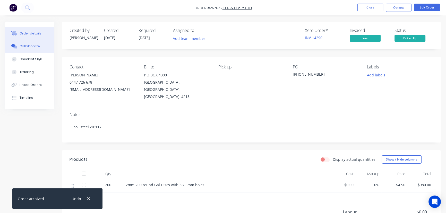
click at [42, 48] on button "Collaborate" at bounding box center [29, 46] width 49 height 13
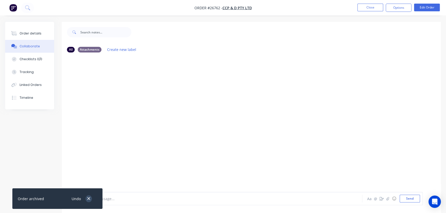
click at [88, 202] on button "button" at bounding box center [88, 198] width 6 height 7
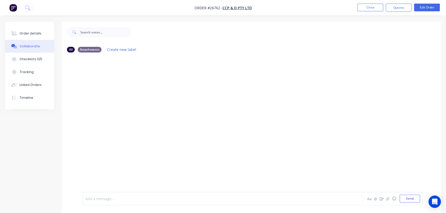
click at [113, 201] on div at bounding box center [210, 198] width 251 height 5
click at [408, 200] on button "Send" at bounding box center [410, 199] width 20 height 8
click at [368, 8] on button "Close" at bounding box center [370, 8] width 26 height 8
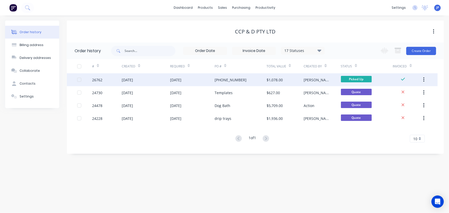
click at [425, 80] on icon "button" at bounding box center [423, 80] width 1 height 6
click at [389, 90] on div "Archive" at bounding box center [406, 93] width 40 height 7
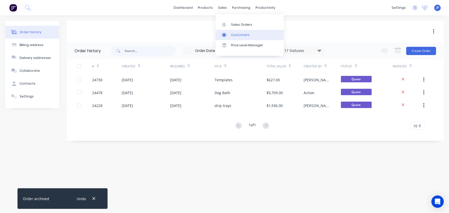
click at [238, 33] on div "Customers" at bounding box center [240, 35] width 19 height 5
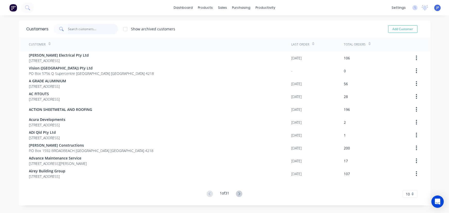
click at [89, 31] on input "text" at bounding box center [93, 29] width 50 height 10
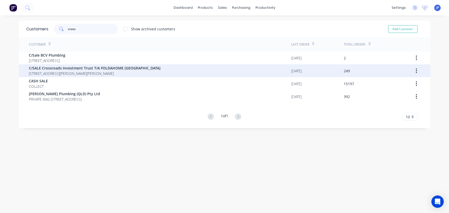
type input "cross"
click at [63, 68] on span "C/SALE Crossroads Investment Trust T/A FOLDAHOME [GEOGRAPHIC_DATA]" at bounding box center [95, 67] width 132 height 5
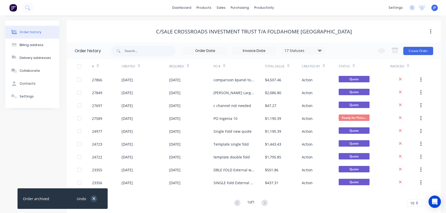
click at [94, 198] on icon "button" at bounding box center [93, 198] width 3 height 3
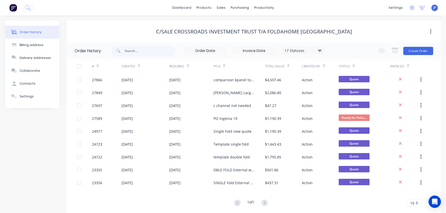
click at [322, 51] on div "17 Statuses" at bounding box center [302, 51] width 43 height 6
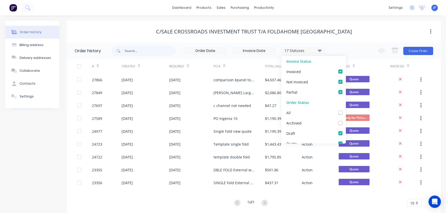
click at [345, 110] on label at bounding box center [345, 110] width 0 height 0
click at [345, 113] on input "checkbox" at bounding box center [347, 112] width 4 height 5
checkbox input "true"
click at [149, 51] on input "text" at bounding box center [150, 51] width 51 height 10
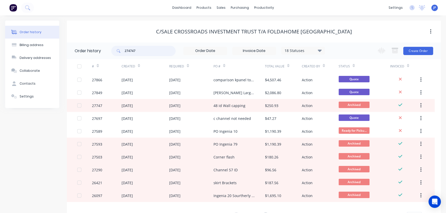
type input "274747"
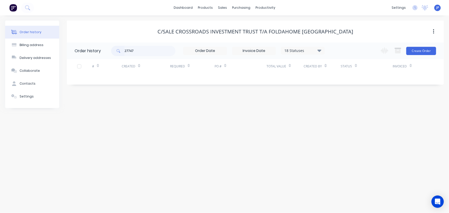
type input "27747"
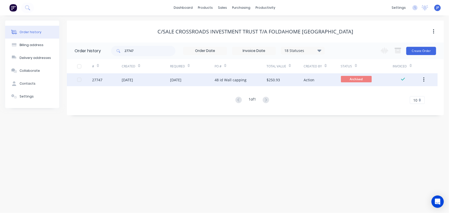
click at [150, 84] on div "[DATE]" at bounding box center [146, 79] width 48 height 13
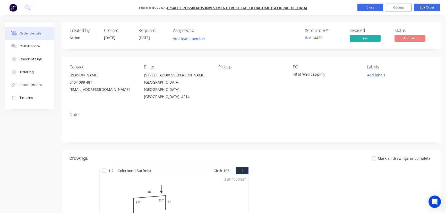
click at [361, 8] on button "Close" at bounding box center [370, 8] width 26 height 8
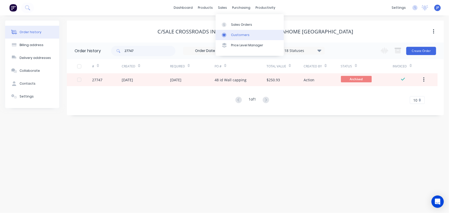
click at [230, 33] on link "Customers" at bounding box center [250, 35] width 68 height 10
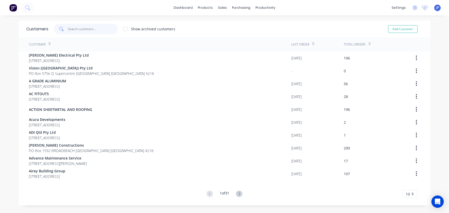
click at [84, 32] on input "text" at bounding box center [93, 29] width 50 height 10
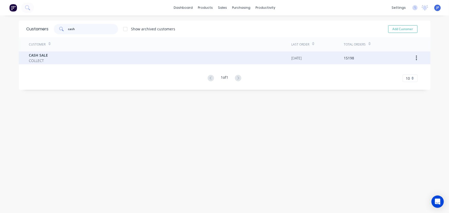
type input "cash"
click at [29, 59] on span "COLLECT" at bounding box center [38, 60] width 19 height 5
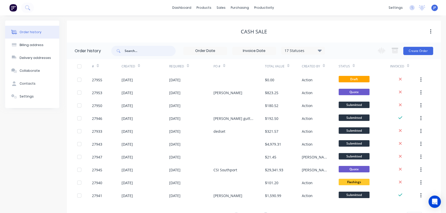
click at [132, 52] on input "text" at bounding box center [150, 51] width 51 height 10
type input "27950"
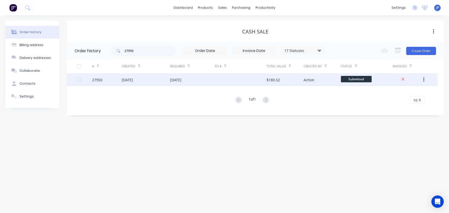
click at [130, 82] on div "[DATE]" at bounding box center [127, 79] width 11 height 5
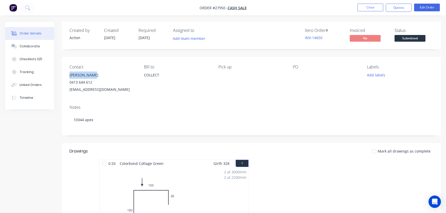
drag, startPoint x: 92, startPoint y: 74, endPoint x: 69, endPoint y: 77, distance: 23.5
click at [69, 77] on div "Contact [PERSON_NAME] [PHONE_NUMBER] [EMAIL_ADDRESS][DOMAIN_NAME] Bill to COLLE…" at bounding box center [251, 79] width 379 height 44
click at [399, 6] on button "Options" at bounding box center [399, 8] width 26 height 8
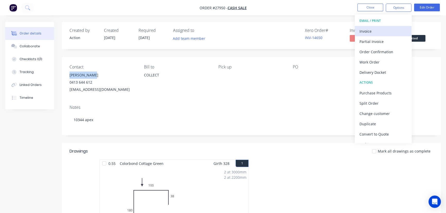
click at [380, 32] on div "Invoice" at bounding box center [382, 31] width 47 height 7
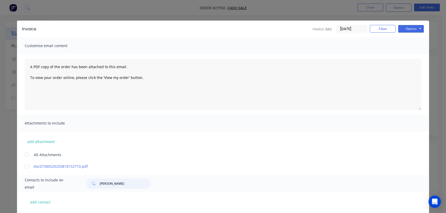
drag, startPoint x: 113, startPoint y: 185, endPoint x: 90, endPoint y: 188, distance: 23.1
click at [90, 188] on div "[PERSON_NAME]" at bounding box center [118, 184] width 64 height 10
paste input "[PERSON_NAME]"
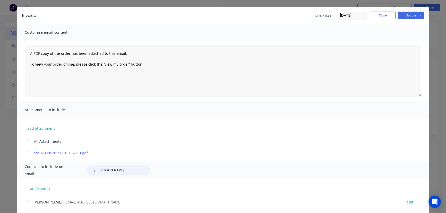
scroll to position [25, 0]
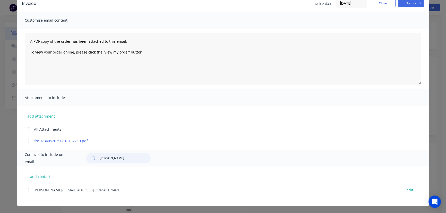
type input "[PERSON_NAME]"
drag, startPoint x: 100, startPoint y: 196, endPoint x: 41, endPoint y: 201, distance: 58.9
click at [41, 202] on div "[PERSON_NAME] - [EMAIL_ADDRESS][DOMAIN_NAME] edit" at bounding box center [227, 196] width 404 height 19
click at [411, 5] on button "Options" at bounding box center [411, 3] width 26 height 8
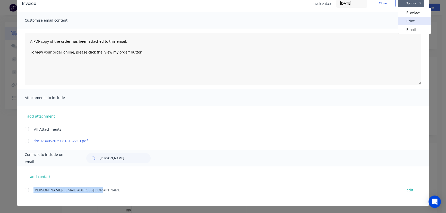
click at [411, 23] on button "Print" at bounding box center [414, 21] width 33 height 8
click at [373, 4] on button "Close" at bounding box center [383, 3] width 26 height 8
